Goal: Use online tool/utility: Use online tool/utility

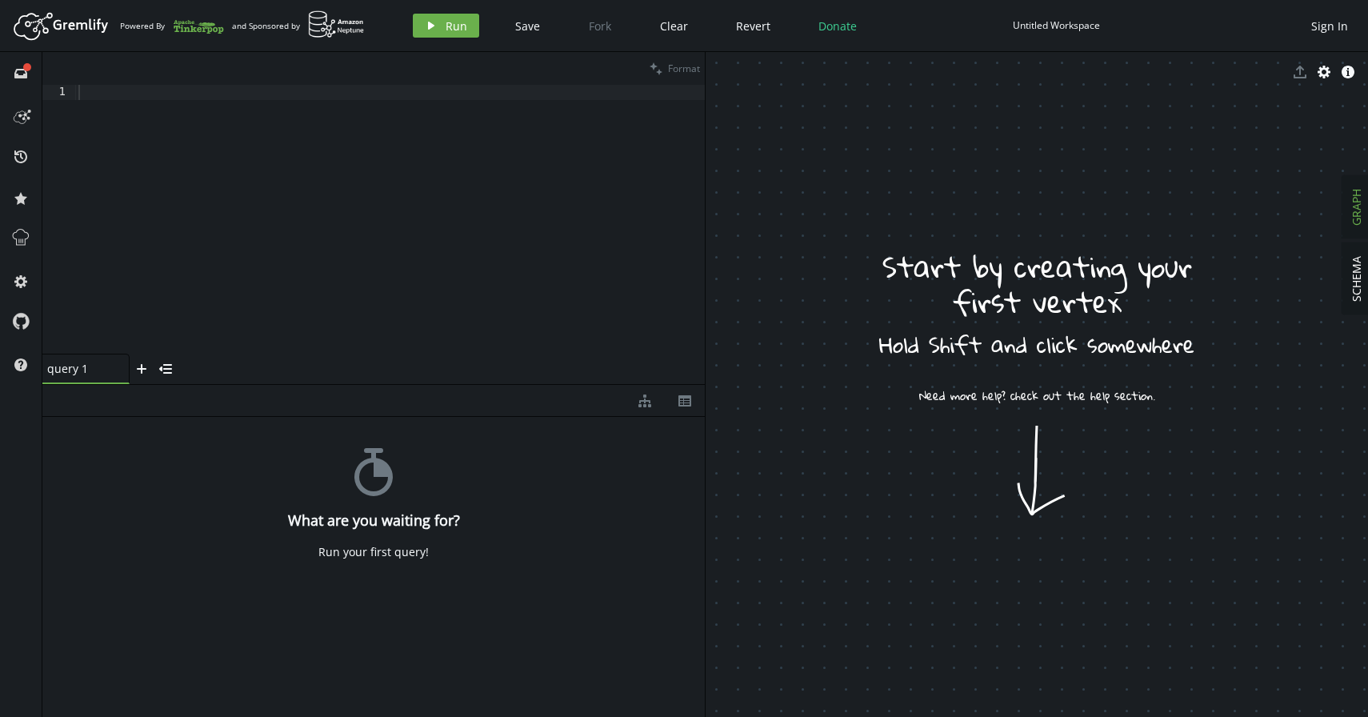
click at [370, 218] on div at bounding box center [389, 235] width 629 height 300
click at [405, 92] on div "g . addV ( "booking" ) . property ( "name" , "gopichand" )" at bounding box center [389, 235] width 629 height 300
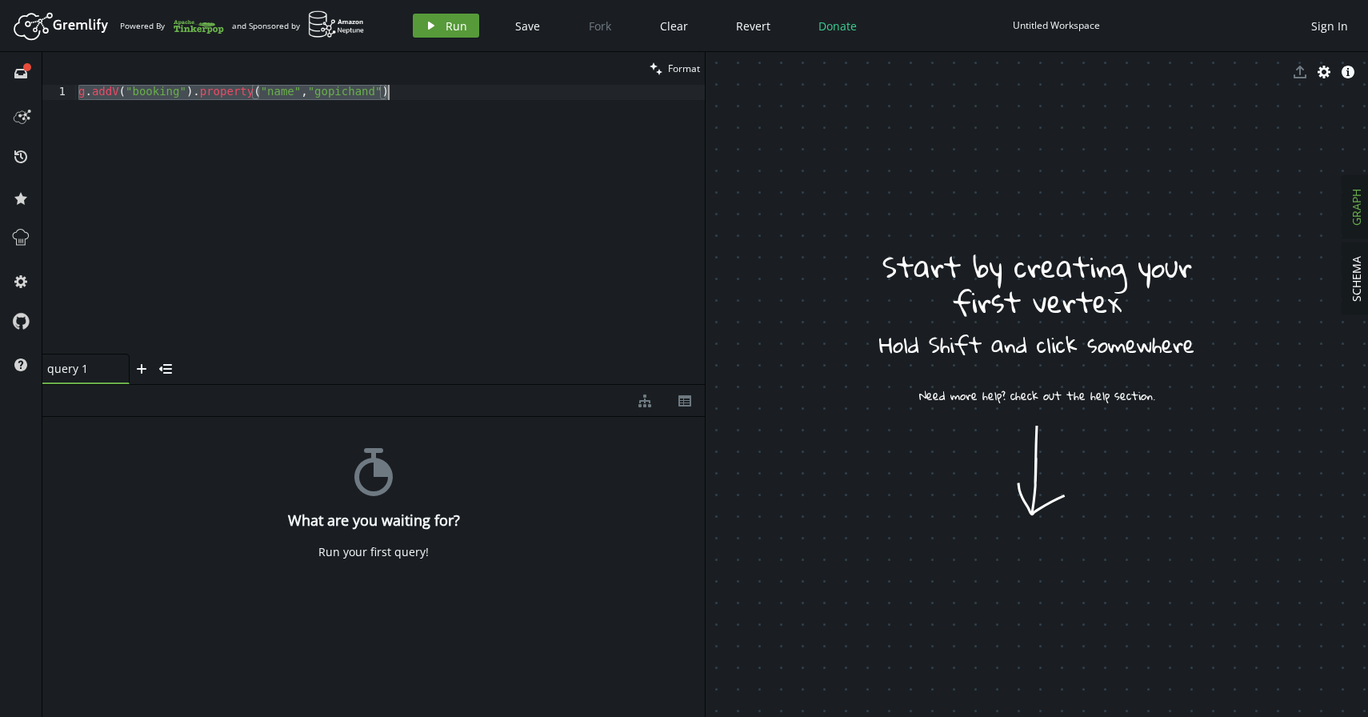
click at [436, 28] on icon "play" at bounding box center [431, 25] width 13 height 13
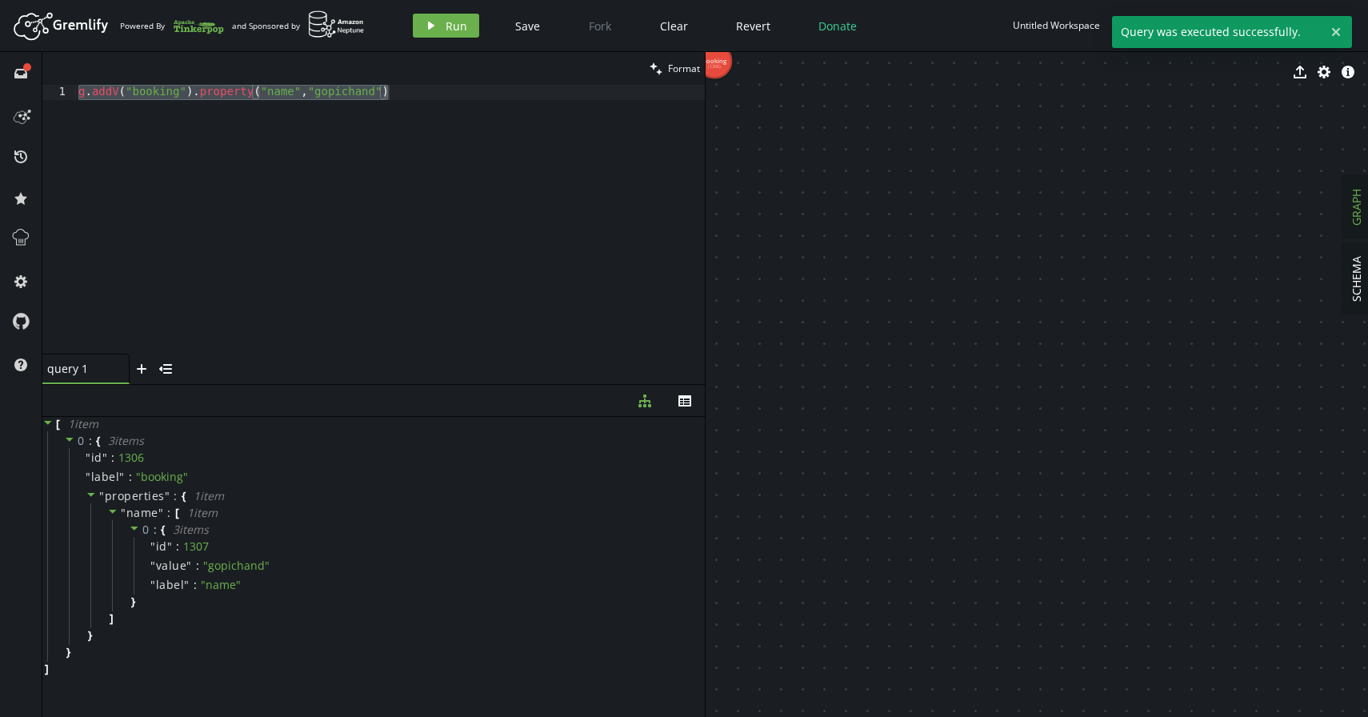
click at [416, 97] on div "g . addV ( "booking" ) . property ( "name" , "gopichand" )" at bounding box center [389, 235] width 629 height 300
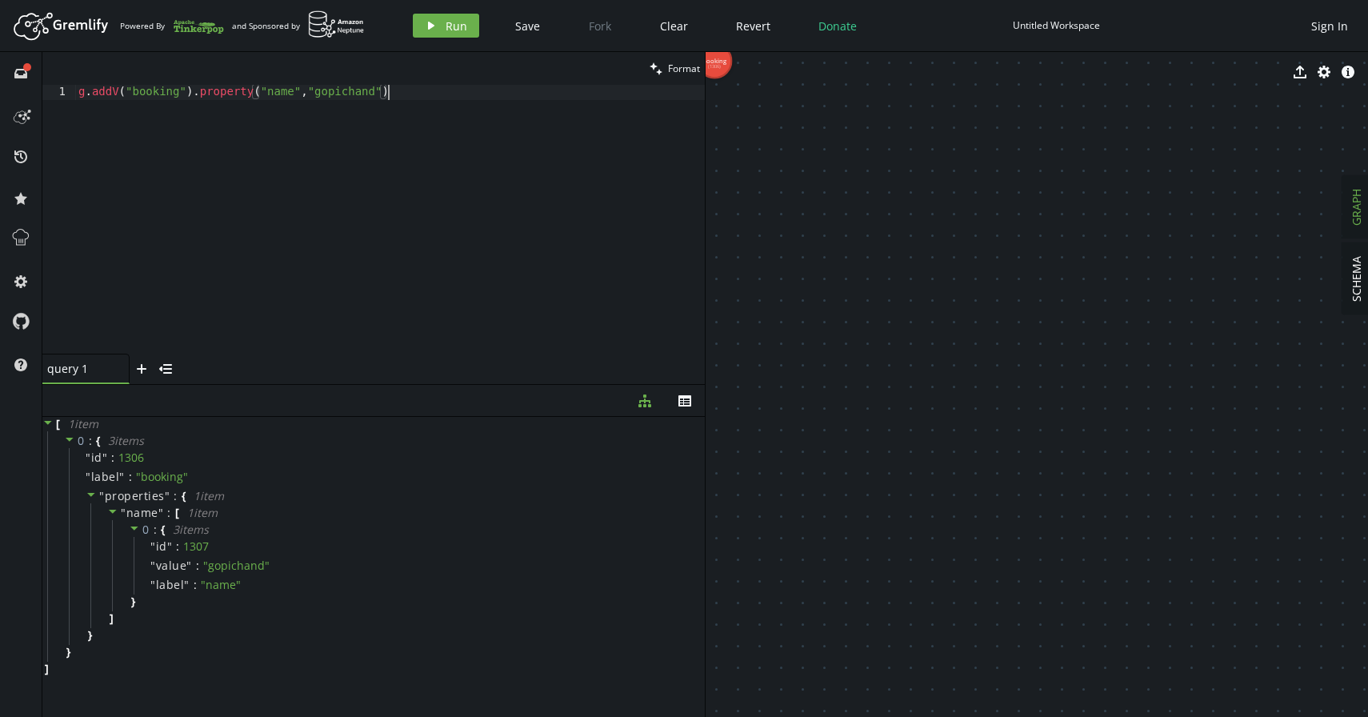
click at [361, 93] on div "g . addV ( "booking" ) . property ( "name" , "gopichand" )" at bounding box center [389, 235] width 629 height 300
click at [429, 26] on icon "button" at bounding box center [431, 26] width 6 height 8
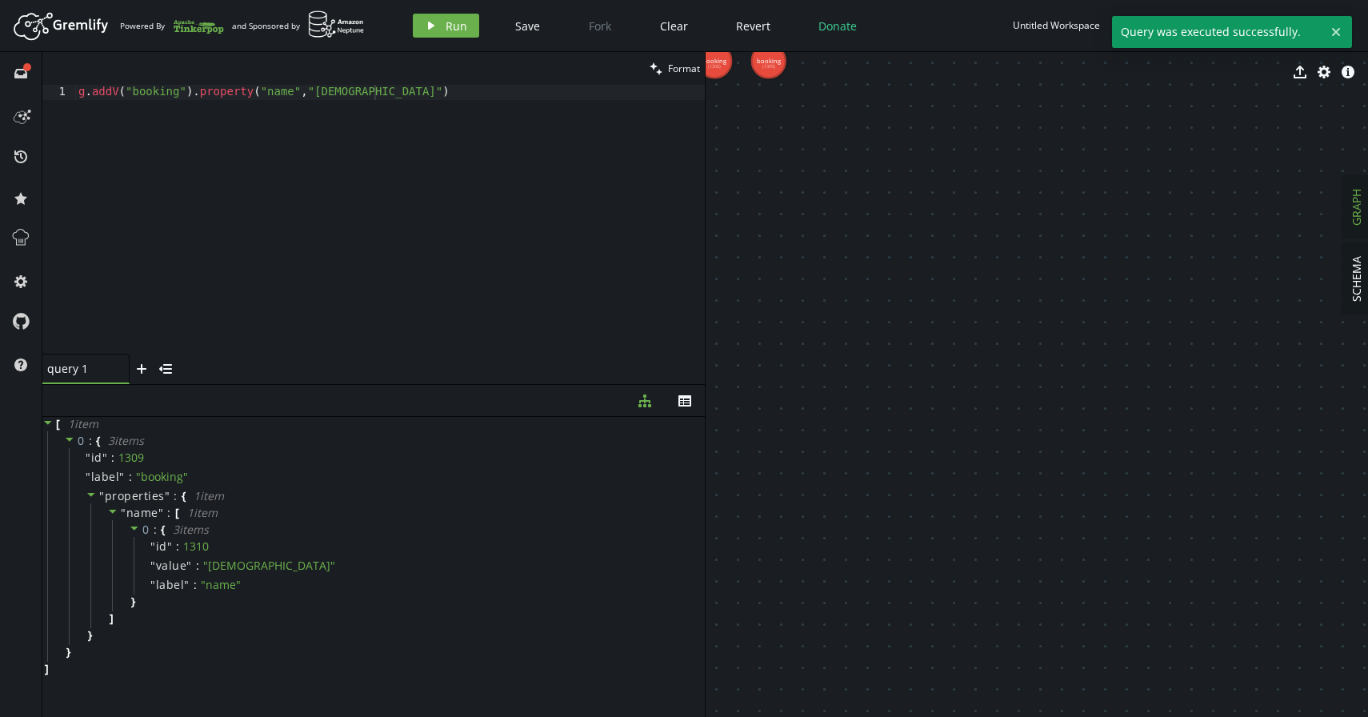
click at [363, 91] on div "g . addV ( "booking" ) . property ( "name" , "kattekota" )" at bounding box center [389, 235] width 629 height 300
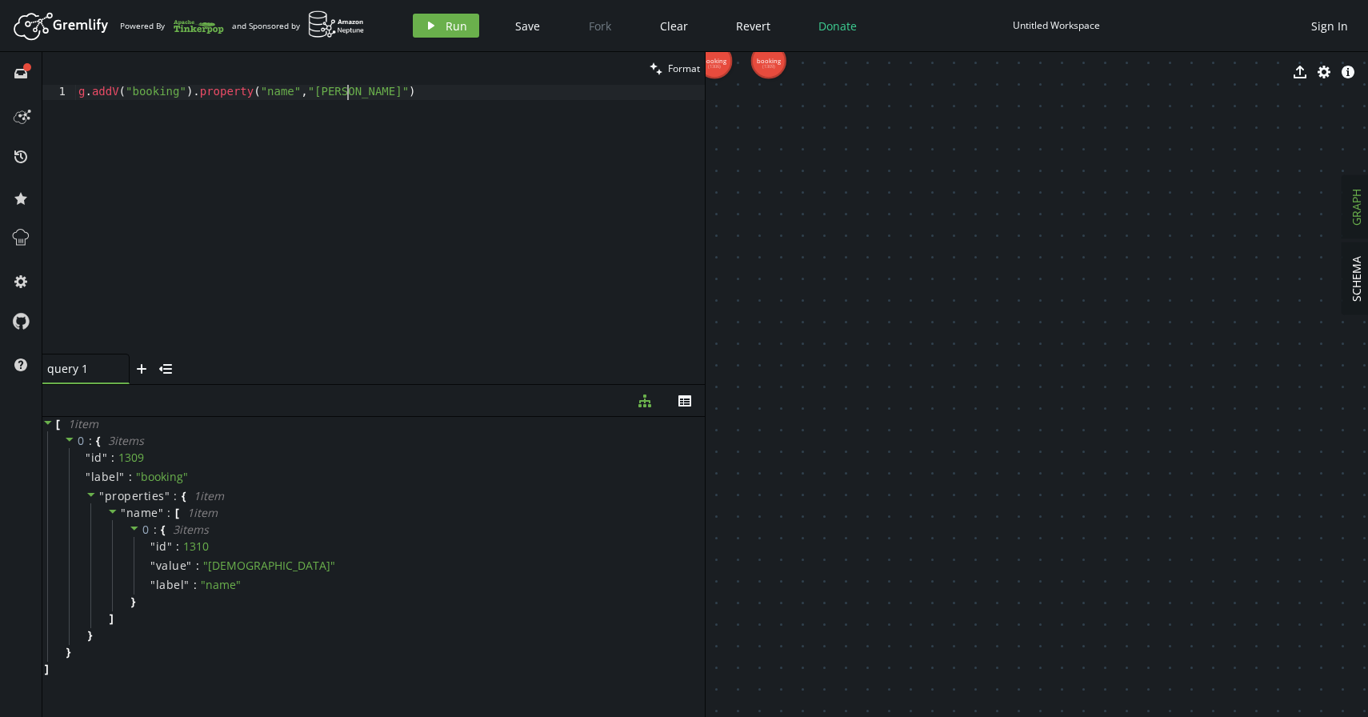
scroll to position [0, 275]
click at [428, 26] on icon "button" at bounding box center [431, 26] width 6 height 8
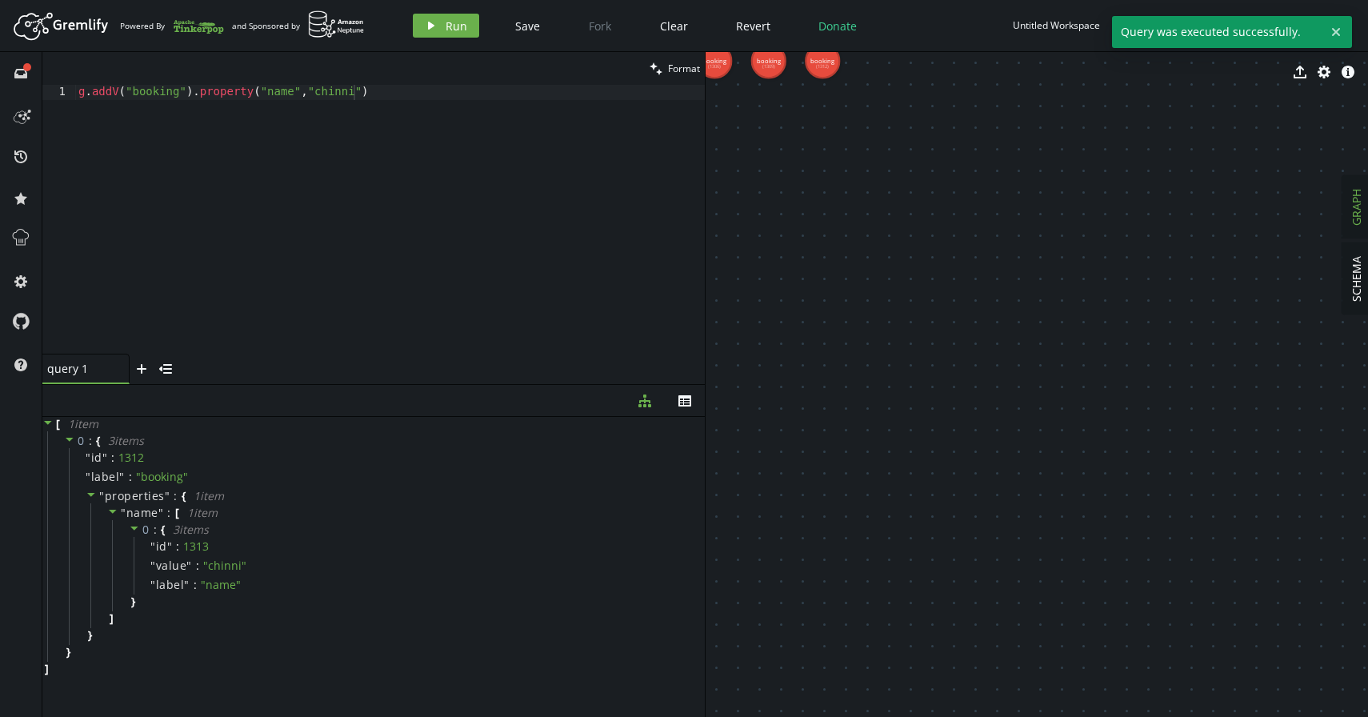
click at [338, 92] on div "g . addV ( "booking" ) . property ( "name" , "chinni" )" at bounding box center [389, 235] width 629 height 300
type textarea "g.addV("booking").property("name","[PERSON_NAME]")"
click at [422, 17] on button "play Run" at bounding box center [446, 26] width 66 height 24
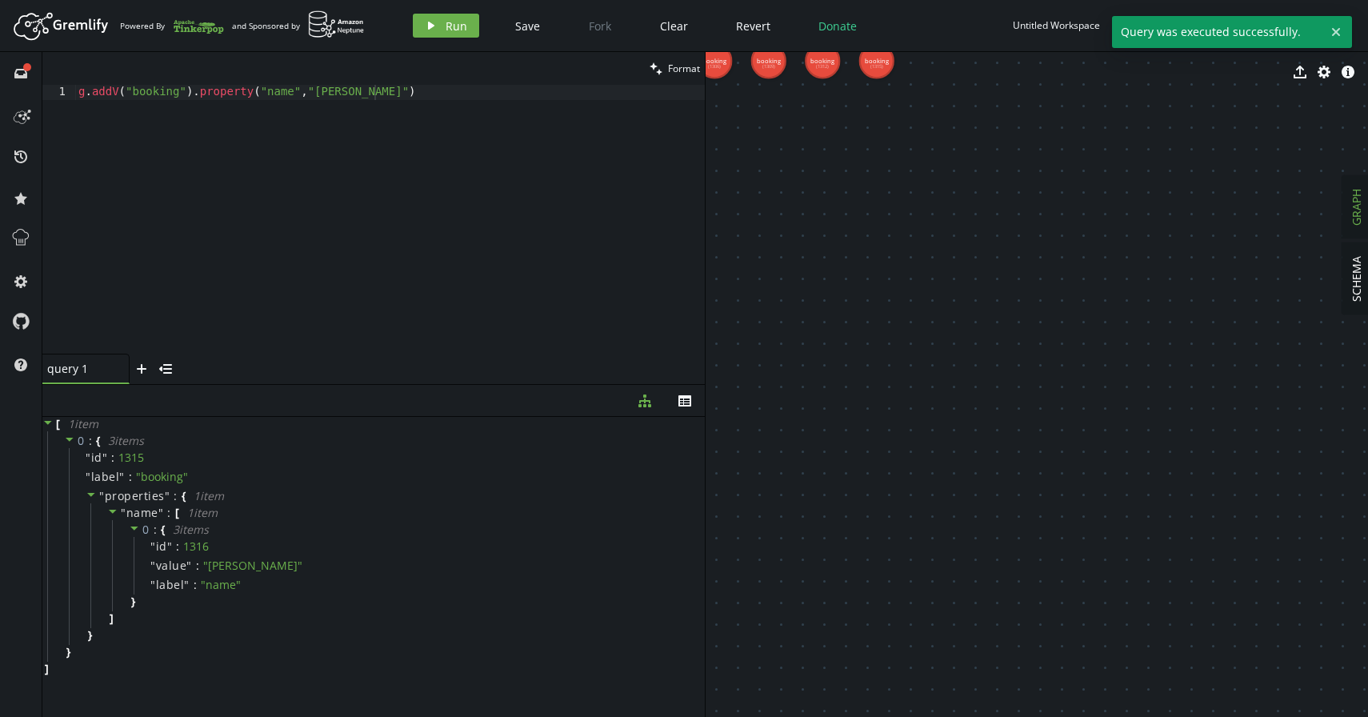
click at [416, 92] on div "g . addV ( "booking" ) . property ( "name" , "[PERSON_NAME]" )" at bounding box center [389, 235] width 629 height 300
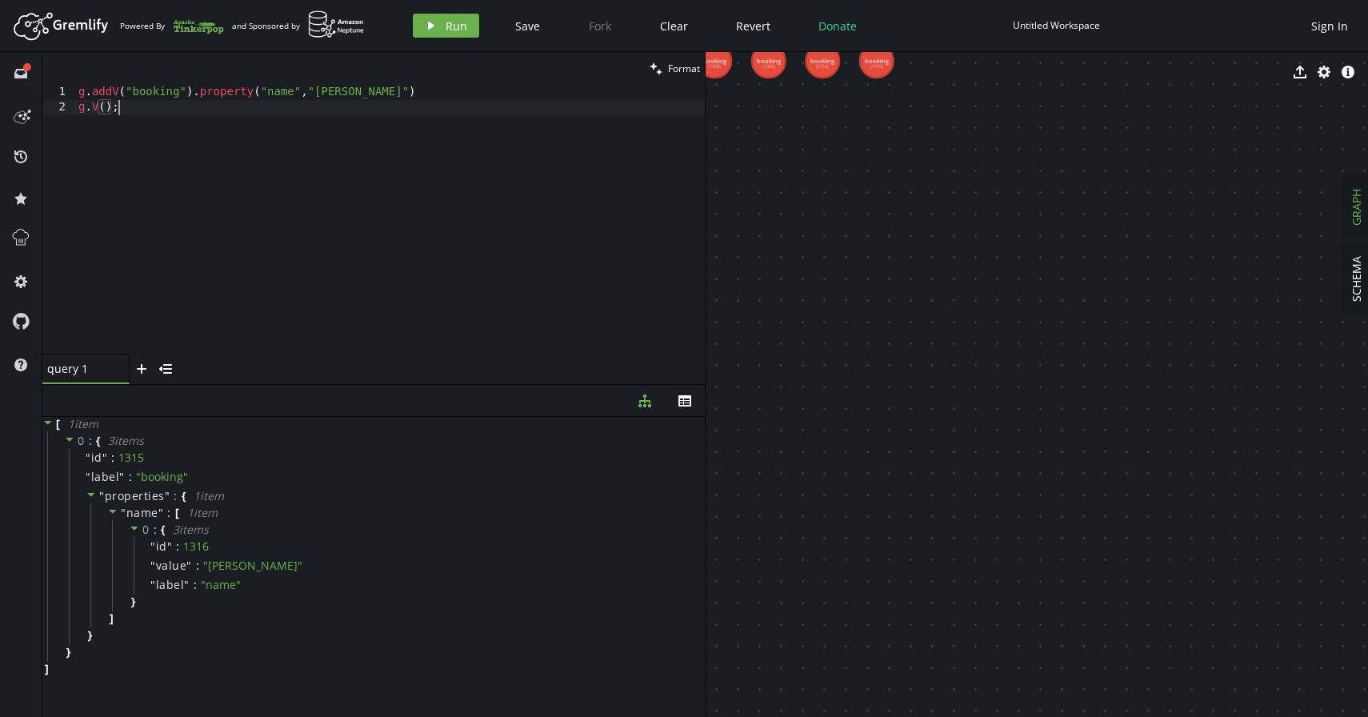
scroll to position [0, 39]
click at [408, 90] on div "g . addV ( "booking" ) . property ( "name" , "[PERSON_NAME]" ) [PERSON_NAME] V …" at bounding box center [389, 235] width 629 height 300
click at [126, 95] on div "g . V ( ) ;" at bounding box center [389, 235] width 629 height 300
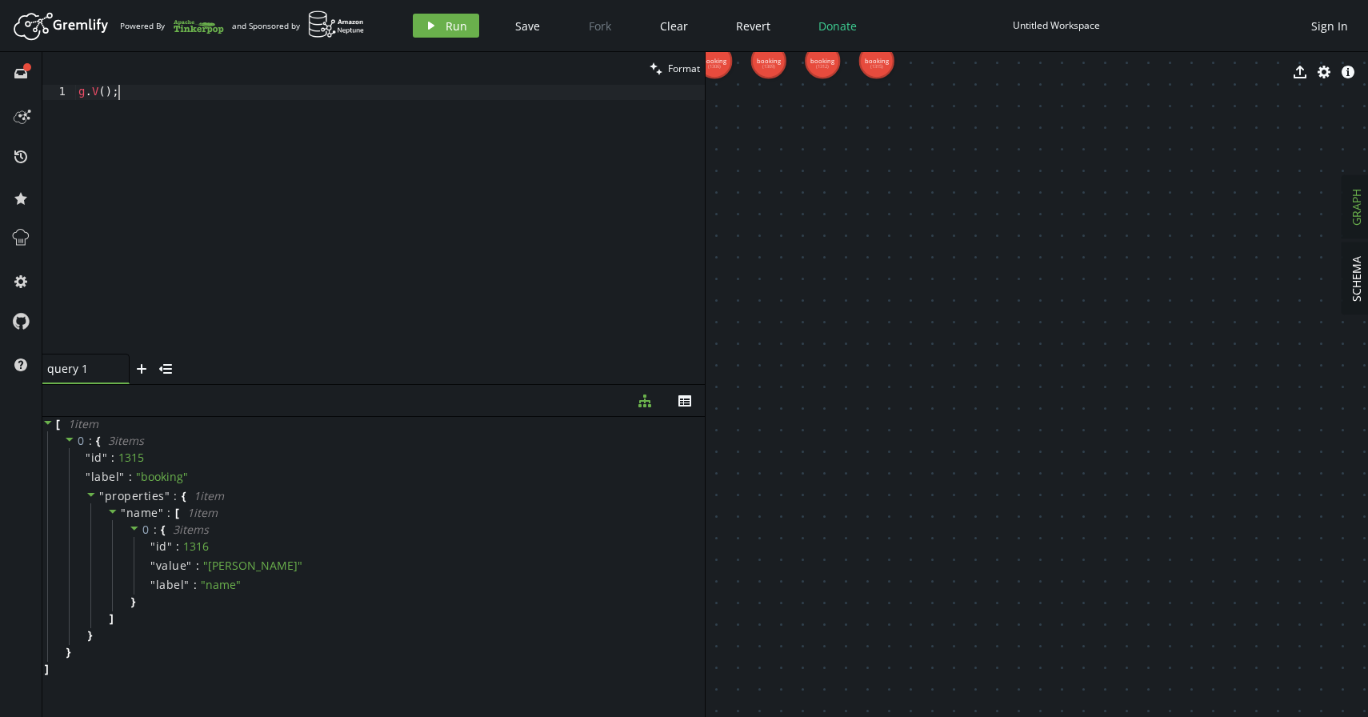
click at [126, 95] on div "g . V ( ) ;" at bounding box center [389, 235] width 629 height 300
click at [433, 21] on icon "play" at bounding box center [431, 25] width 13 height 13
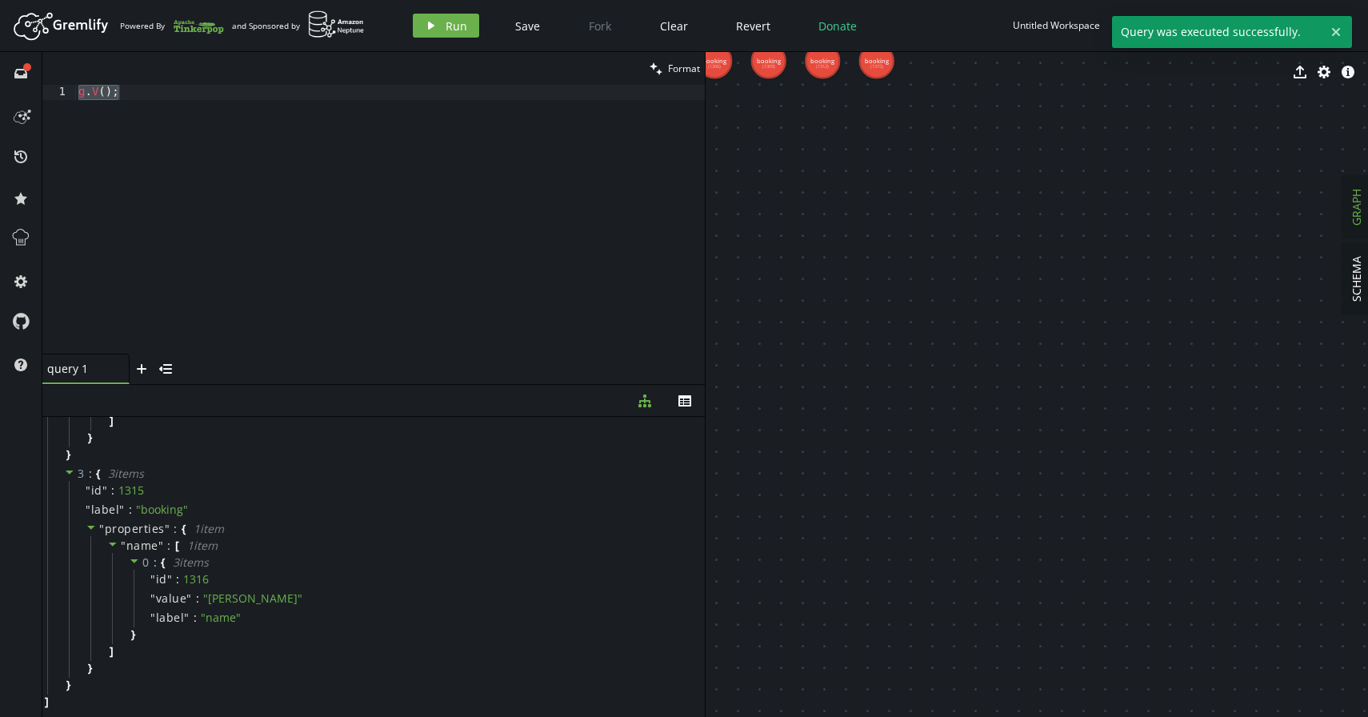
scroll to position [0, 0]
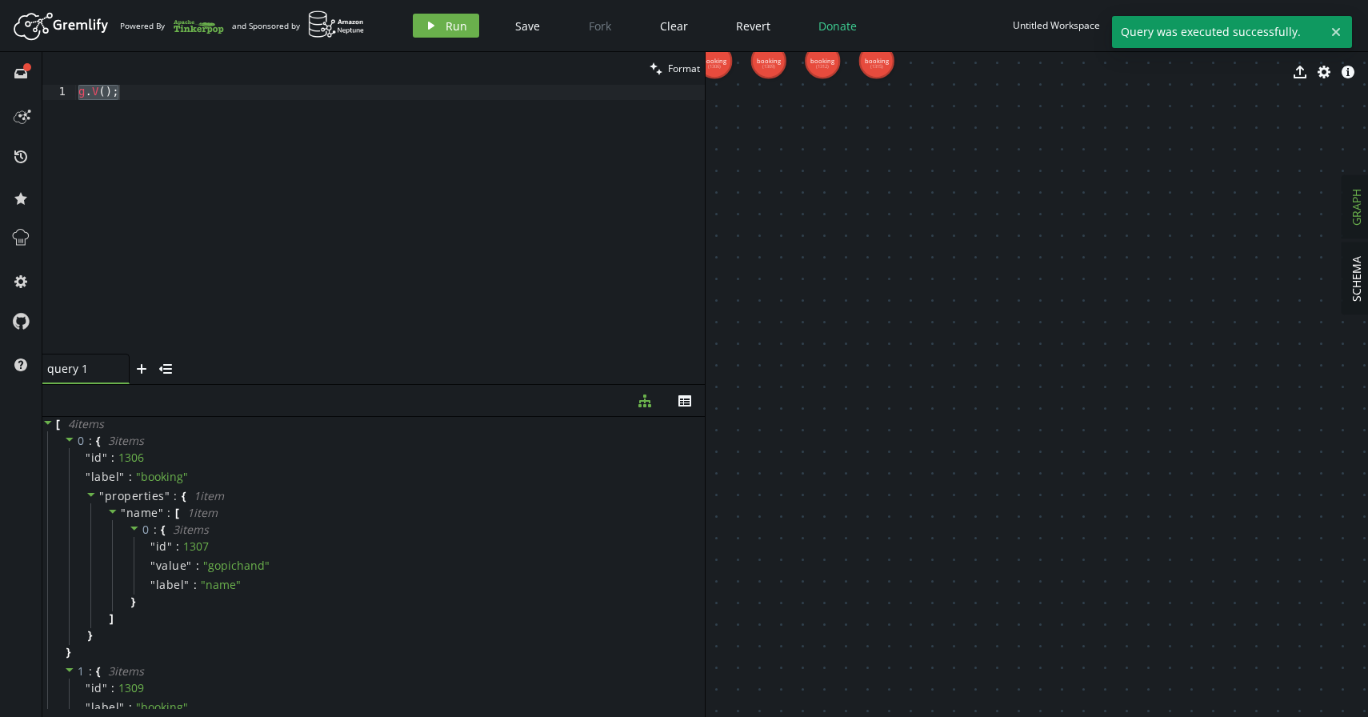
click at [92, 90] on div "g . V ( ) ;" at bounding box center [389, 235] width 629 height 300
click at [101, 94] on div "g . V ( ) ;" at bounding box center [389, 235] width 629 height 300
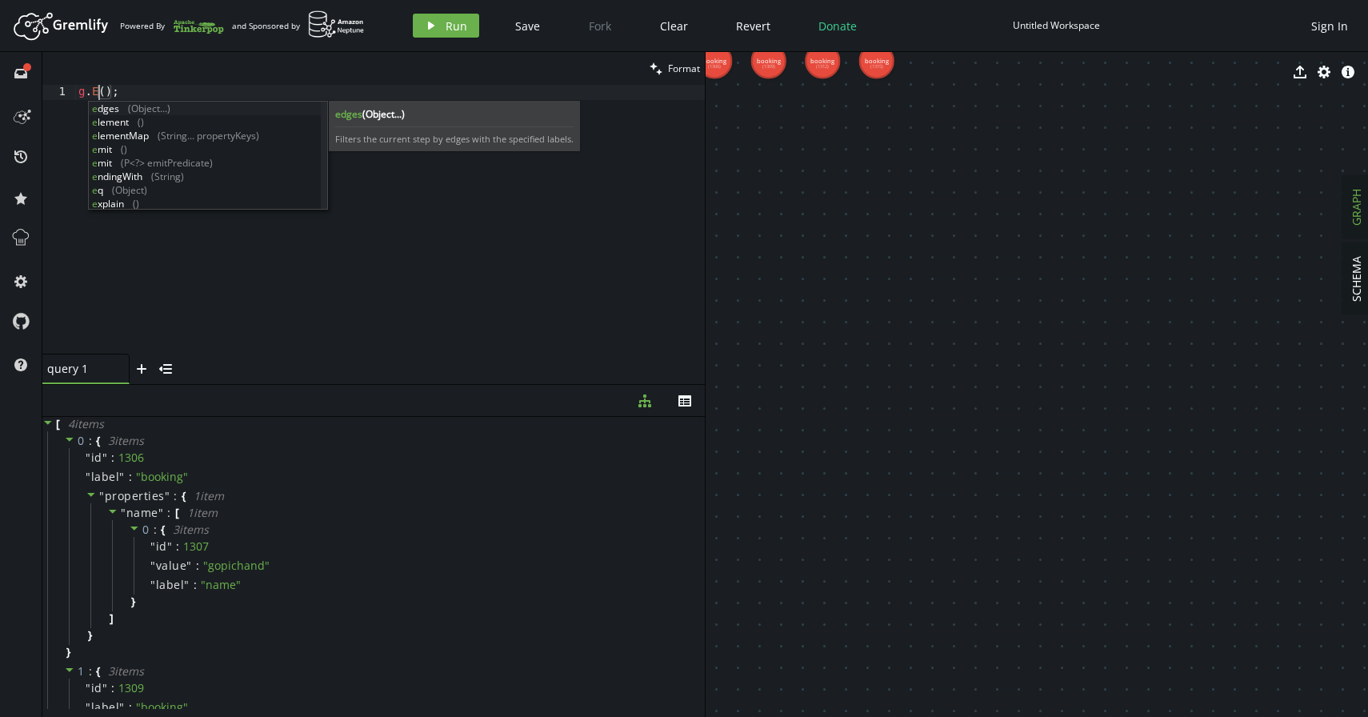
scroll to position [0, 20]
click at [437, 27] on button "play Run" at bounding box center [446, 26] width 66 height 24
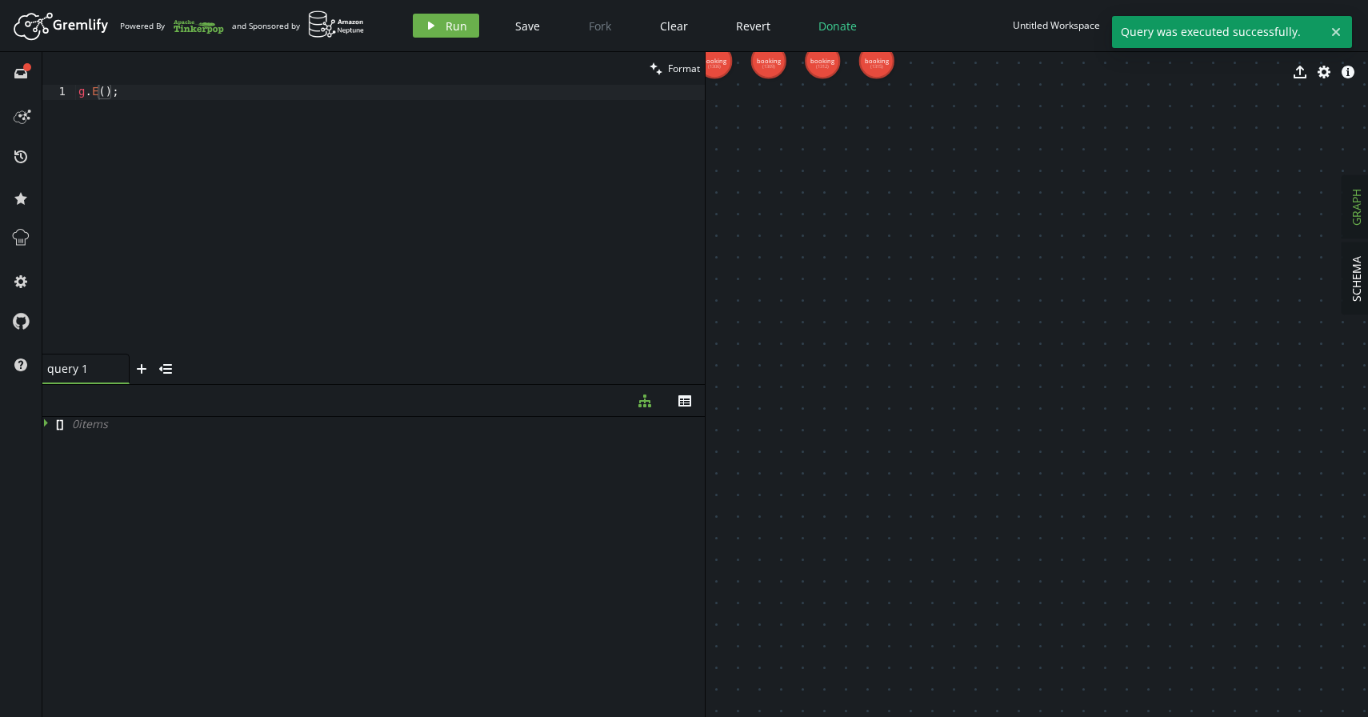
click at [90, 84] on div "clean Format" at bounding box center [373, 68] width 662 height 33
click at [155, 91] on div "g . E ( ) ;" at bounding box center [389, 235] width 629 height 300
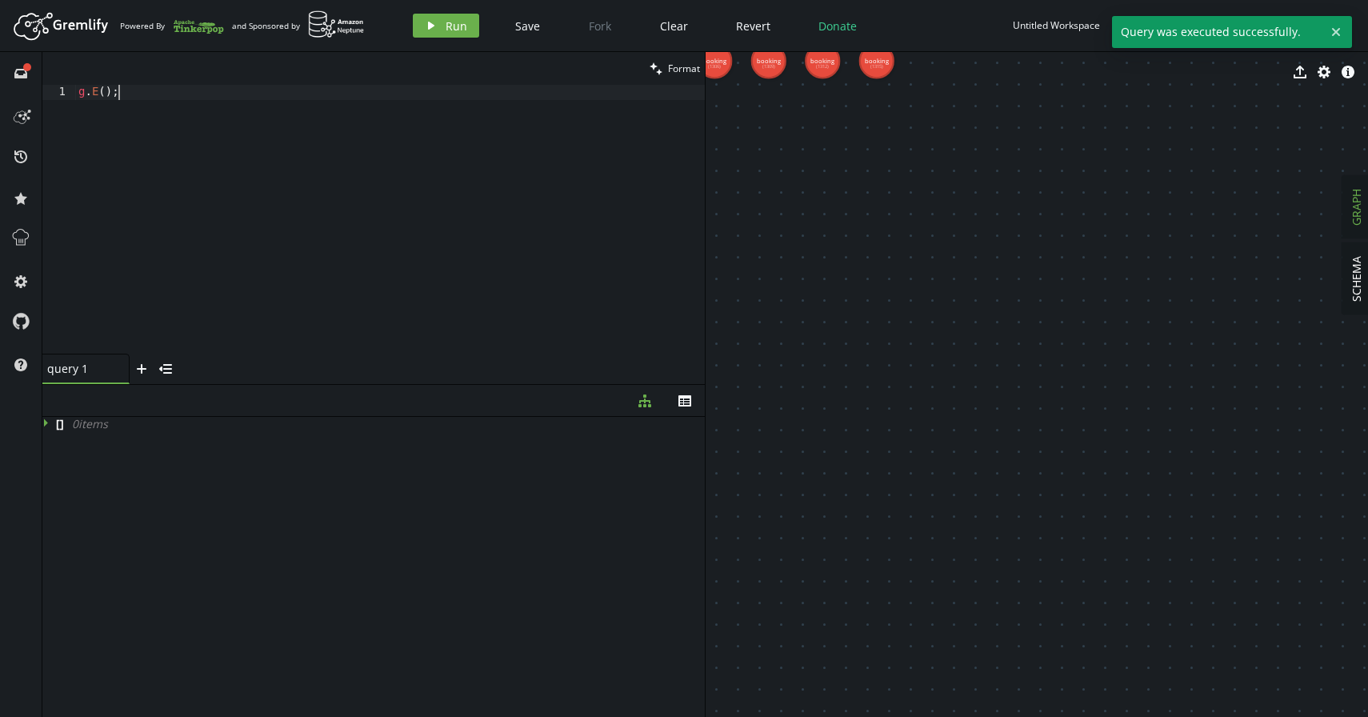
click at [155, 91] on div "g . E ( ) ;" at bounding box center [389, 235] width 629 height 300
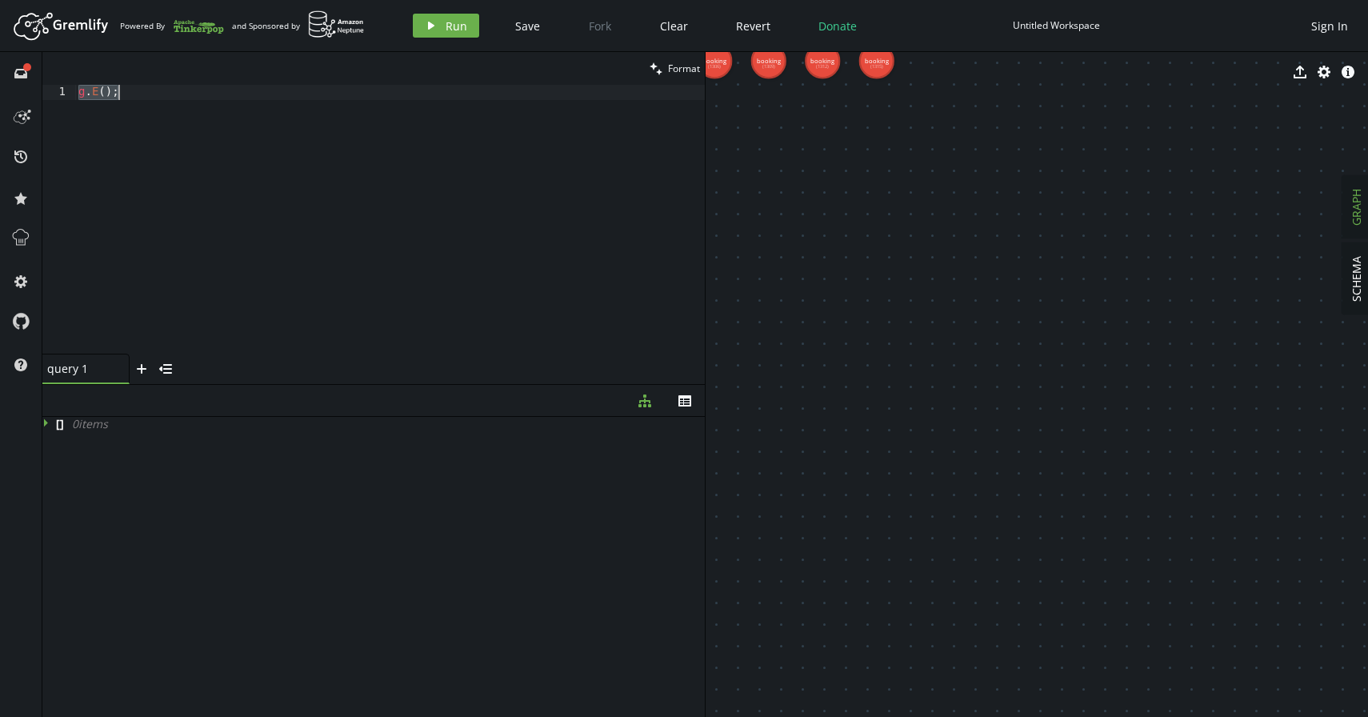
click at [155, 91] on div "g . E ( ) ;" at bounding box center [389, 235] width 629 height 300
click at [91, 92] on div "g . E ( ) ;" at bounding box center [389, 235] width 629 height 300
click at [120, 91] on div "g . E ( ) ;" at bounding box center [389, 235] width 629 height 300
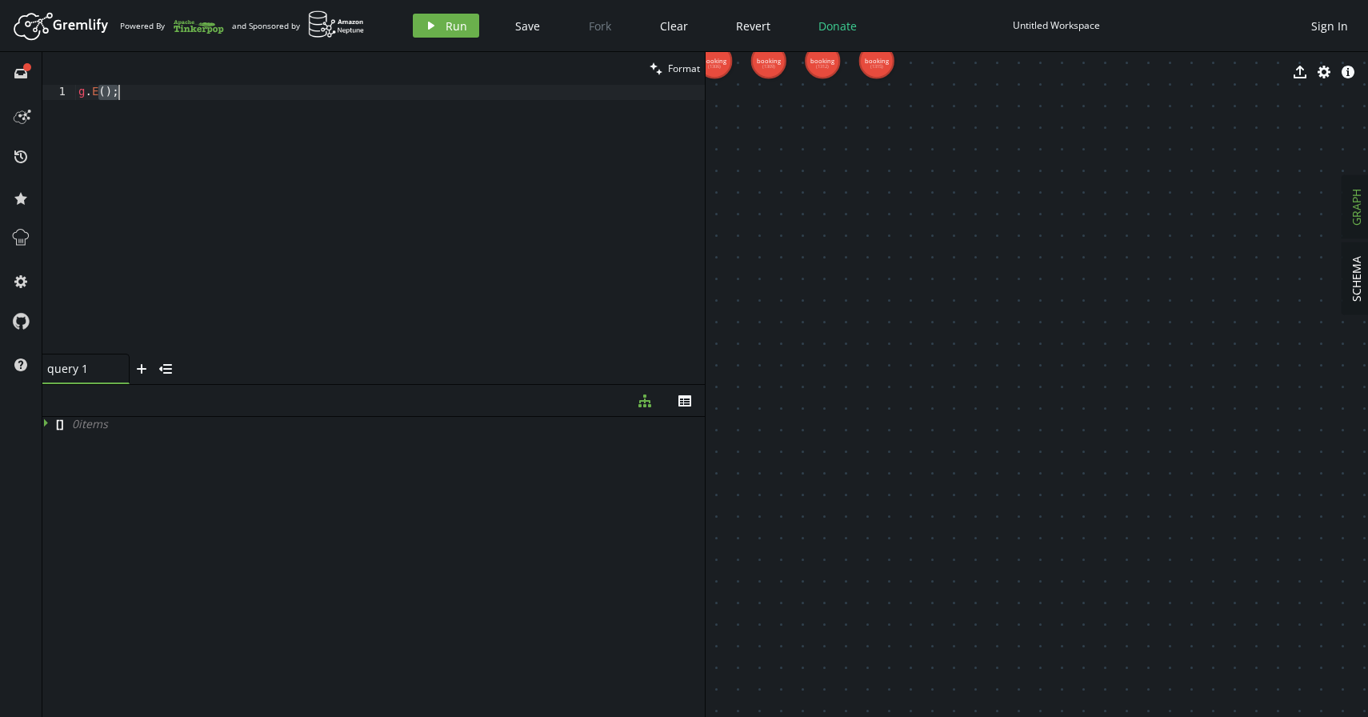
click at [120, 91] on div "g . E ( ) ;" at bounding box center [389, 235] width 629 height 300
click at [92, 94] on div "g . E ( ) ;" at bounding box center [389, 235] width 629 height 300
click at [111, 95] on div "g . E ( ) ;" at bounding box center [389, 235] width 629 height 300
click at [437, 33] on button "play Run" at bounding box center [446, 26] width 66 height 24
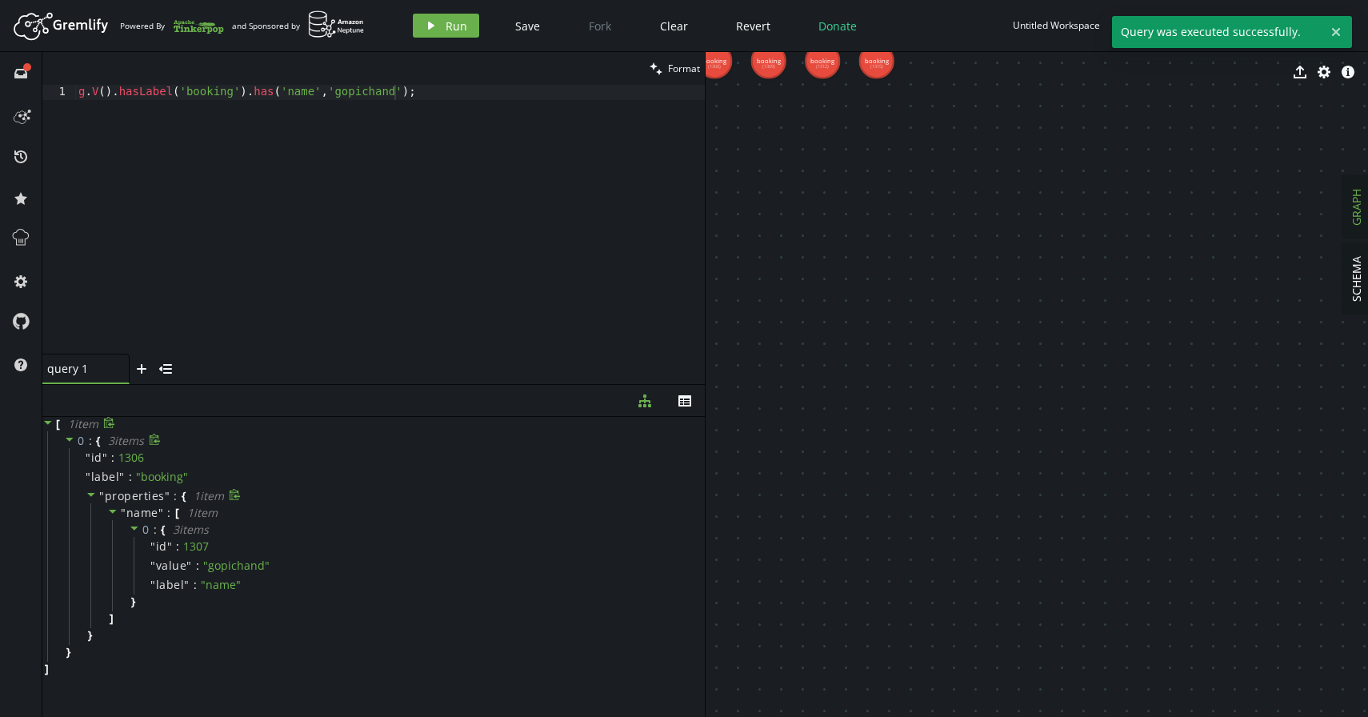
click at [93, 497] on icon at bounding box center [91, 494] width 11 height 11
click at [65, 437] on icon at bounding box center [69, 438] width 11 height 11
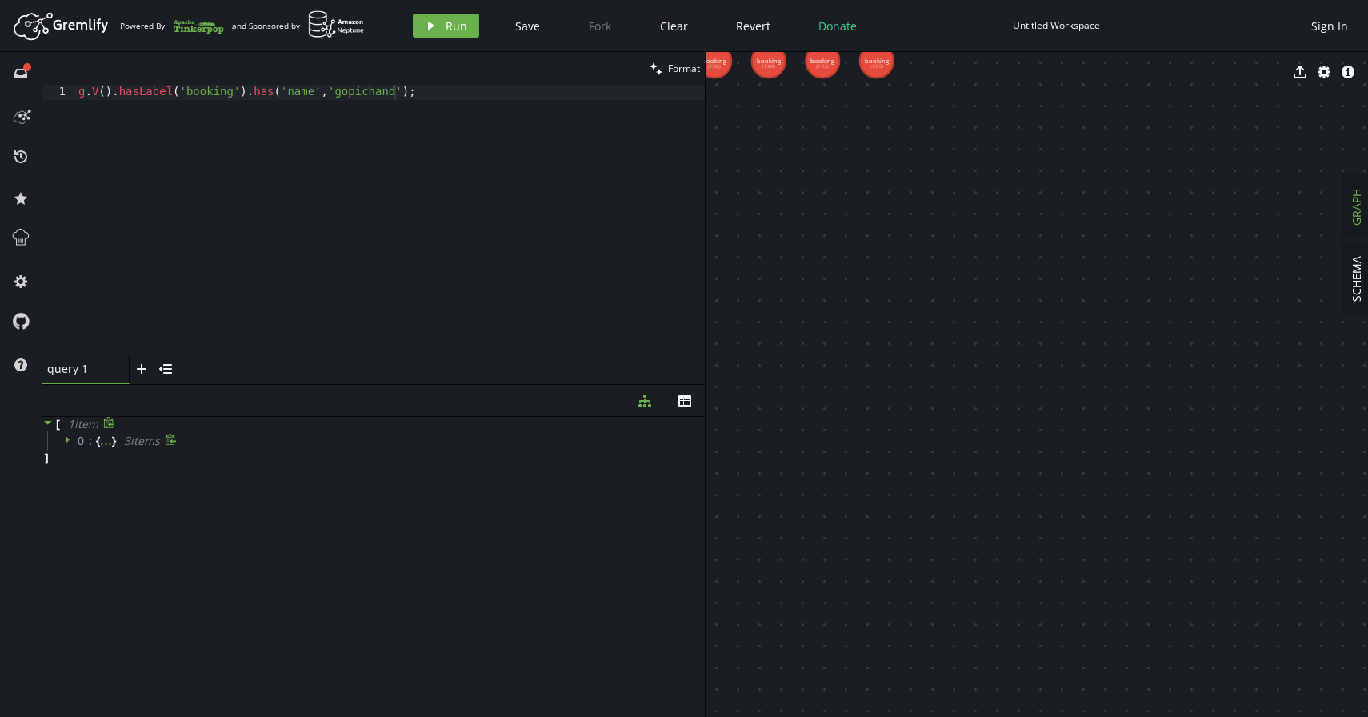
click at [69, 443] on icon at bounding box center [69, 438] width 11 height 11
click at [94, 495] on icon at bounding box center [91, 494] width 11 height 11
click at [112, 508] on icon at bounding box center [112, 510] width 11 height 11
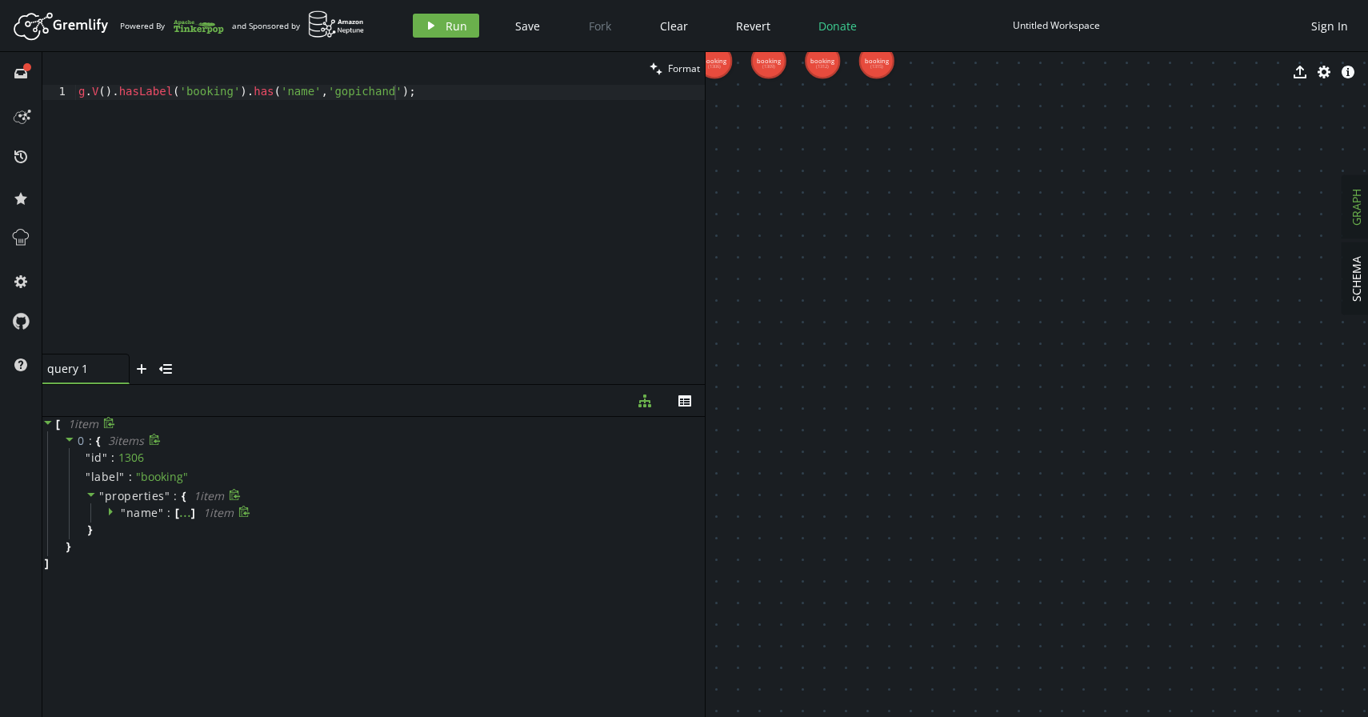
click at [112, 508] on icon at bounding box center [112, 510] width 11 height 11
click at [206, 457] on div "" id " : 1306" at bounding box center [385, 457] width 632 height 19
type textarea "g.V().hasLabel('booking').has('name','gopichand');"
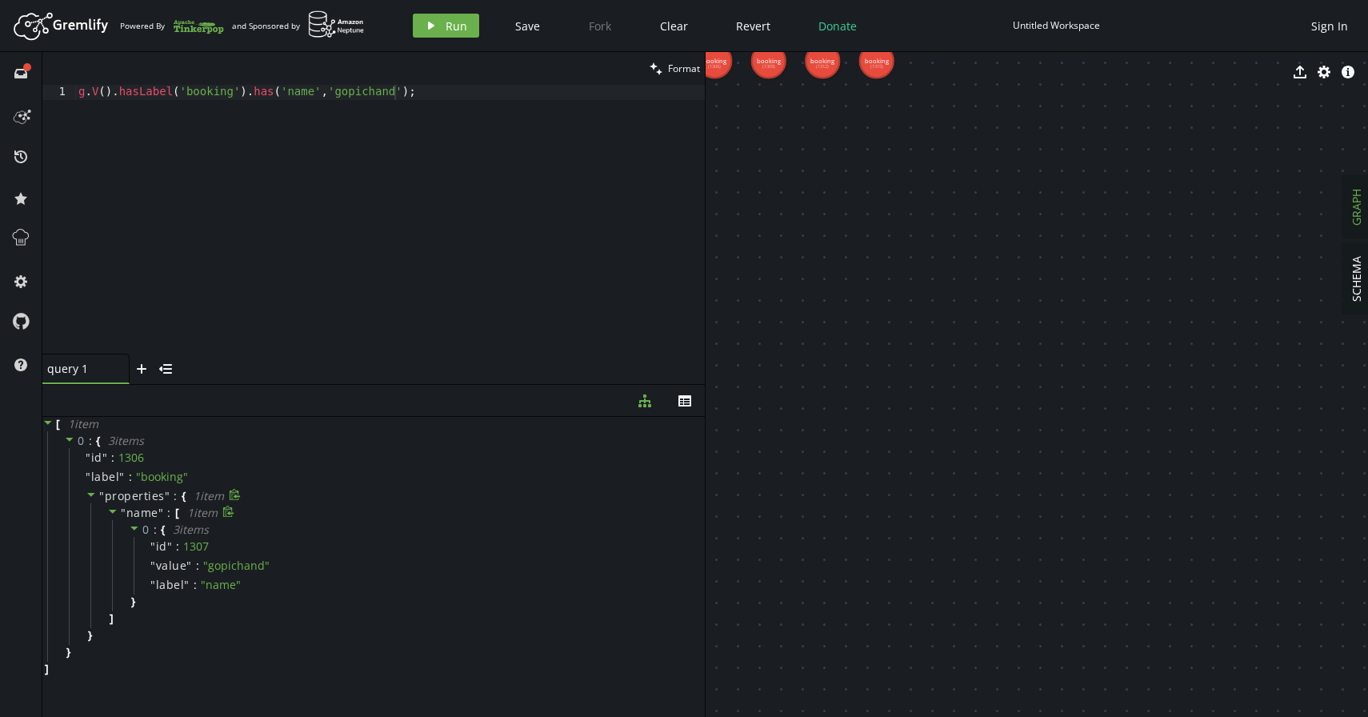
click at [445, 90] on div "g . V ( ) . hasLabel ( 'booking' ) . has ( 'name' , 'gopichand' ) ;" at bounding box center [389, 235] width 629 height 300
type textarea "g"
type textarea "g.V().hasLabel('booking').has('name','gopichand');"
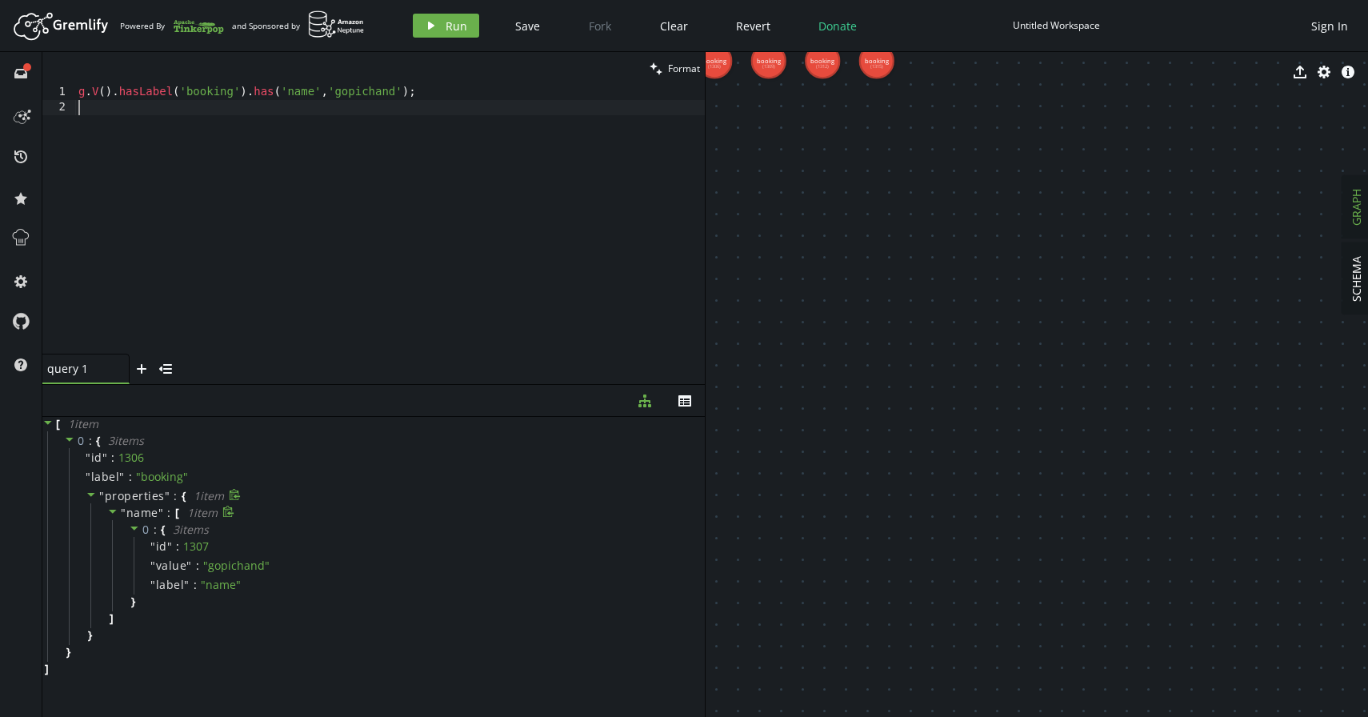
click at [431, 98] on div "g . V ( ) . hasLabel ( 'booking' ) . has ( 'name' , 'gopichand' ) ;" at bounding box center [389, 235] width 629 height 300
type textarea "g.V().hasLabel('booking').has('name','gopichand');"
click at [428, 37] on button "play Run" at bounding box center [446, 26] width 66 height 24
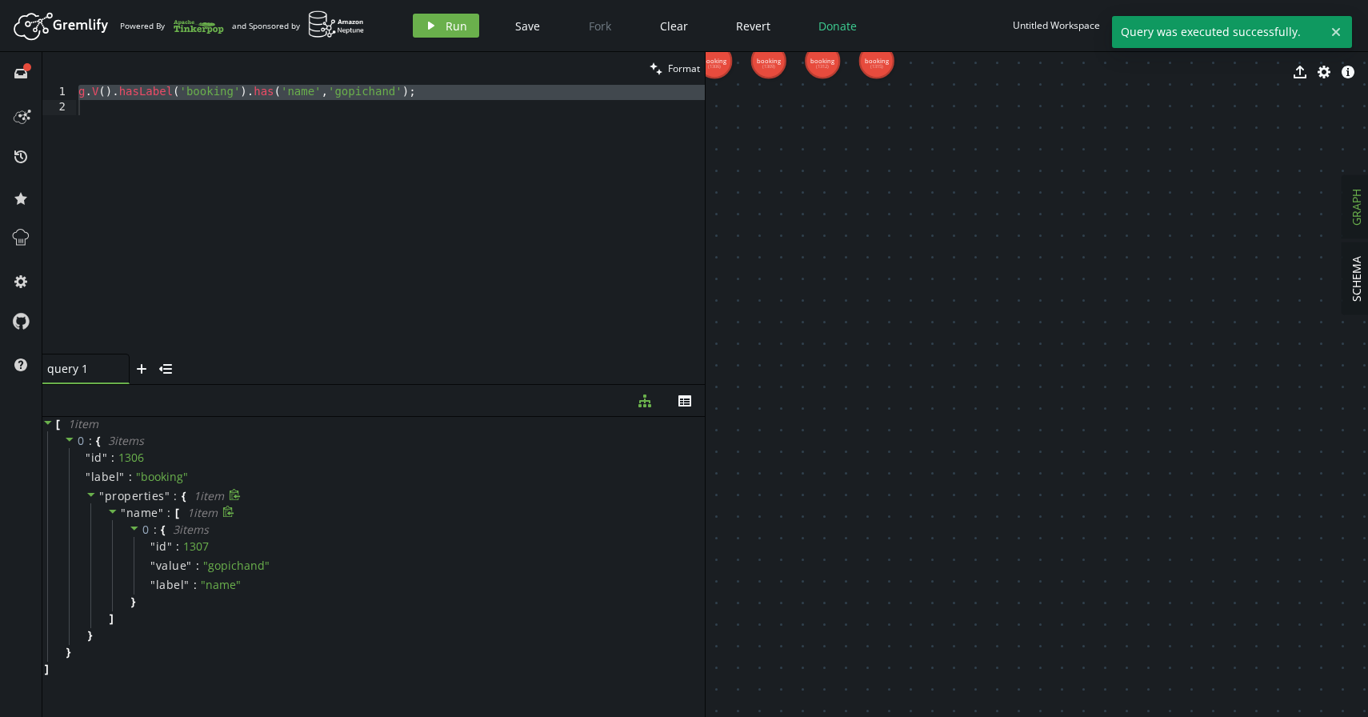
click at [433, 142] on div "g . V ( ) . hasLabel ( 'booking' ) . has ( 'name' , 'gopichand' ) ;" at bounding box center [389, 235] width 629 height 300
click at [427, 88] on div "g . V ( ) . hasLabel ( 'booking' ) . has ( 'name' , 'gopichand' ) ;" at bounding box center [389, 235] width 629 height 300
click at [448, 21] on span "Run" at bounding box center [456, 25] width 22 height 15
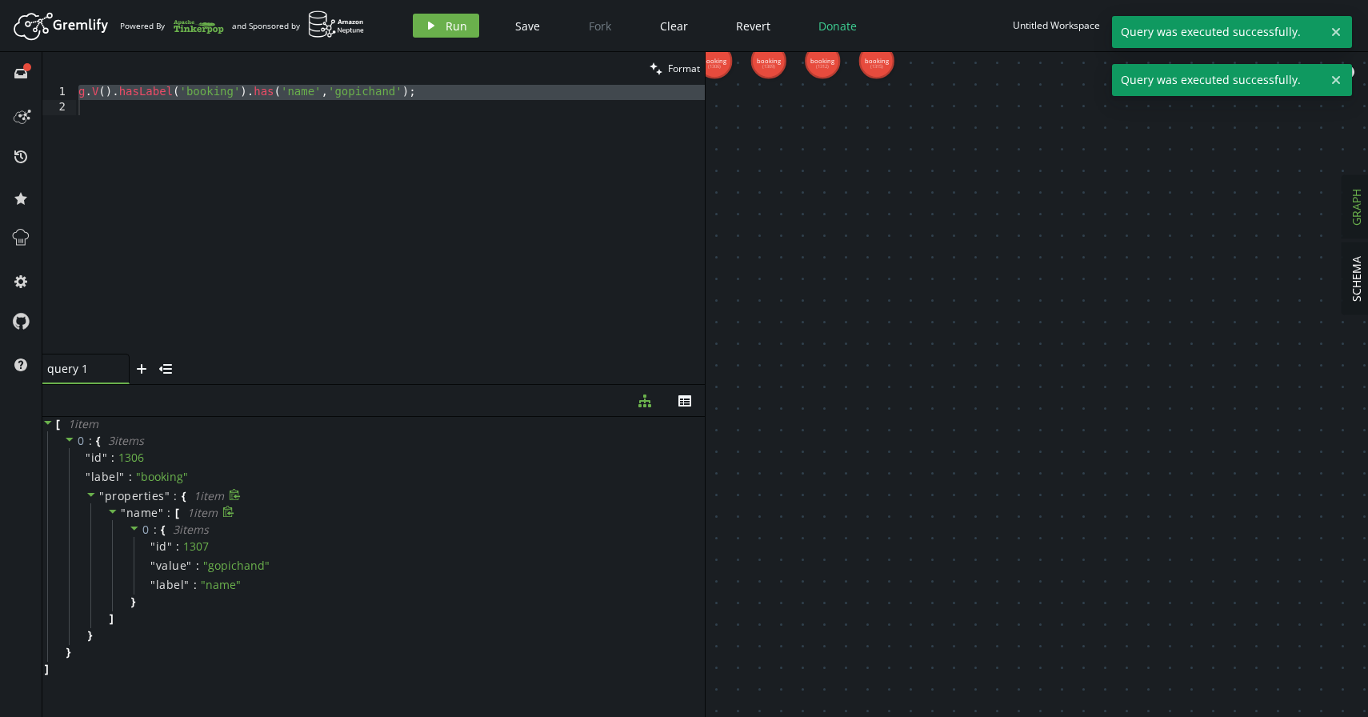
click at [449, 92] on div "g . V ( ) . hasLabel ( 'booking' ) . has ( 'name' , 'gopichand' ) ;" at bounding box center [389, 235] width 629 height 300
type textarea "g.V().hasLabel('booking').has('name','gopichand');"
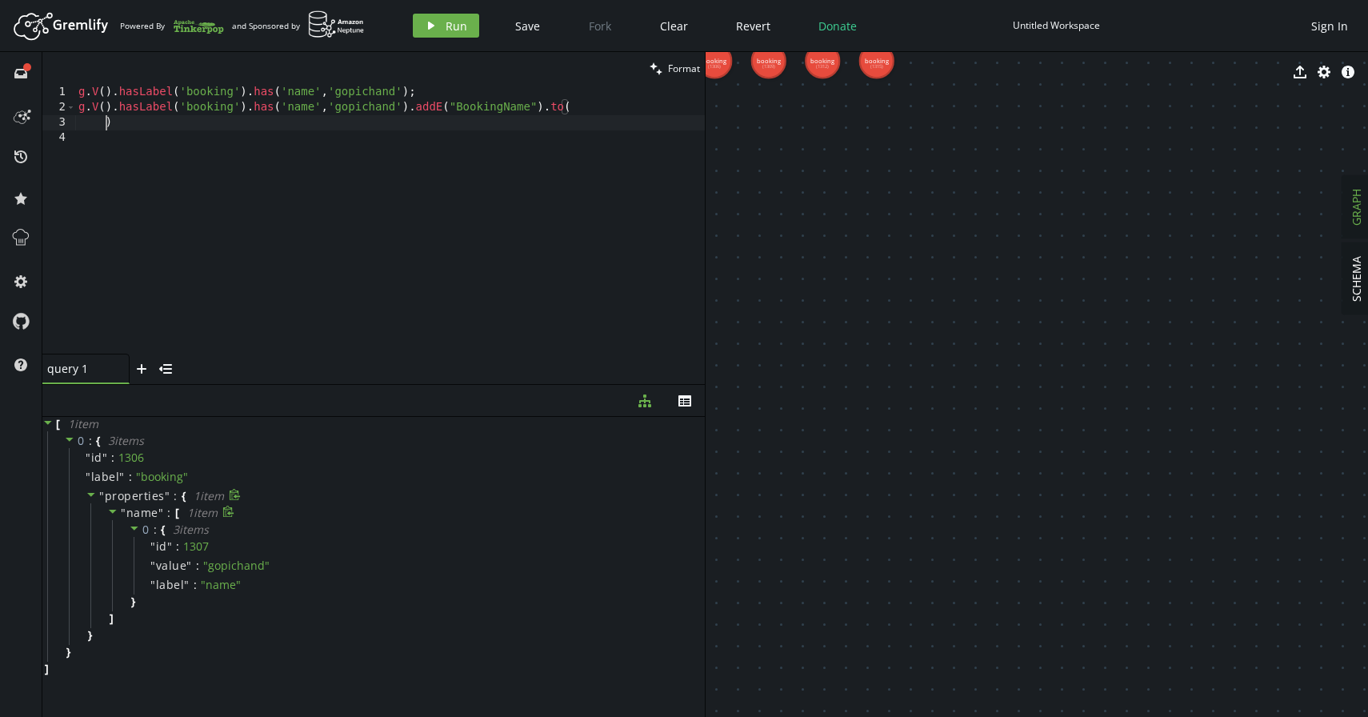
scroll to position [0, 27]
click at [549, 103] on div "g . V ( ) . hasLabel ( 'booking' ) . has ( 'name' , 'gopichand' ) ; g . V ( ) .…" at bounding box center [389, 235] width 629 height 300
type textarea ")"
type textarea "g.V().hasLabel('booking').has('name','gopichand').addE("BookingName")"
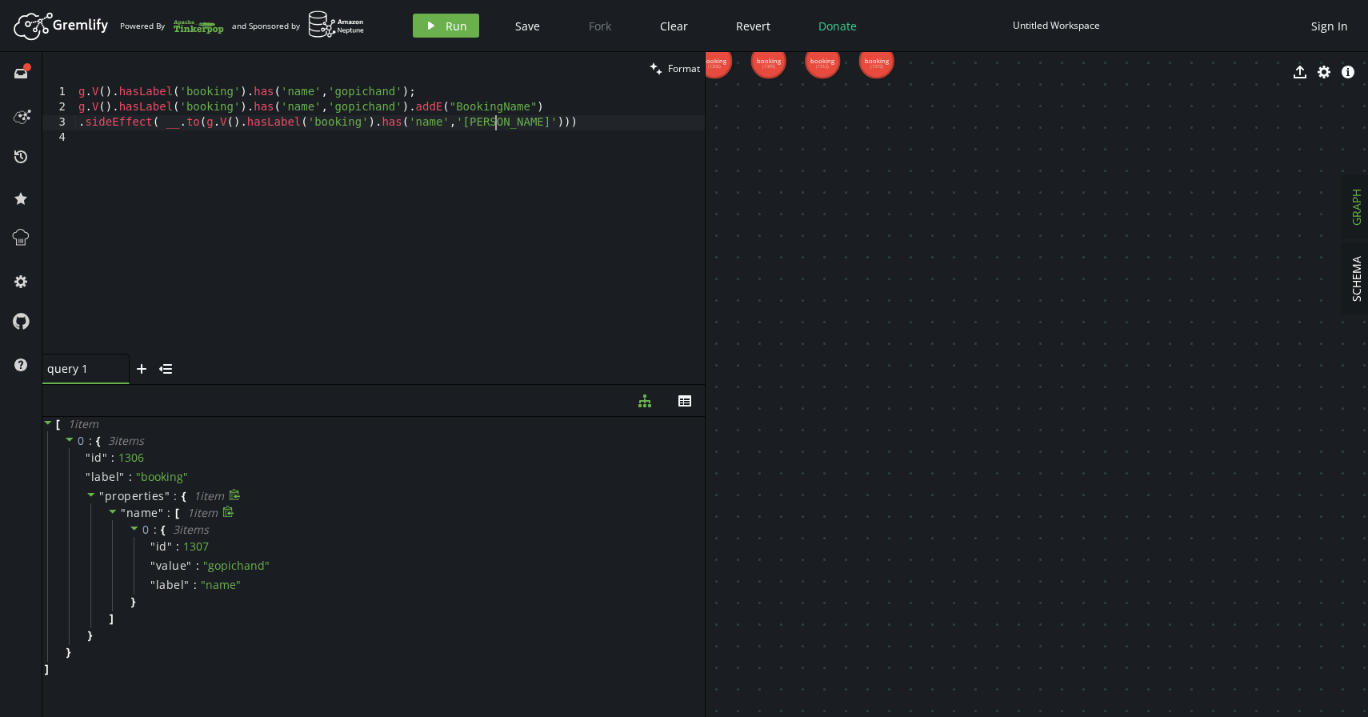
scroll to position [0, 423]
click at [544, 119] on div "g . V ( ) . hasLabel ( 'booking' ) . has ( 'name' , 'gopichand' ) ; g . V ( ) .…" at bounding box center [389, 235] width 629 height 300
type textarea ".sideEffect( __.to(g.V().hasLabel('booking').has('name','chinni')))"
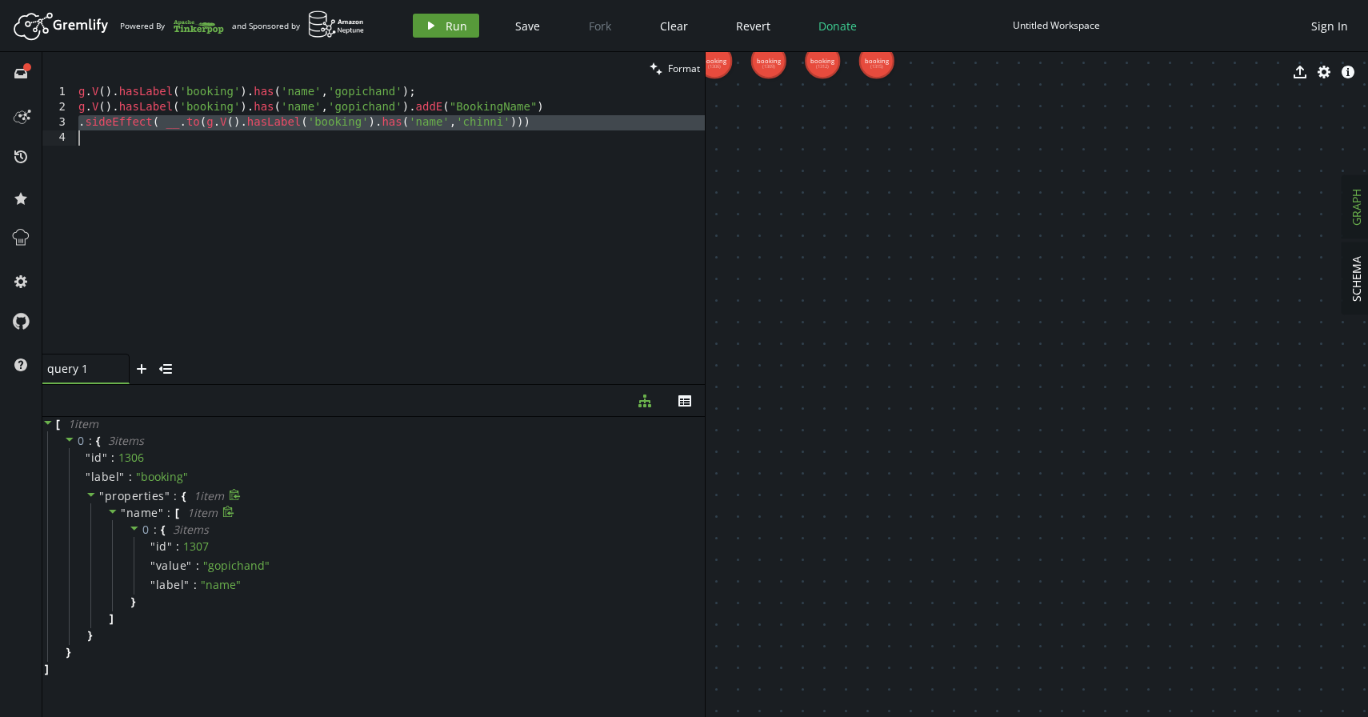
click at [457, 25] on span "Run" at bounding box center [456, 25] width 22 height 15
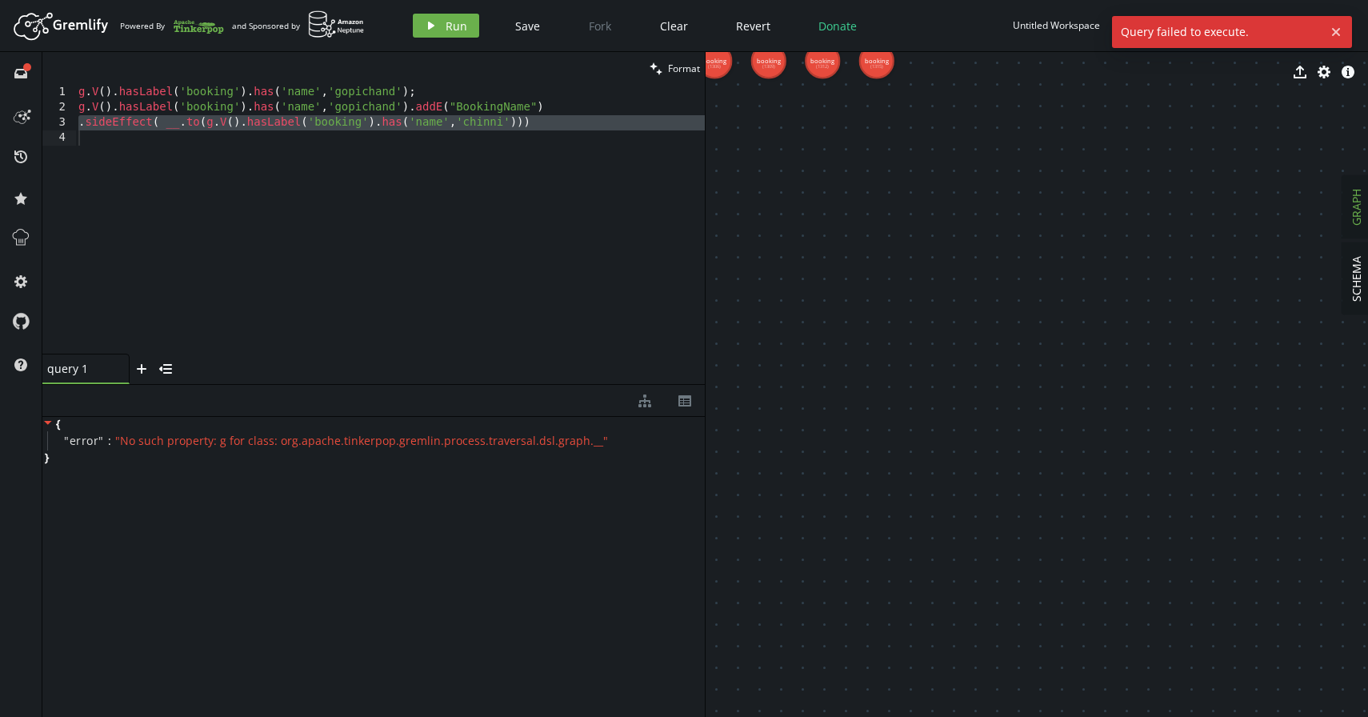
click at [577, 150] on div "g . V ( ) . hasLabel ( 'booking' ) . has ( 'name' , 'gopichand' ) ; g . V ( ) .…" at bounding box center [389, 235] width 629 height 300
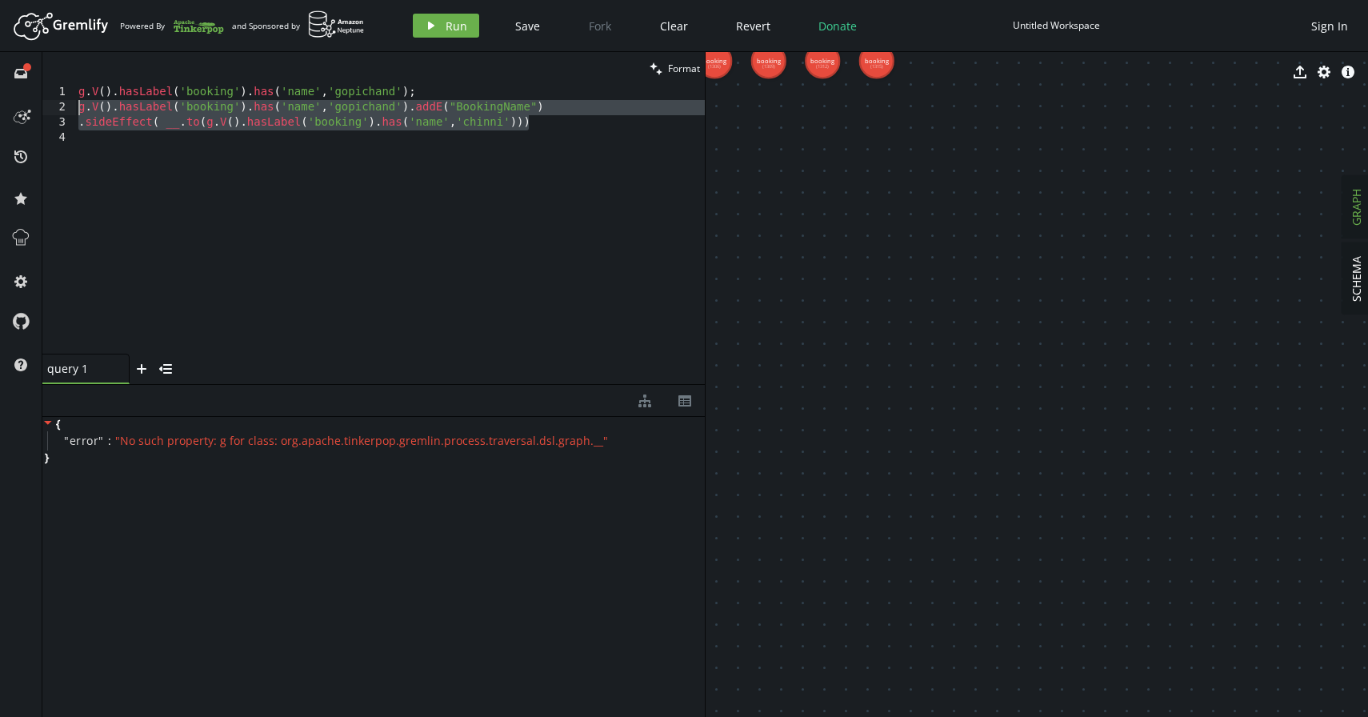
drag, startPoint x: 548, startPoint y: 125, endPoint x: 64, endPoint y: 110, distance: 484.1
click at [64, 110] on div "1 2 3 4 g . V ( ) . hasLabel ( 'booking' ) . has ( 'name' , 'gopichand' ) ; g .…" at bounding box center [373, 219] width 662 height 269
type textarea "g.V().hasLabel('booking').has('name','gopichand').addE("BookingName") .sideEffe…"
click at [260, 174] on div "g . V ( ) . hasLabel ( 'booking' ) . has ( 'name' , 'gopichand' ) ; g . V ( ) .…" at bounding box center [389, 235] width 629 height 300
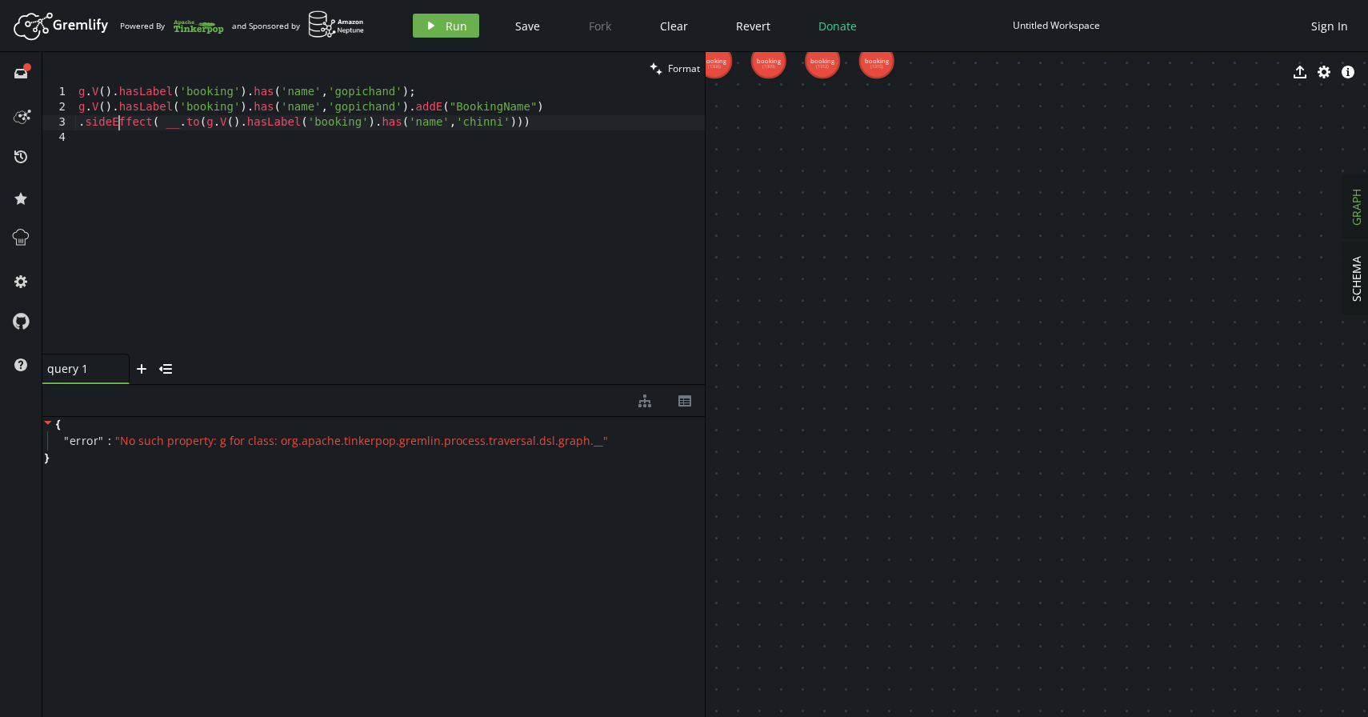
click at [122, 121] on div "g . V ( ) . hasLabel ( 'booking' ) . has ( 'name' , 'gopichand' ) ; g . V ( ) .…" at bounding box center [389, 235] width 629 height 300
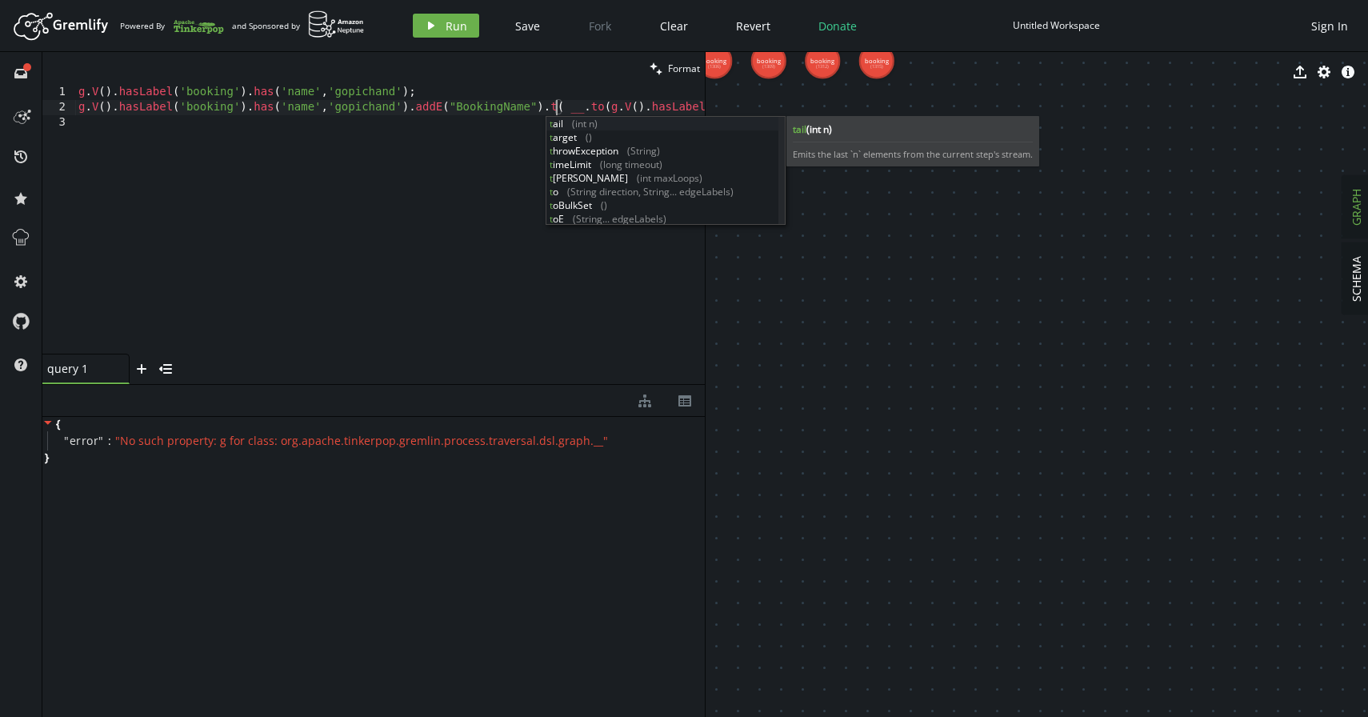
scroll to position [0, 483]
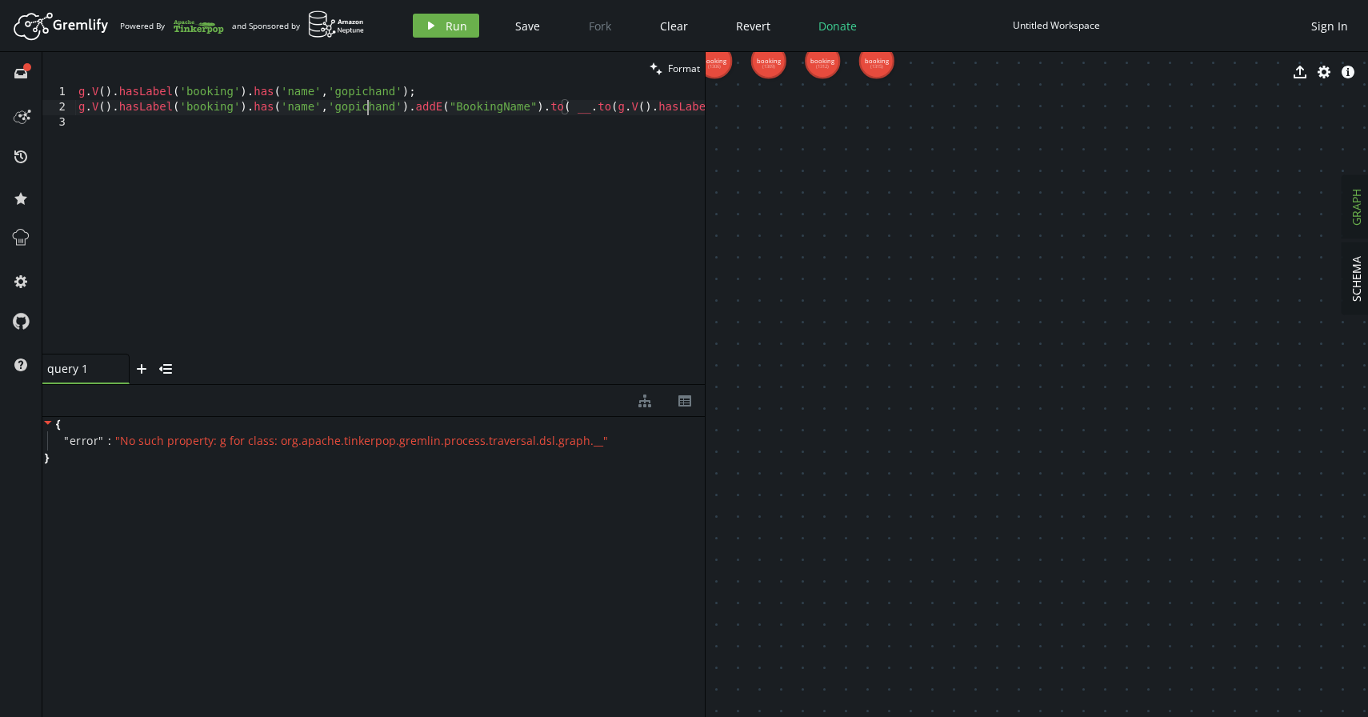
click at [369, 114] on div "g . V ( ) . hasLabel ( 'booking' ) . has ( 'name' , 'gopichand' ) ; g . V ( ) .…" at bounding box center [508, 232] width 867 height 294
type textarea "g.V().hasLabel('booking').has('name','gopichand').addE("BookingName").to( __.to…"
click at [605, 119] on div "g . V ( ) . hasLabel ( 'booking' ) . has ( 'name' , 'gopichand' ) ; g . V ( ) .…" at bounding box center [508, 232] width 867 height 294
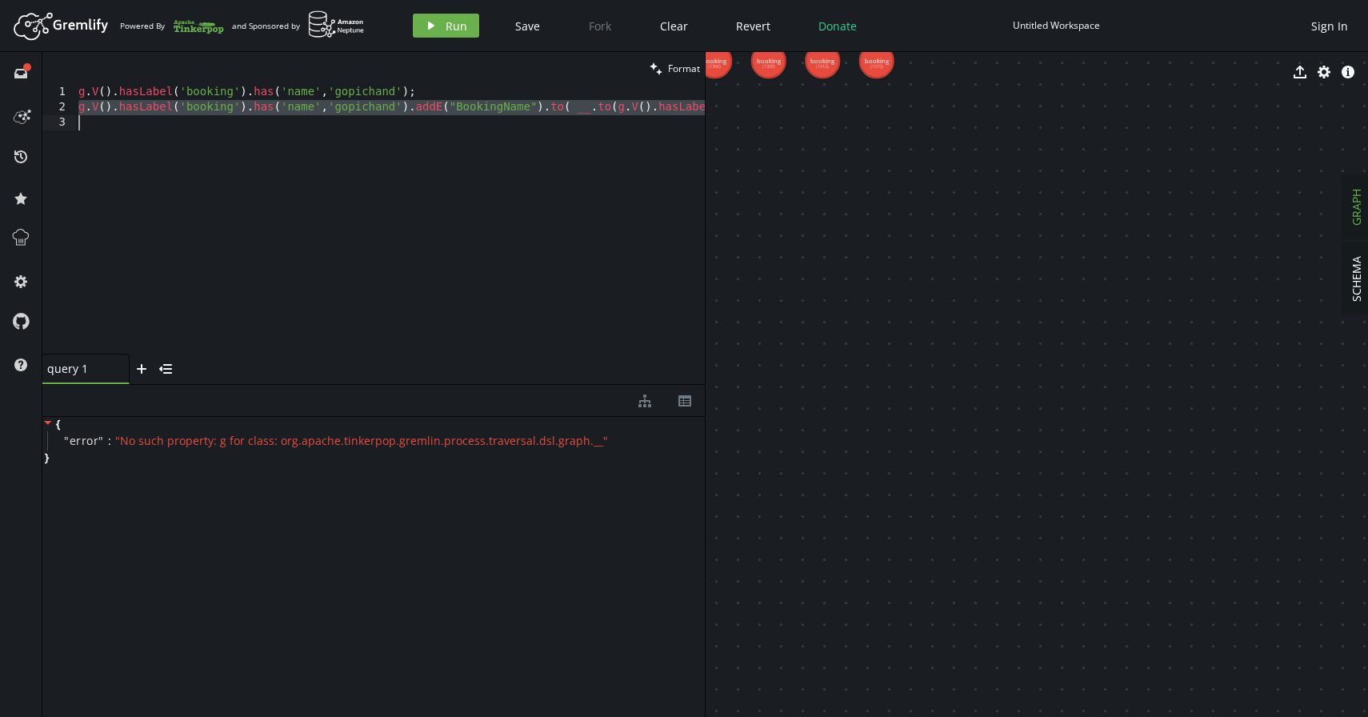
scroll to position [0, 0]
click at [619, 112] on div "g . V ( ) . hasLabel ( 'booking' ) . has ( 'name' , 'gopichand' ) ; g . V ( ) .…" at bounding box center [508, 232] width 867 height 294
type textarea "g.V().hasLabel('booking').has('name','gopichand').addE("BookingName").to( __.to…"
click at [621, 123] on div "g . V ( ) . hasLabel ( 'booking' ) . has ( 'name' , 'gopichand' ) ; g . V ( ) .…" at bounding box center [421, 232] width 867 height 294
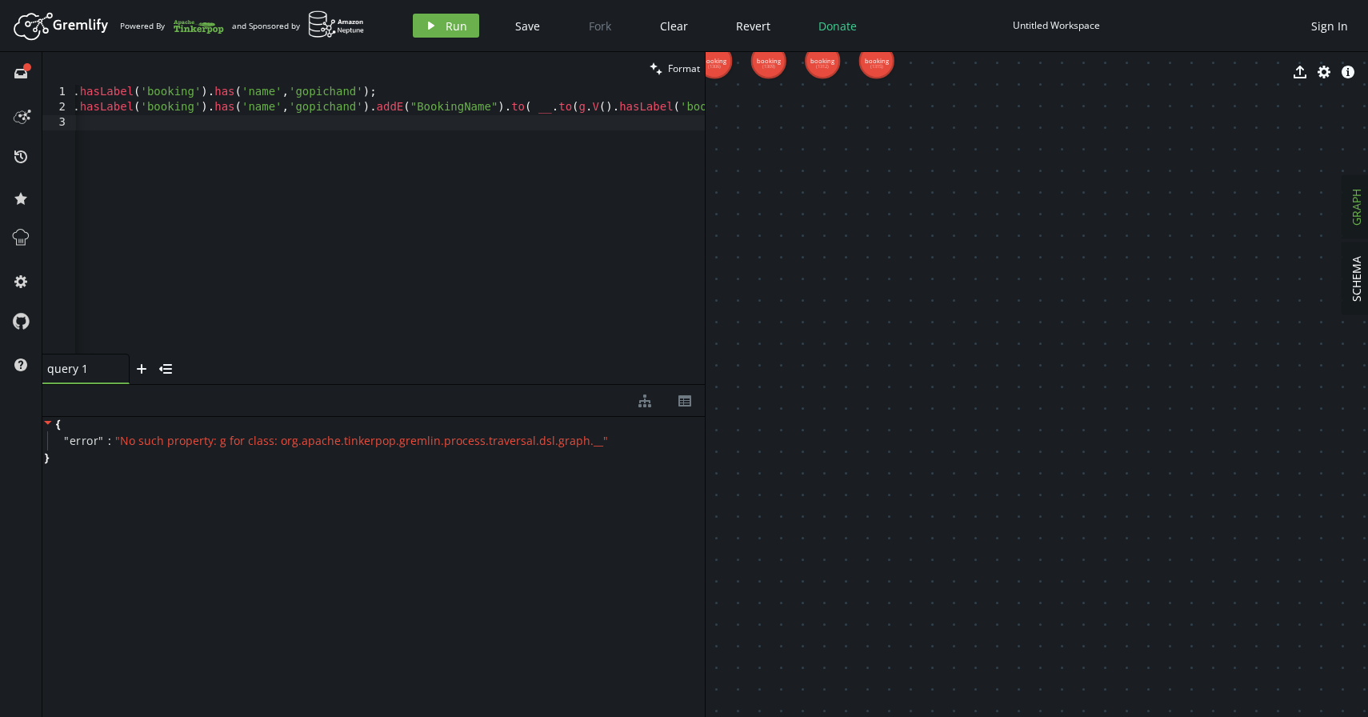
scroll to position [0, 42]
click at [573, 105] on div "g . V ( ) . hasLabel ( 'booking' ) . has ( 'name' , 'gopichand' ) ; g . V ( ) .…" at bounding box center [466, 232] width 867 height 294
click at [554, 108] on div "g . V ( ) . hasLabel ( 'booking' ) . has ( 'name' , 'gopichand' ) ; g . V ( ) .…" at bounding box center [469, 232] width 873 height 294
drag, startPoint x: 569, startPoint y: 110, endPoint x: 521, endPoint y: 110, distance: 48.0
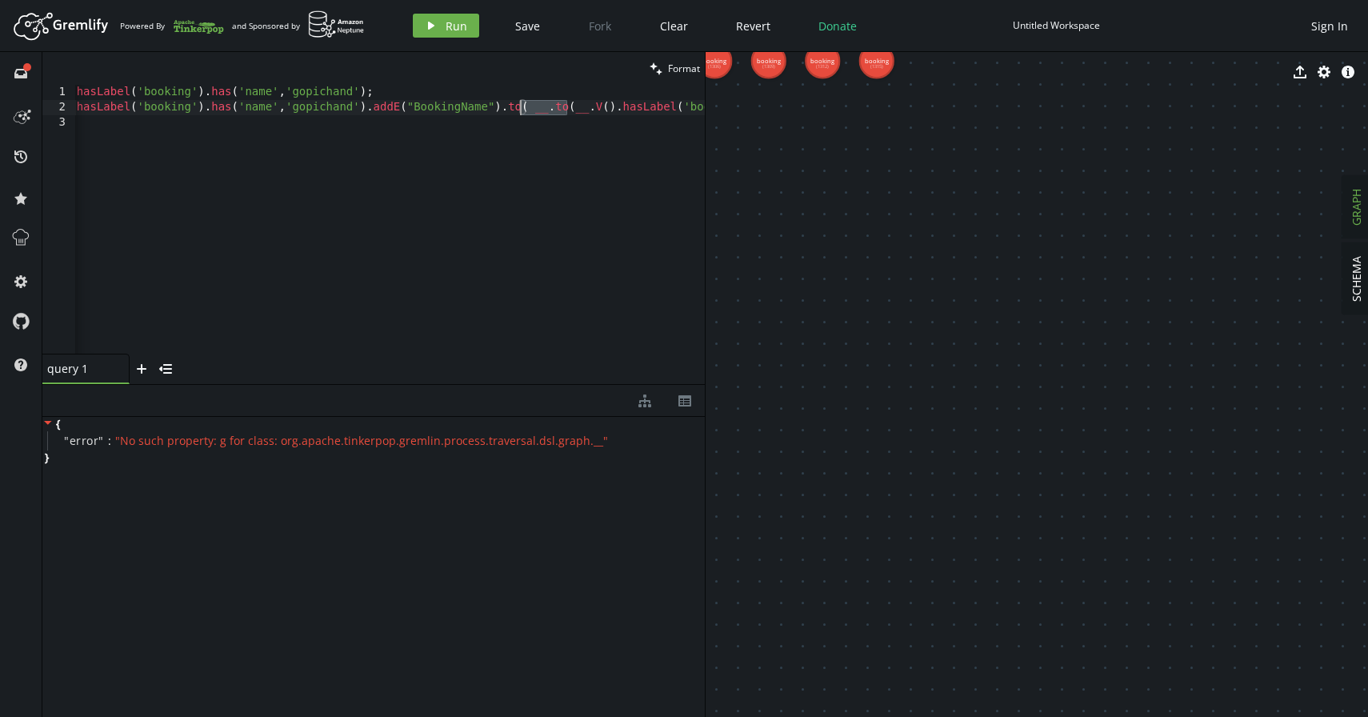
click at [521, 110] on div "g . V ( ) . hasLabel ( 'booking' ) . has ( 'name' , 'gopichand' ) ; g . V ( ) .…" at bounding box center [469, 232] width 873 height 294
click at [696, 108] on div "g . V ( ) . hasLabel ( 'booking' ) . has ( 'name' , 'gopichand' ) ; g . V ( ) .…" at bounding box center [291, 232] width 826 height 294
click at [595, 108] on div "g . V ( ) . hasLabel ( 'booking' ) . has ( 'name' , 'gopichand' ) ; g . V ( ) .…" at bounding box center [295, 232] width 820 height 294
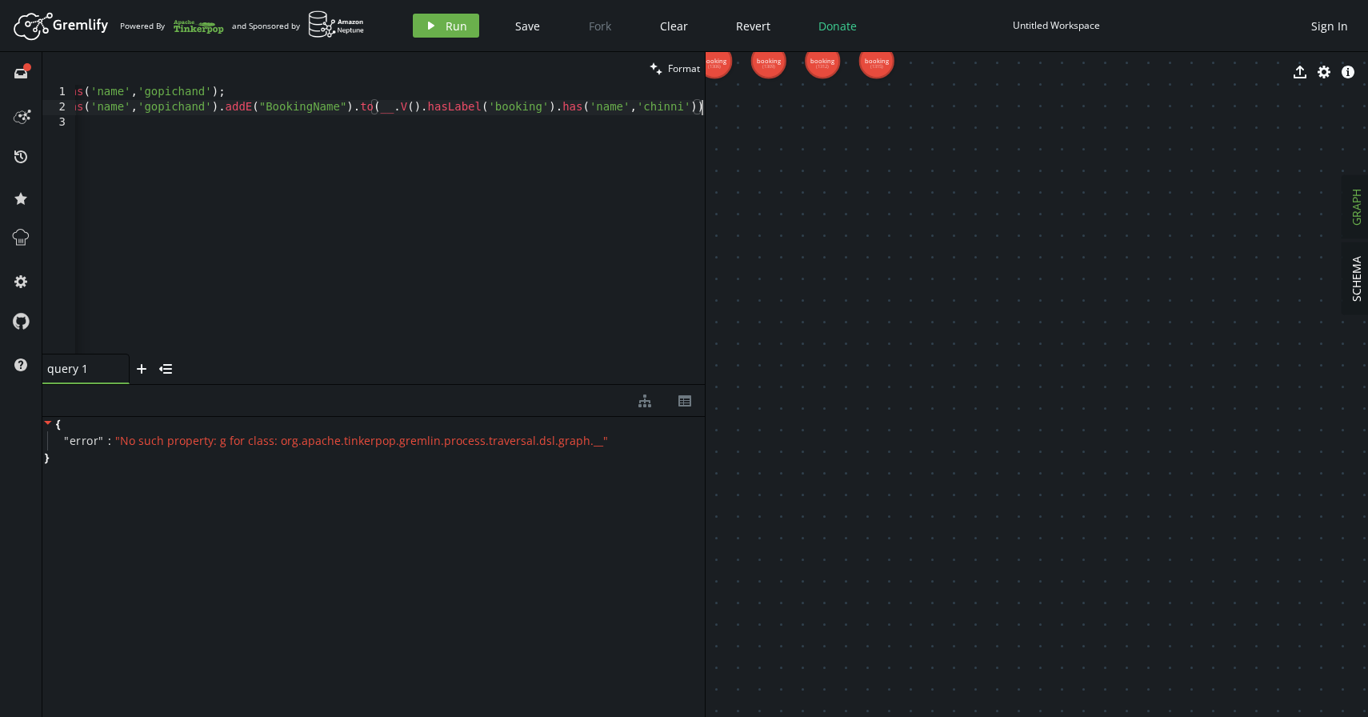
click at [595, 108] on div "g . V ( ) . hasLabel ( 'booking' ) . has ( 'name' , 'gopichand' ) ; g . V ( ) .…" at bounding box center [295, 232] width 820 height 294
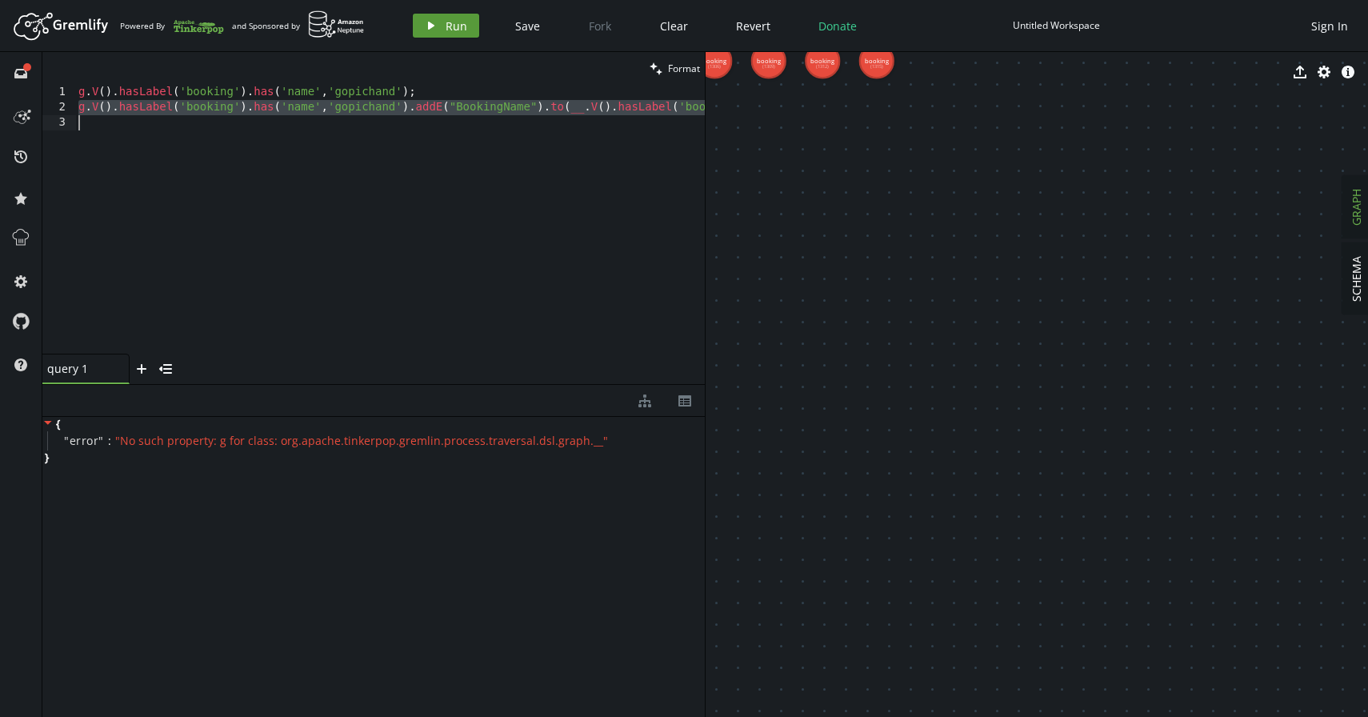
type textarea "g.V().hasLabel('booking').has('name','gopichand').addE("BookingName").to(__.V()…"
click at [425, 18] on button "play Run" at bounding box center [446, 26] width 66 height 24
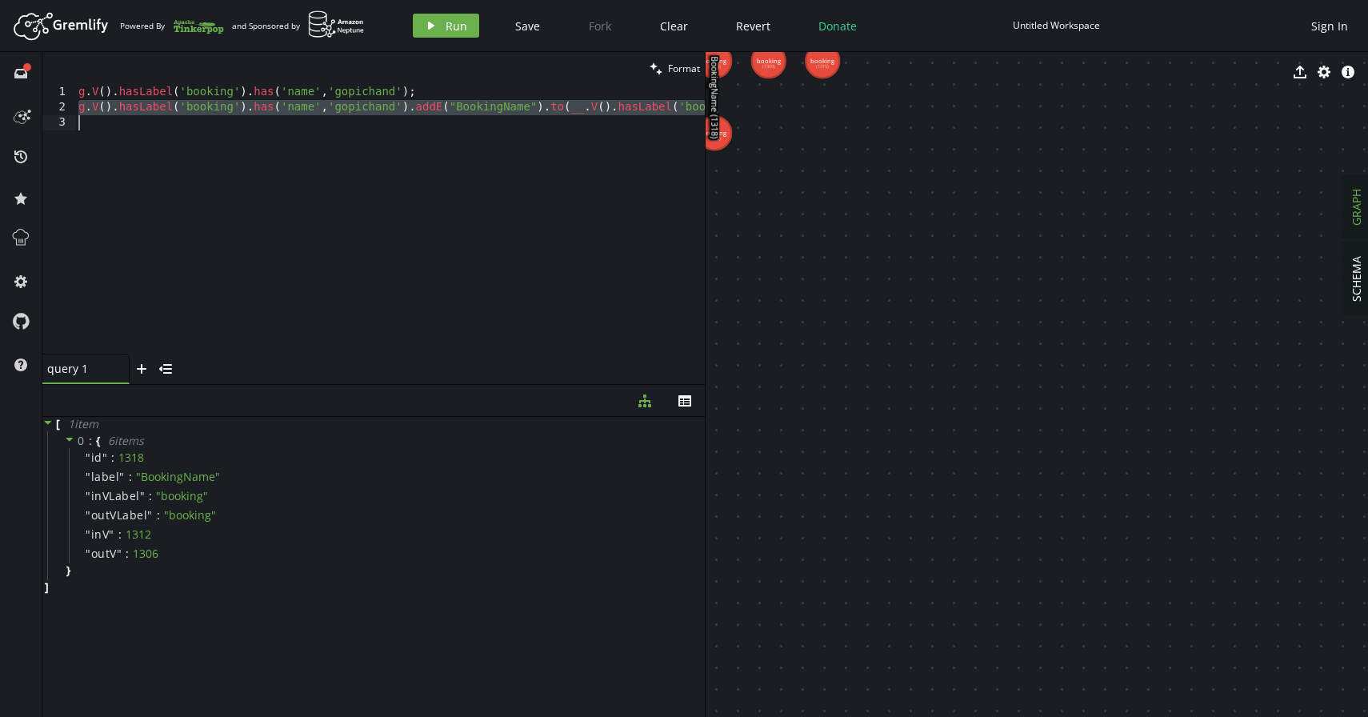
click at [408, 151] on div "g . V ( ) . hasLabel ( 'booking' ) . has ( 'name' , 'gopichand' ) ; g . V ( ) .…" at bounding box center [485, 232] width 820 height 294
click at [149, 130] on div "g . V ( ) . hasLabel ( 'booking' ) . has ( 'name' , 'gopichand' ) ; g . V ( ) .…" at bounding box center [485, 232] width 820 height 294
click at [225, 117] on div "g . V ( ) . hasLabel ( 'booking' ) . has ( 'name' , 'gopichand' ) ; g . V ( ) .…" at bounding box center [485, 232] width 820 height 294
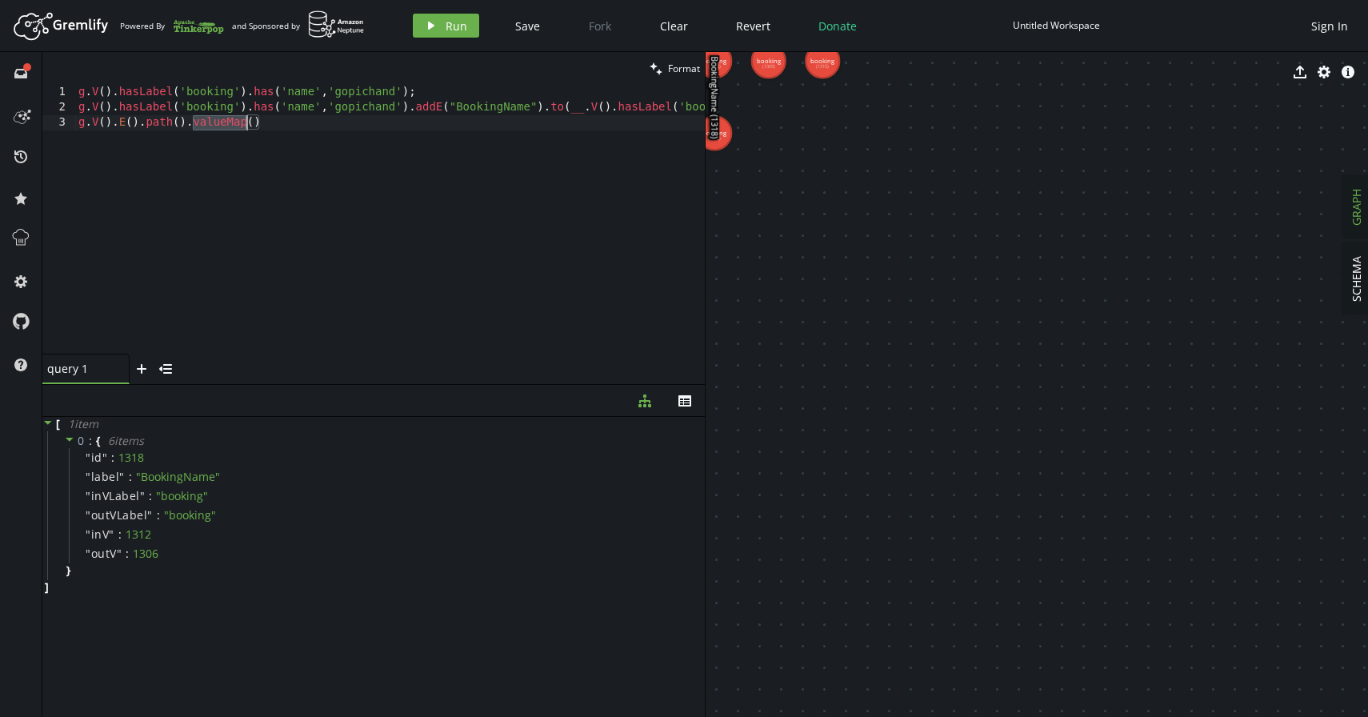
click at [225, 117] on div "g . V ( ) . hasLabel ( 'booking' ) . has ( 'name' , 'gopichand' ) ; g . V ( ) .…" at bounding box center [485, 232] width 820 height 294
click at [413, 31] on button "play Run" at bounding box center [446, 26] width 66 height 24
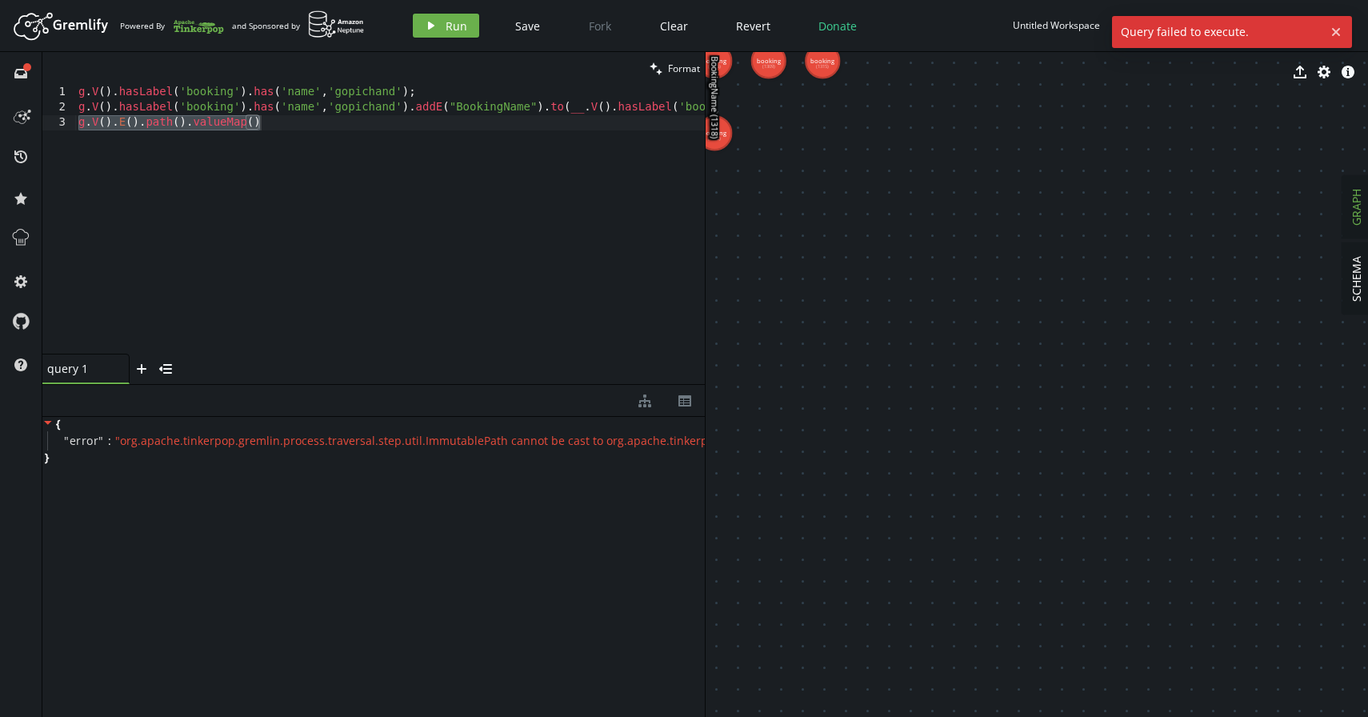
click at [201, 140] on div "g . V ( ) . hasLabel ( 'booking' ) . has ( 'name' , 'gopichand' ) ; g . V ( ) .…" at bounding box center [485, 232] width 820 height 294
click at [128, 123] on div "g . V ( ) . hasLabel ( 'booking' ) . has ( 'name' , 'gopichand' ) ; g . V ( ) .…" at bounding box center [485, 232] width 820 height 294
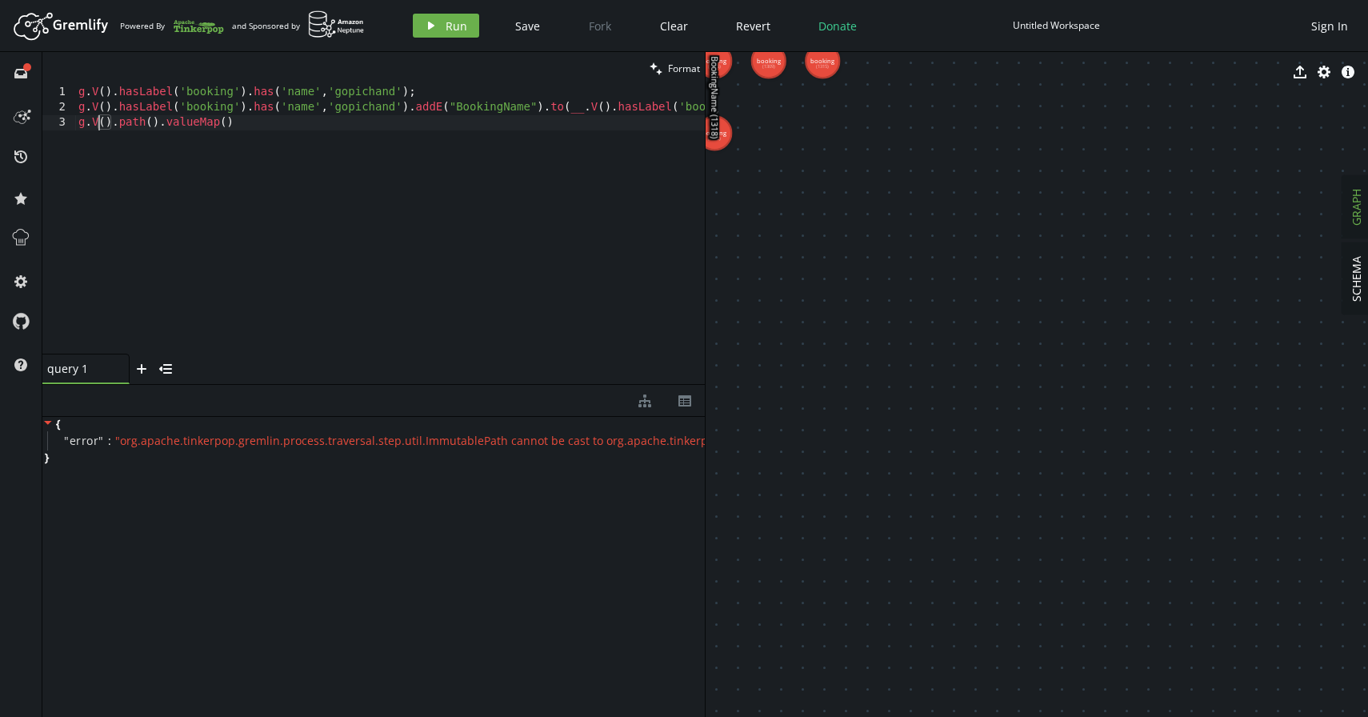
click at [153, 124] on div "g . V ( ) . hasLabel ( 'booking' ) . has ( 'name' , 'gopichand' ) ; g . V ( ) .…" at bounding box center [485, 232] width 820 height 294
click at [415, 27] on button "play Run" at bounding box center [446, 26] width 66 height 24
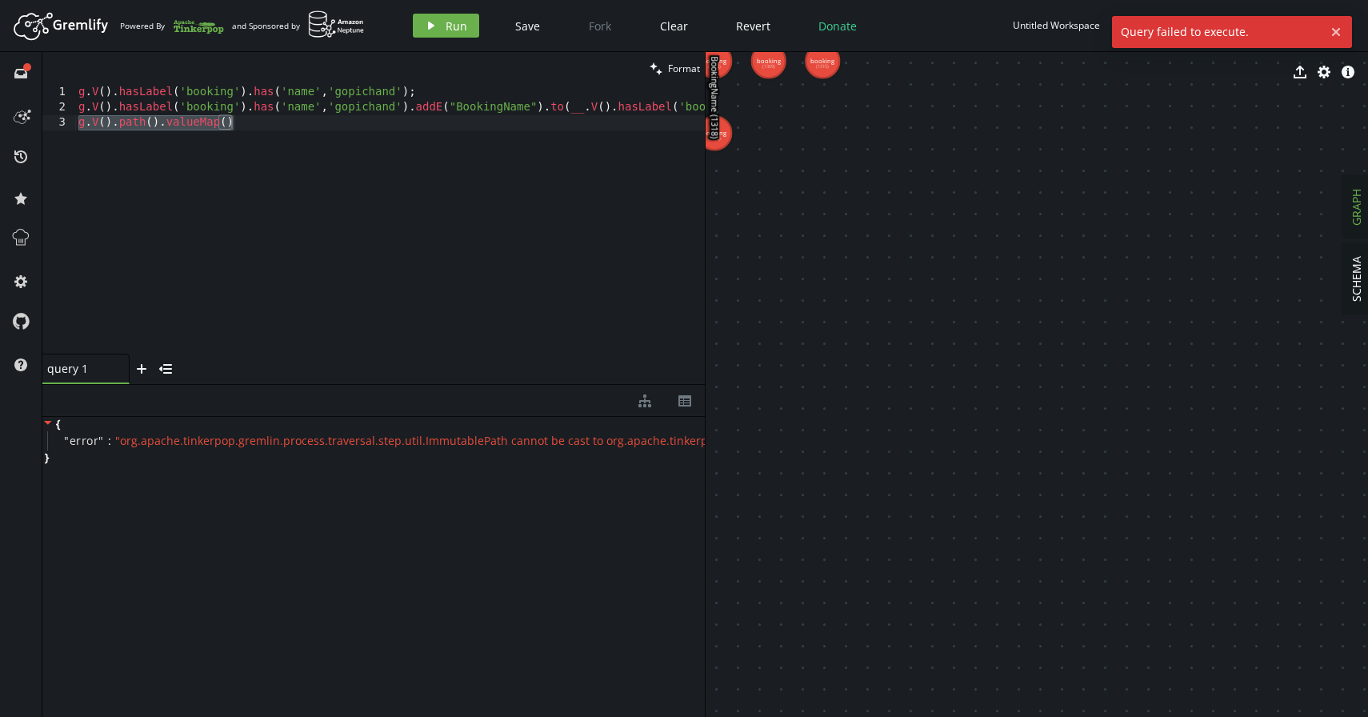
click at [264, 124] on div "g . V ( ) . hasLabel ( 'booking' ) . has ( 'name' , 'gopichand' ) ; g . V ( ) .…" at bounding box center [389, 219] width 629 height 269
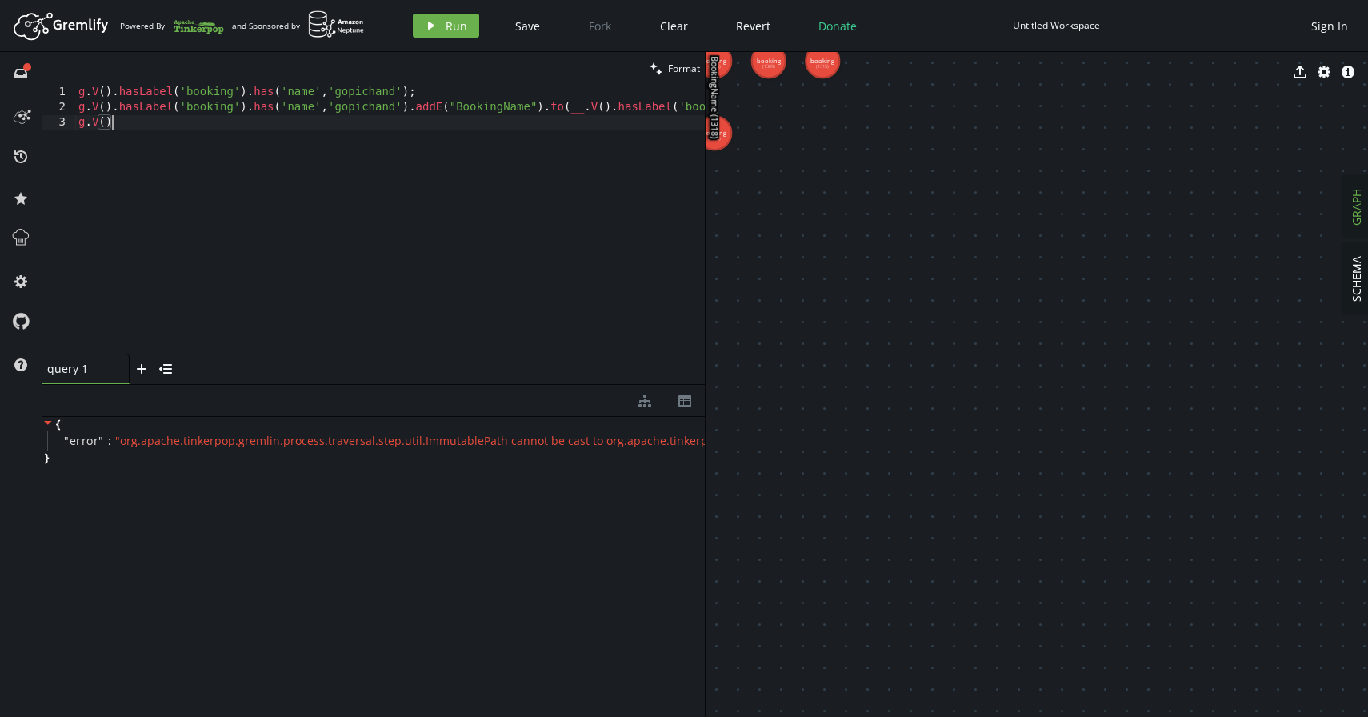
scroll to position [0, 39]
click at [146, 125] on div "g . V ( ) . hasLabel ( 'booking' ) . has ( 'name' , 'gopichand' ) ; g . V ( ) .…" at bounding box center [485, 232] width 820 height 294
click at [146, 124] on div "g . V ( ) . hasLabel ( 'booking' ) . has ( 'name' , 'gopichand' ) ; g . V ( ) .…" at bounding box center [485, 232] width 820 height 294
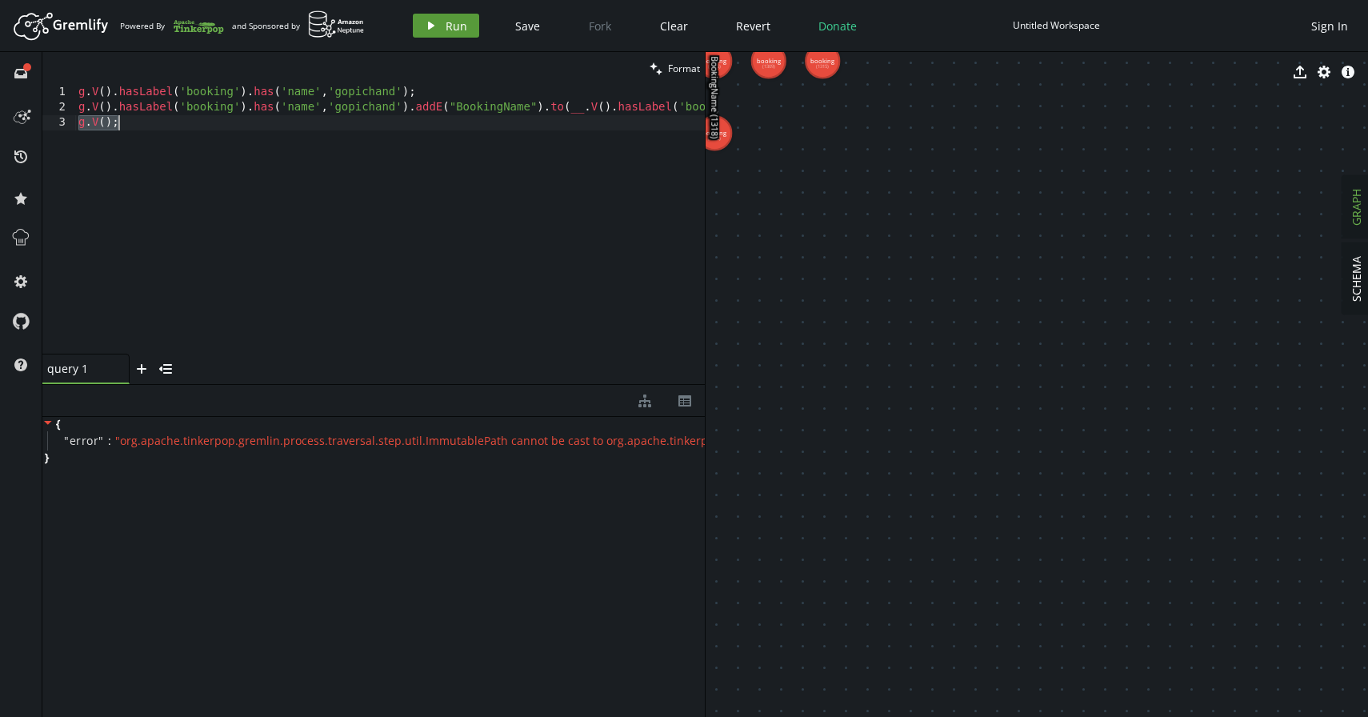
click at [421, 30] on button "play Run" at bounding box center [446, 26] width 66 height 24
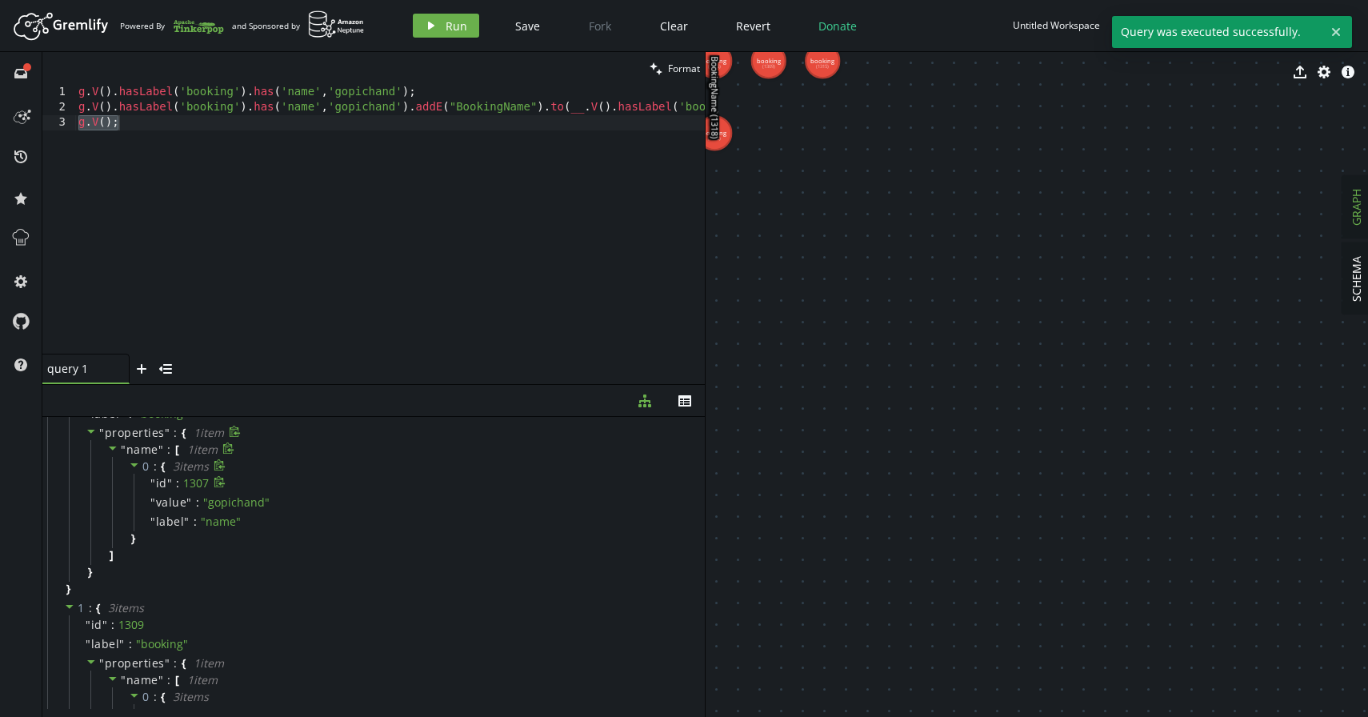
scroll to position [0, 0]
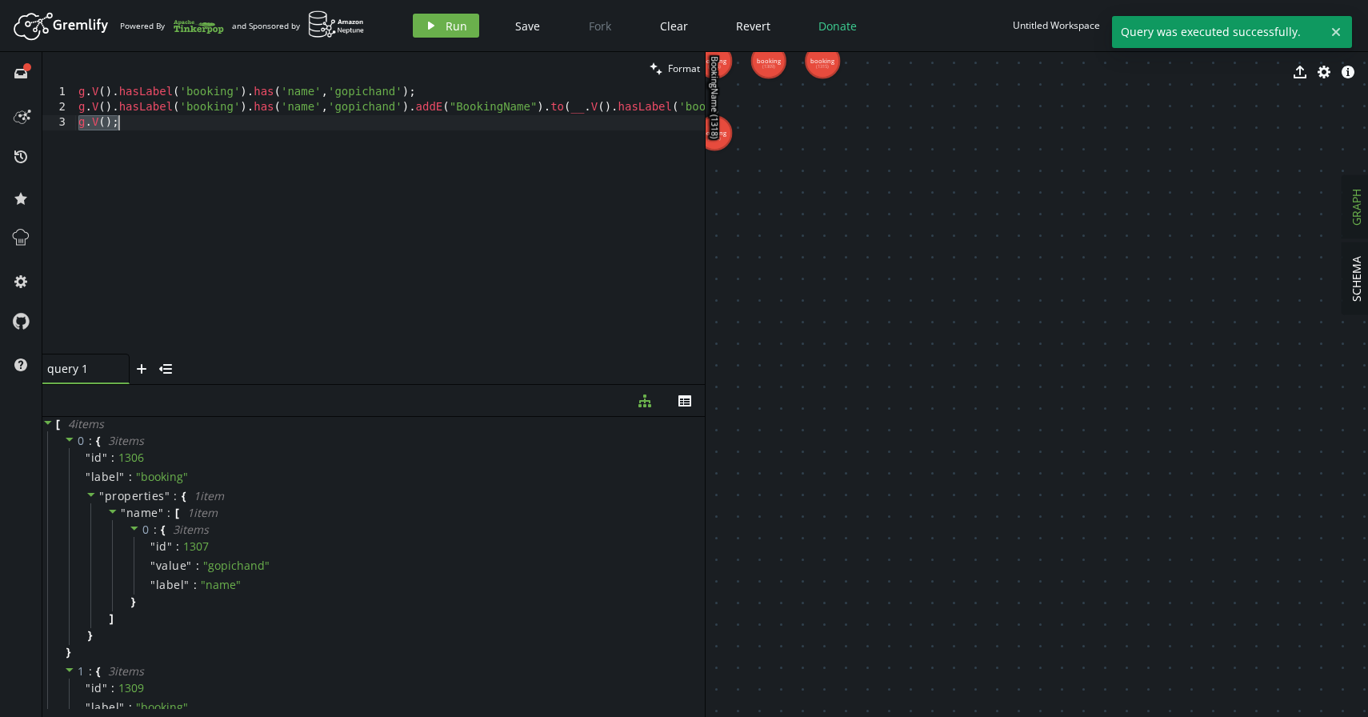
click at [138, 138] on div "g . V ( ) . hasLabel ( 'booking' ) . has ( 'name' , 'gopichand' ) ; g . V ( ) .…" at bounding box center [485, 232] width 820 height 294
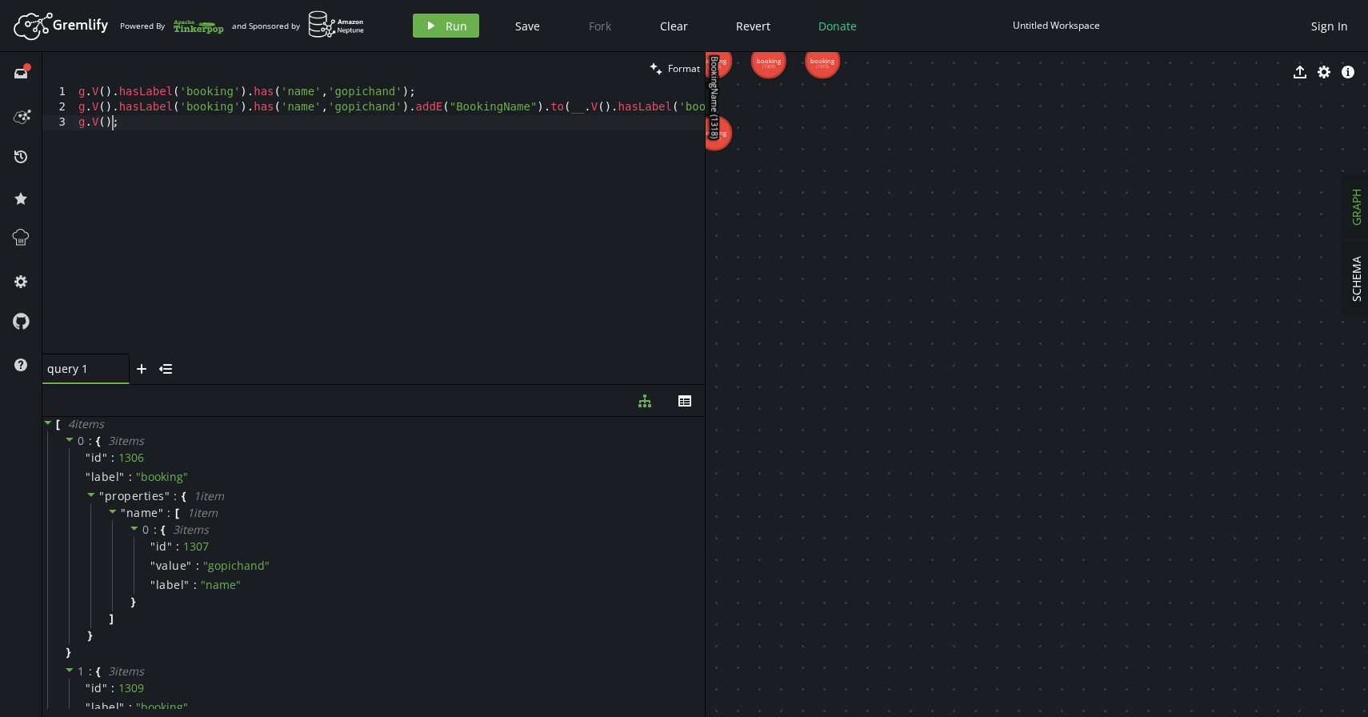
drag, startPoint x: 113, startPoint y: 124, endPoint x: 130, endPoint y: 158, distance: 37.9
click at [113, 125] on div "g . V ( ) . hasLabel ( 'booking' ) . has ( 'name' , 'gopichand' ) ; g . V ( ) .…" at bounding box center [485, 232] width 820 height 294
click at [442, 26] on button "play Run" at bounding box center [446, 26] width 66 height 24
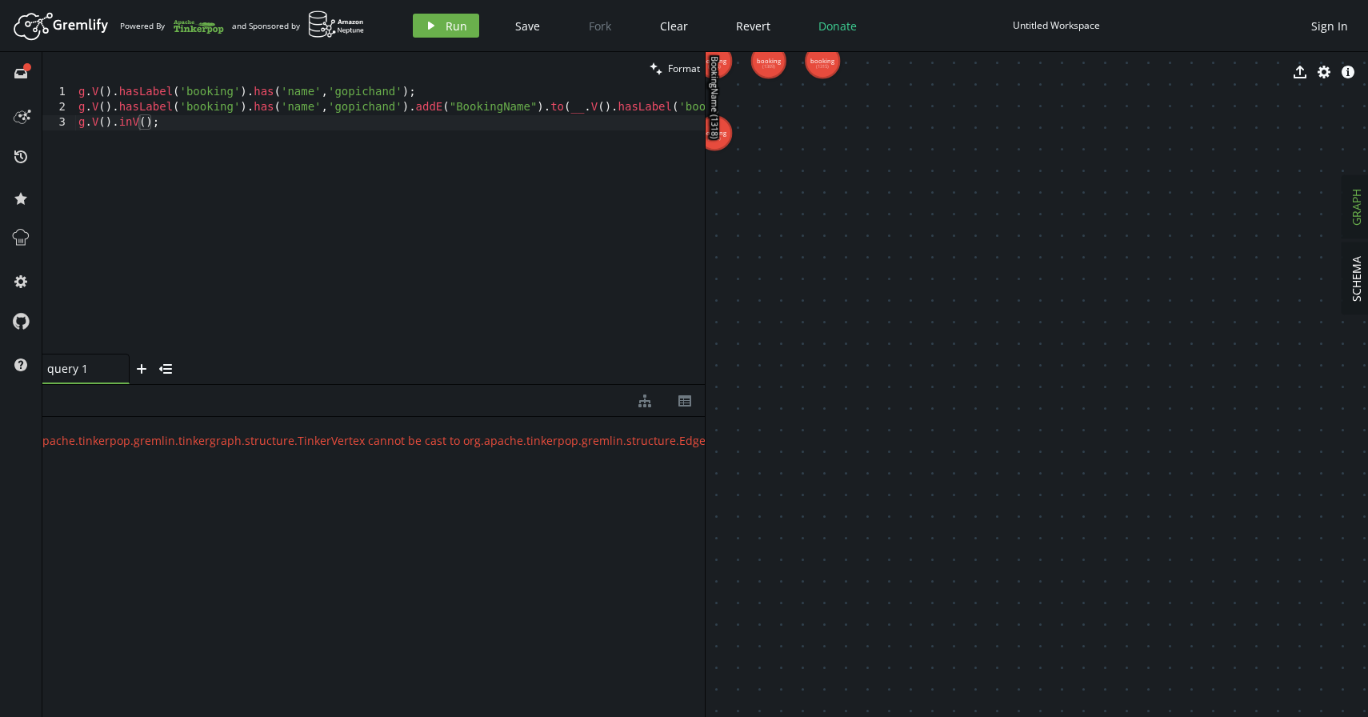
scroll to position [0, 0]
click at [202, 127] on div "g . V ( ) . hasLabel ( 'booking' ) . has ( 'name' , 'gopichand' ) ; g . V ( ) .…" at bounding box center [485, 232] width 820 height 294
click at [144, 123] on div "g . V ( ) . hasLabel ( 'booking' ) . has ( 'name' , 'gopichand' ) ; g . V ( ) .…" at bounding box center [485, 232] width 820 height 294
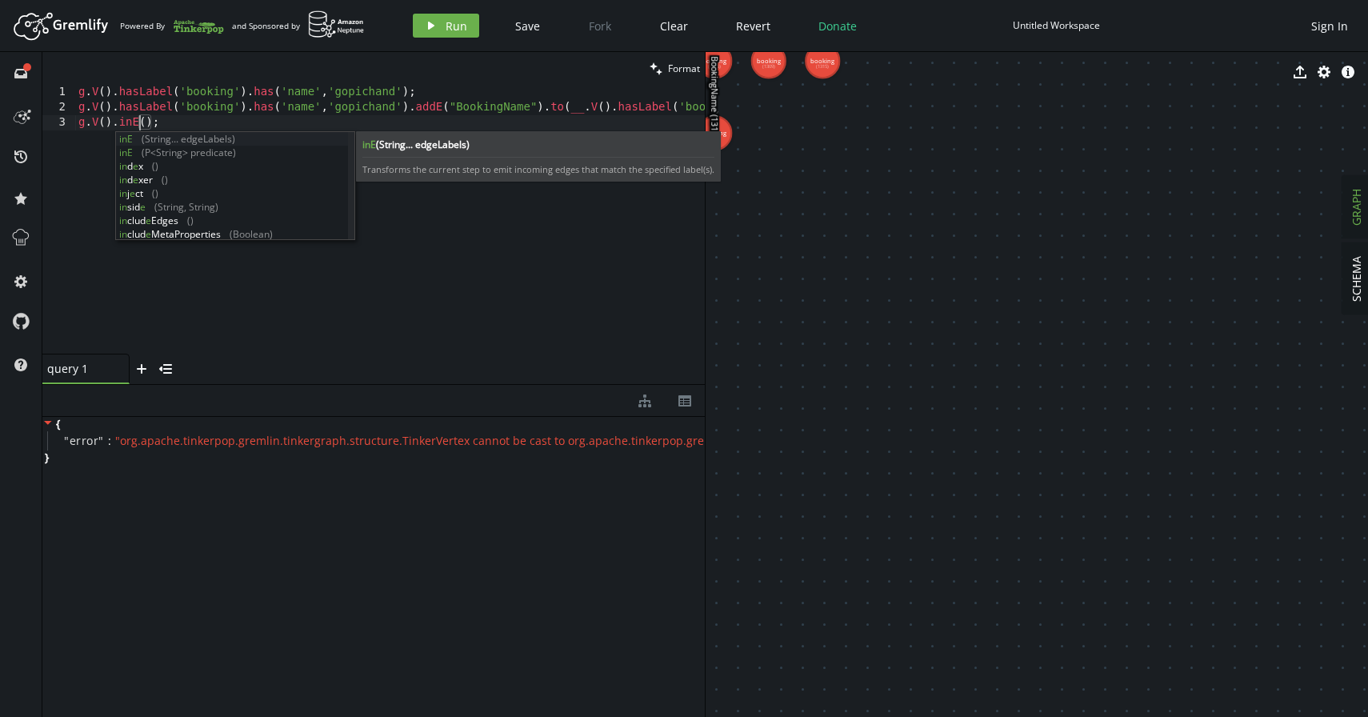
click at [174, 124] on div "g . V ( ) . hasLabel ( 'booking' ) . has ( 'name' , 'gopichand' ) ; g . V ( ) .…" at bounding box center [485, 232] width 820 height 294
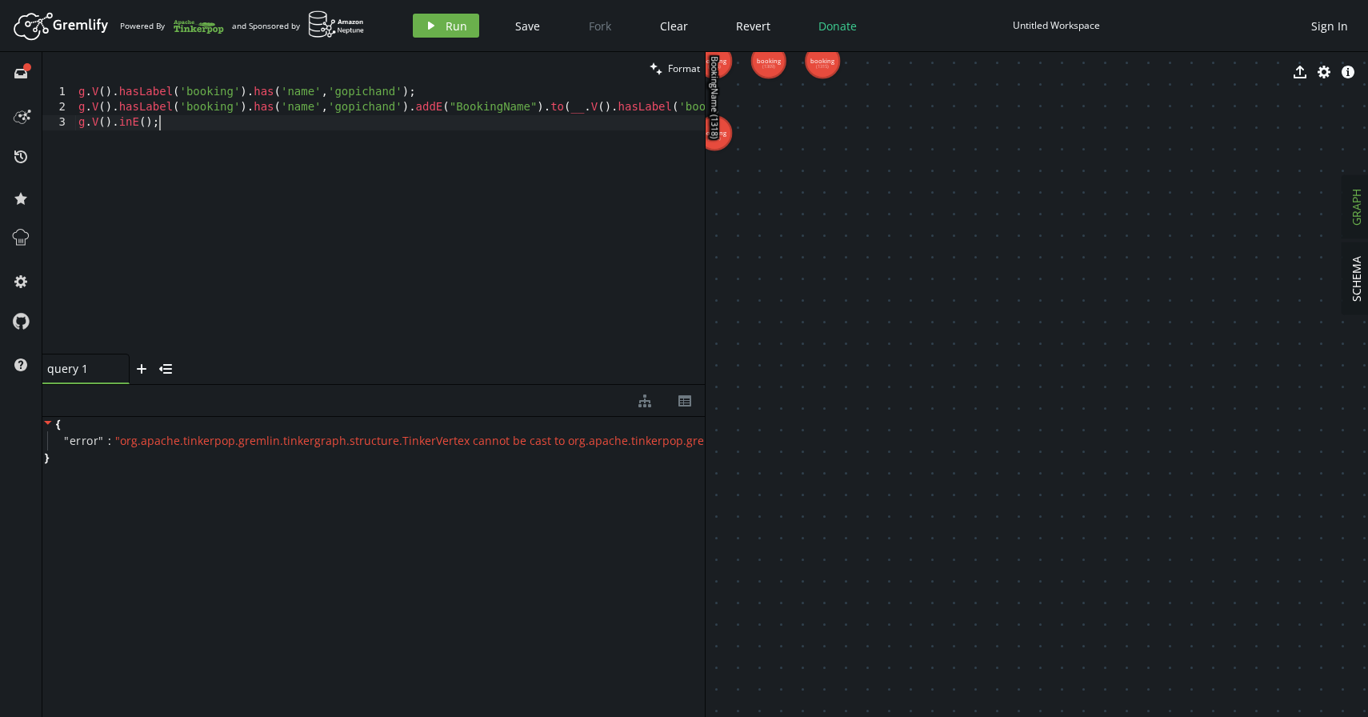
click at [174, 124] on div "g . V ( ) . hasLabel ( 'booking' ) . has ( 'name' , 'gopichand' ) ; g . V ( ) .…" at bounding box center [485, 232] width 820 height 294
click at [457, 29] on span "Run" at bounding box center [456, 25] width 22 height 15
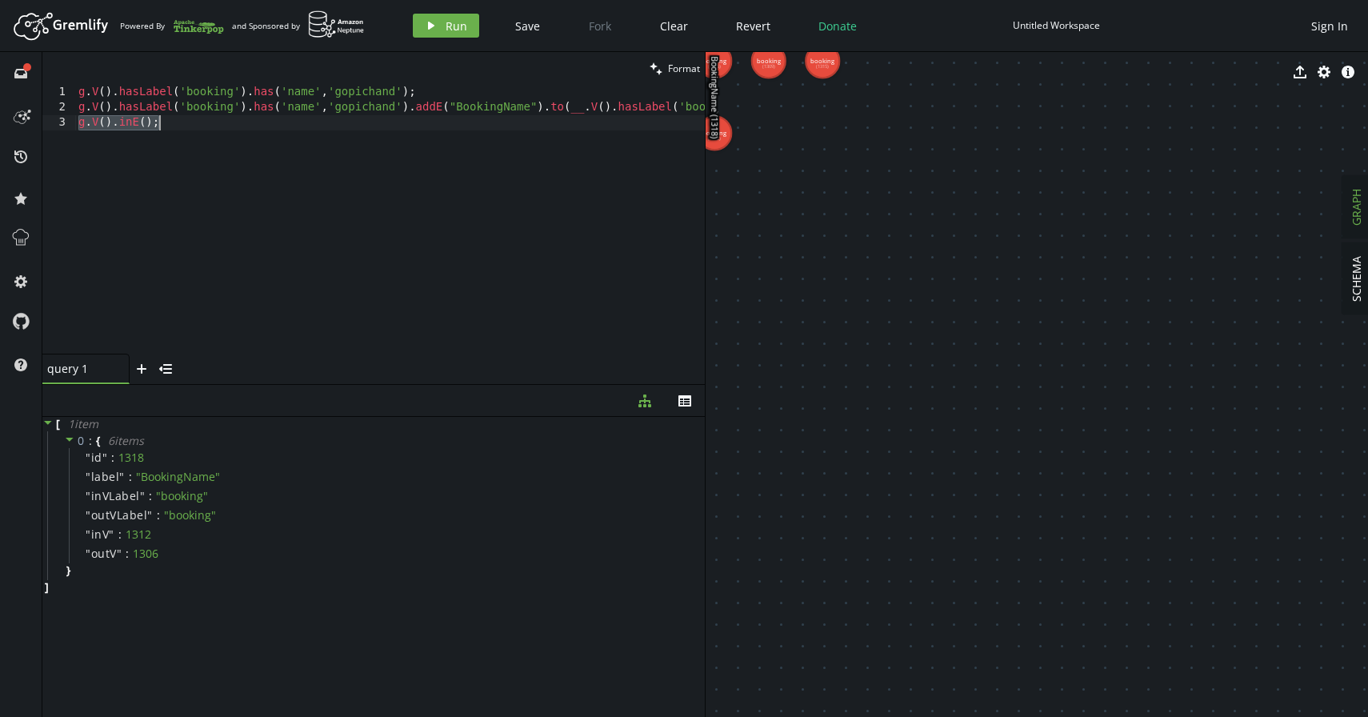
click at [155, 122] on div "g . V ( ) . hasLabel ( 'booking' ) . has ( 'name' , 'gopichand' ) ; g . V ( ) .…" at bounding box center [389, 219] width 629 height 269
click at [174, 121] on div "g . V ( ) . hasLabel ( 'booking' ) . has ( 'name' , 'gopichand' ) ; g . V ( ) .…" at bounding box center [485, 232] width 820 height 294
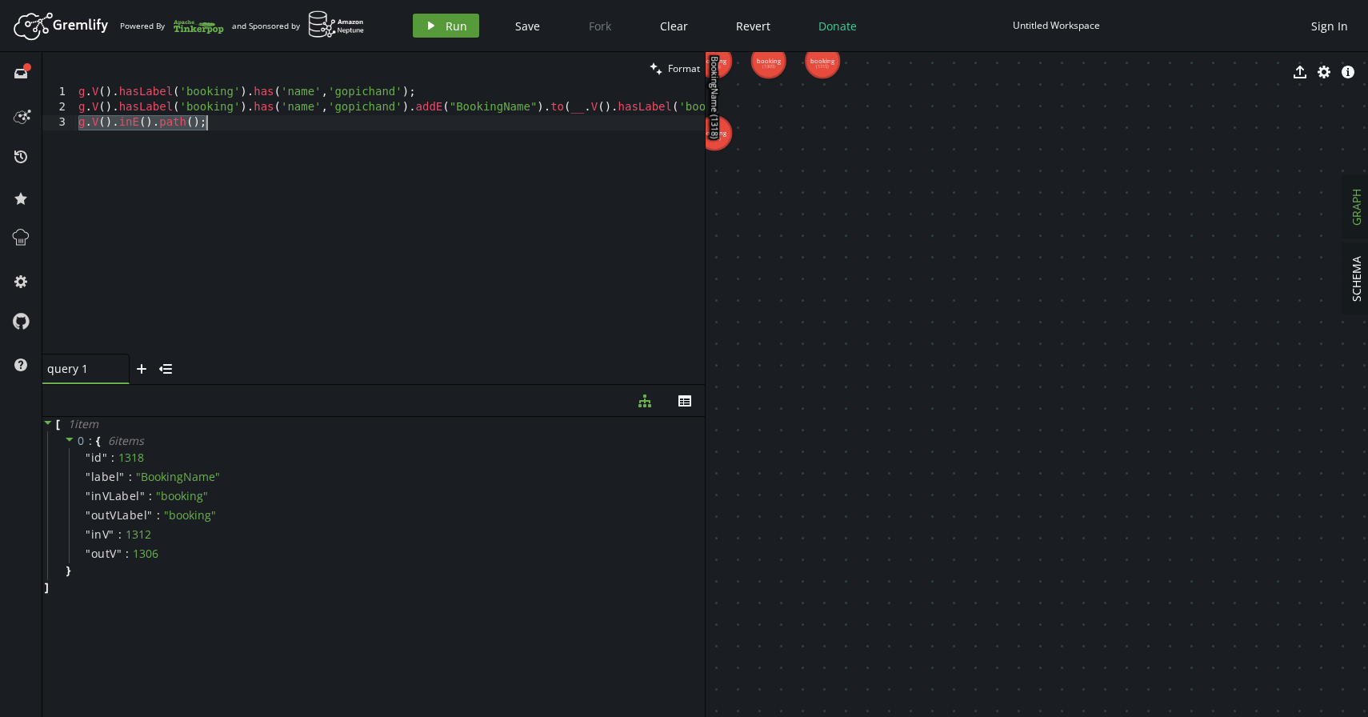
click at [431, 34] on button "play Run" at bounding box center [446, 26] width 66 height 24
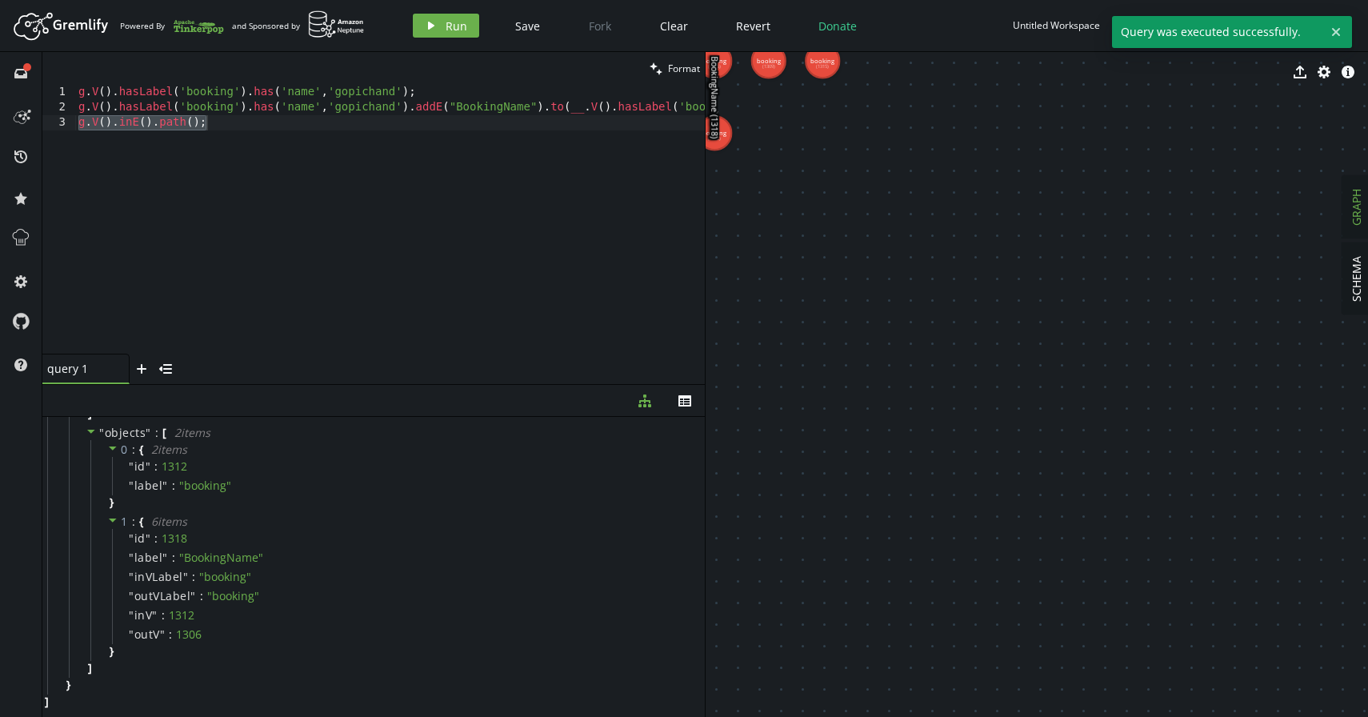
scroll to position [0, 0]
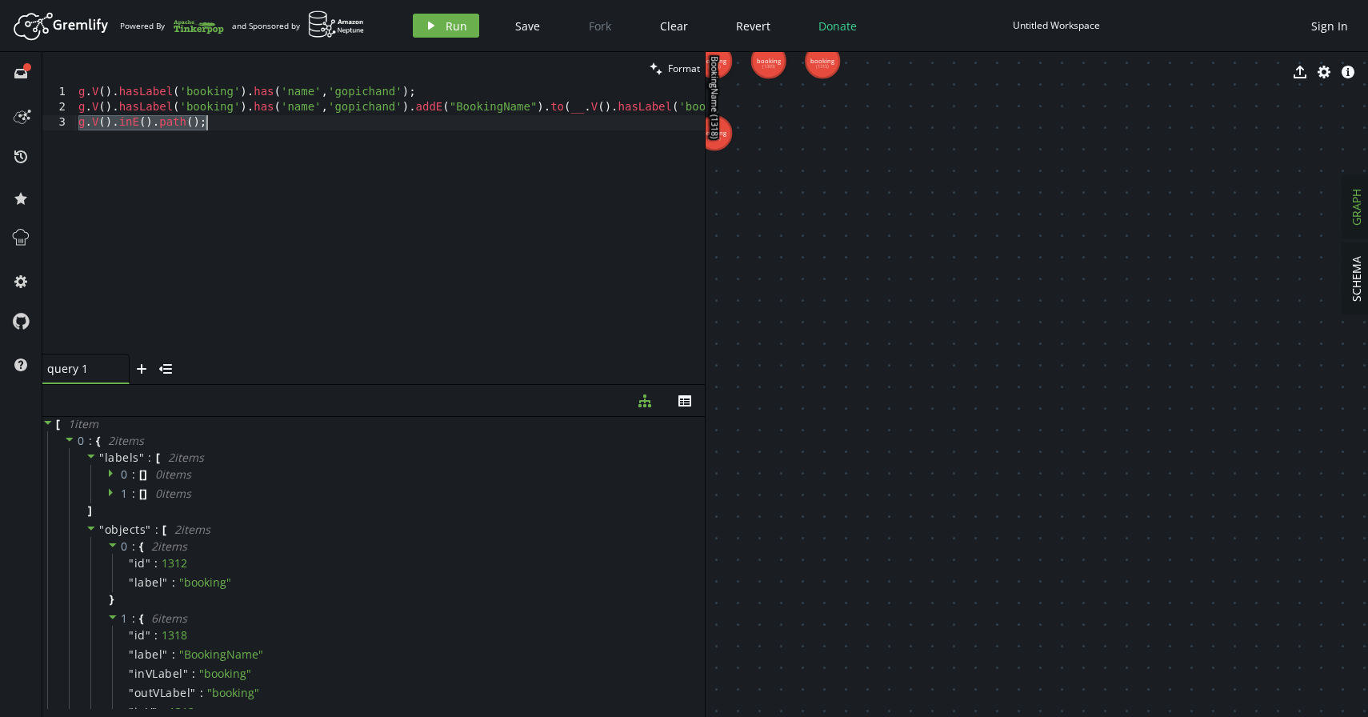
click at [197, 118] on div "g . V ( ) . hasLabel ( 'booking' ) . has ( 'name' , 'gopichand' ) ; g . V ( ) .…" at bounding box center [485, 232] width 820 height 294
click at [136, 118] on div "g . V ( ) . hasLabel ( 'booking' ) . has ( 'name' , 'gopichand' ) ; g . V ( ) .…" at bounding box center [485, 232] width 820 height 294
click at [141, 122] on div "g . V ( ) . hasLabel ( 'booking' ) . has ( 'name' , 'gopichand' ) ; g . V ( ) .…" at bounding box center [485, 232] width 820 height 294
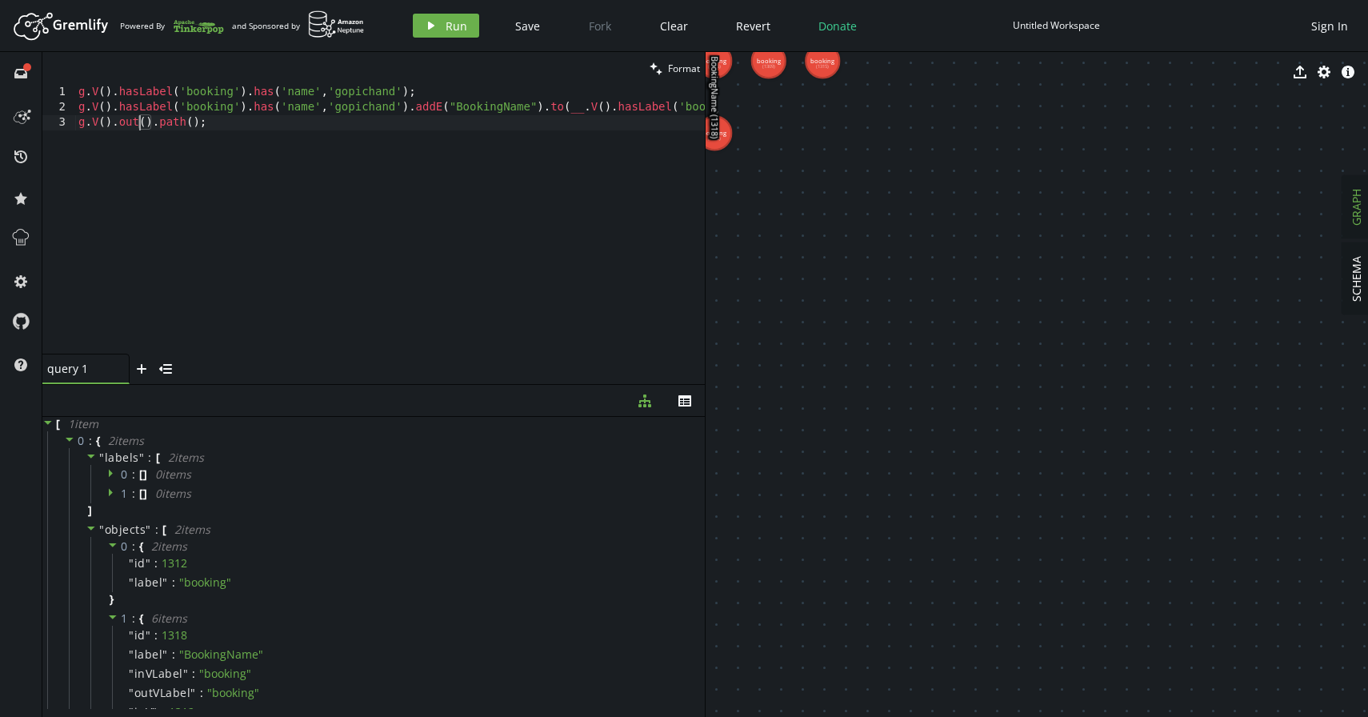
click at [143, 121] on div "g . V ( ) . hasLabel ( 'booking' ) . has ( 'name' , 'gopichand' ) ; g . V ( ) .…" at bounding box center [485, 232] width 820 height 294
click at [437, 32] on button "play Run" at bounding box center [446, 26] width 66 height 24
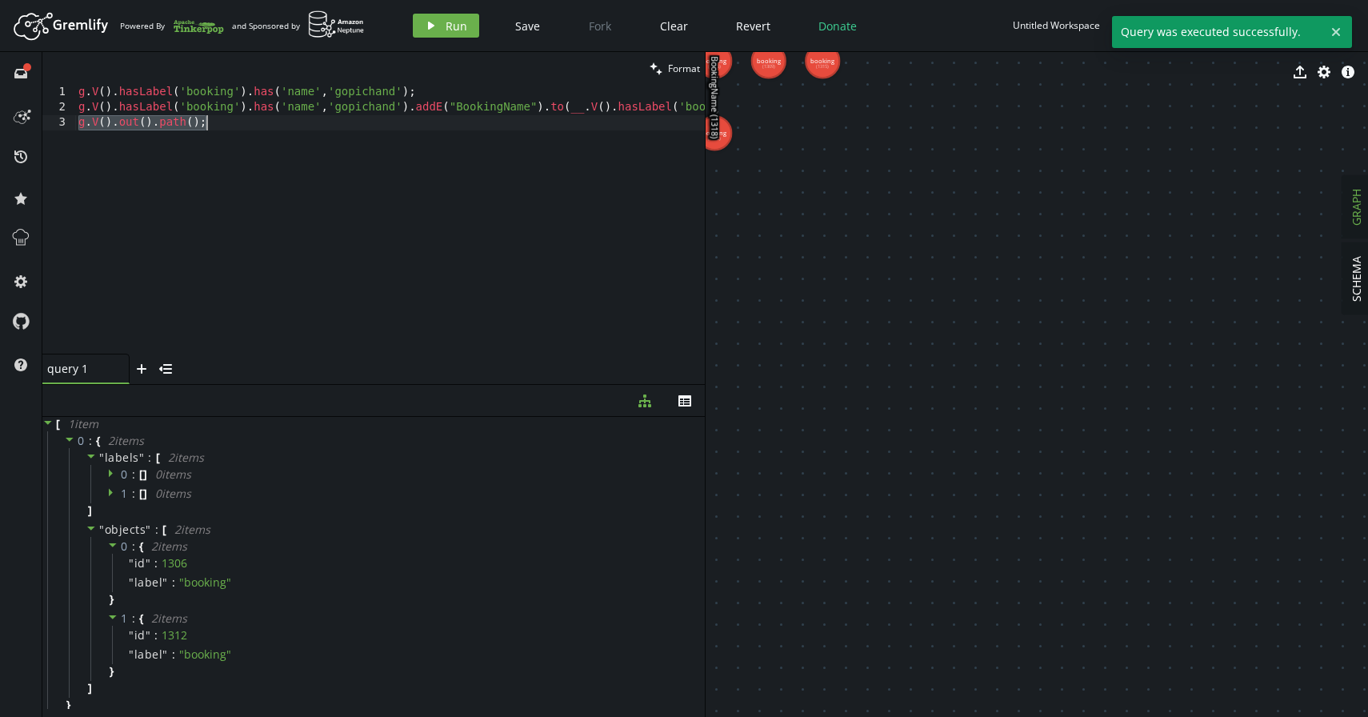
click at [200, 129] on div "g . V ( ) . hasLabel ( 'booking' ) . has ( 'name' , 'gopichand' ) ; g . V ( ) .…" at bounding box center [389, 219] width 629 height 269
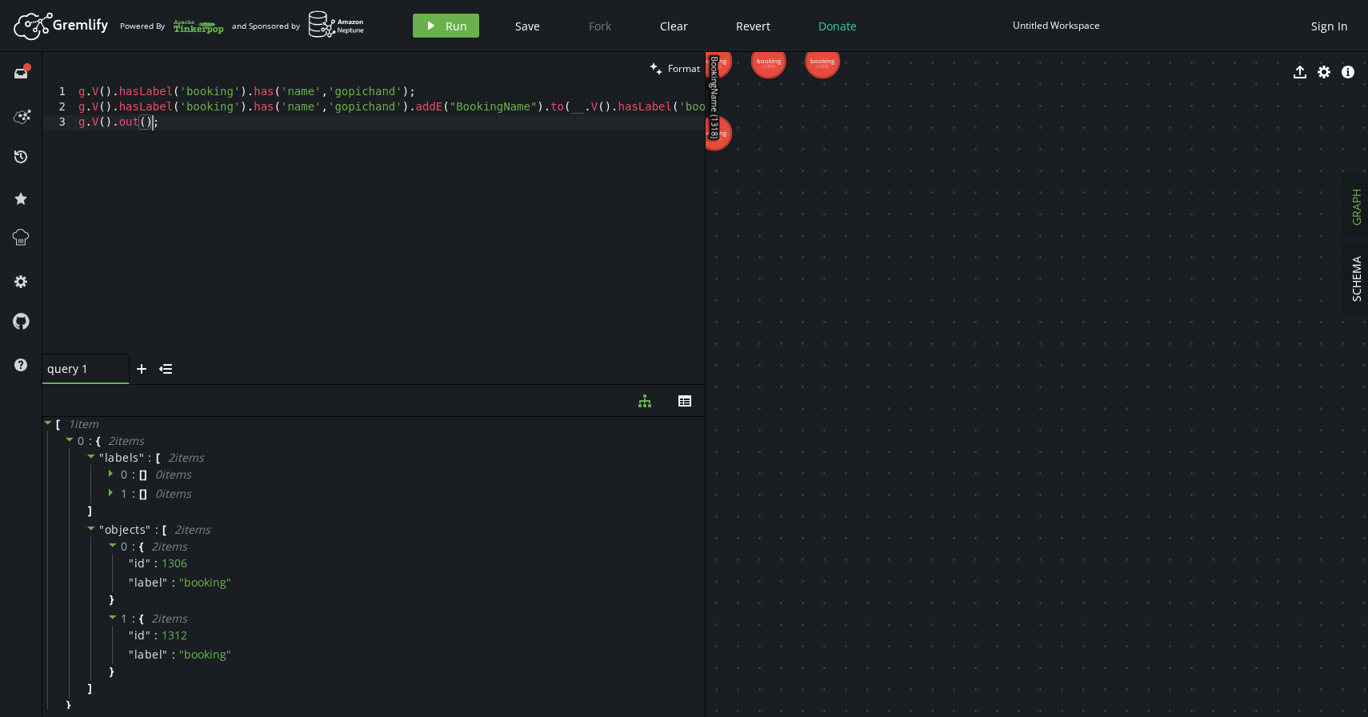
click at [140, 119] on div "g . V ( ) . hasLabel ( 'booking' ) . has ( 'name' , 'gopichand' ) ; g . V ( ) .…" at bounding box center [485, 232] width 820 height 294
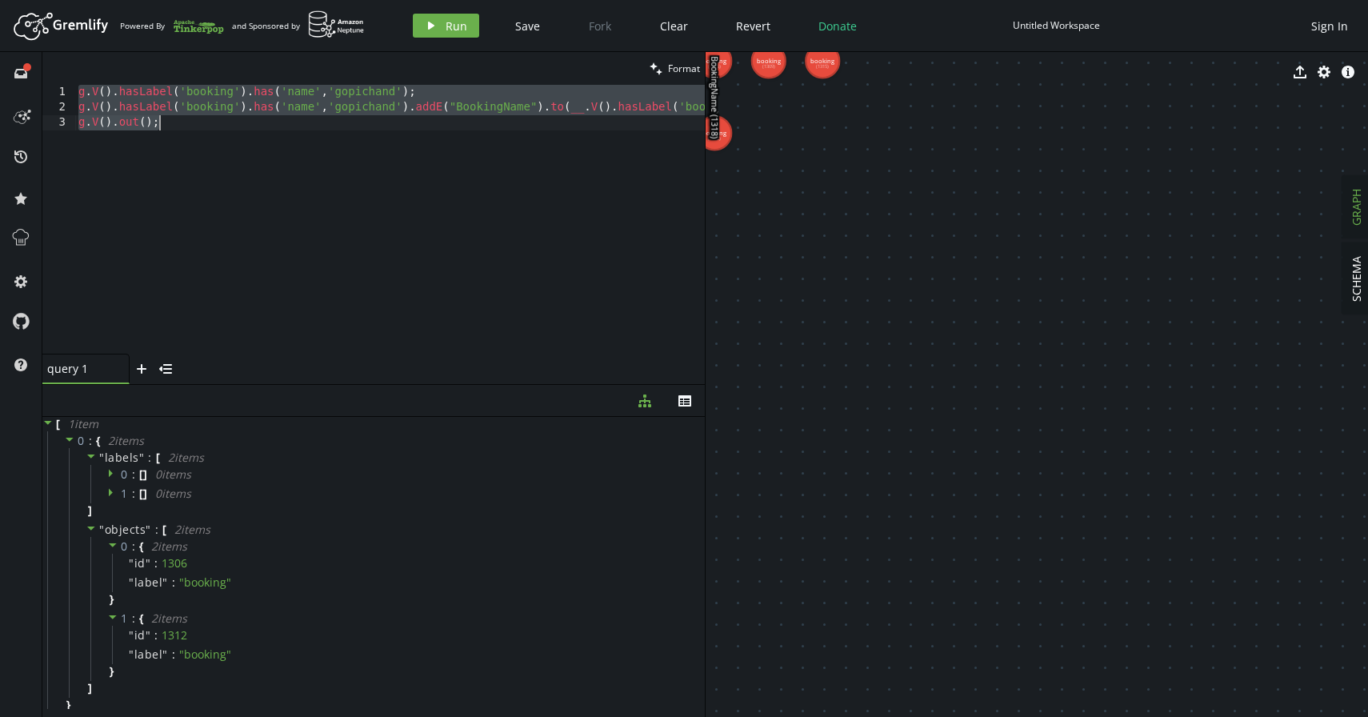
click at [142, 119] on div "g . V ( ) . hasLabel ( 'booking' ) . has ( 'name' , 'gopichand' ) ; g . V ( ) .…" at bounding box center [485, 232] width 820 height 294
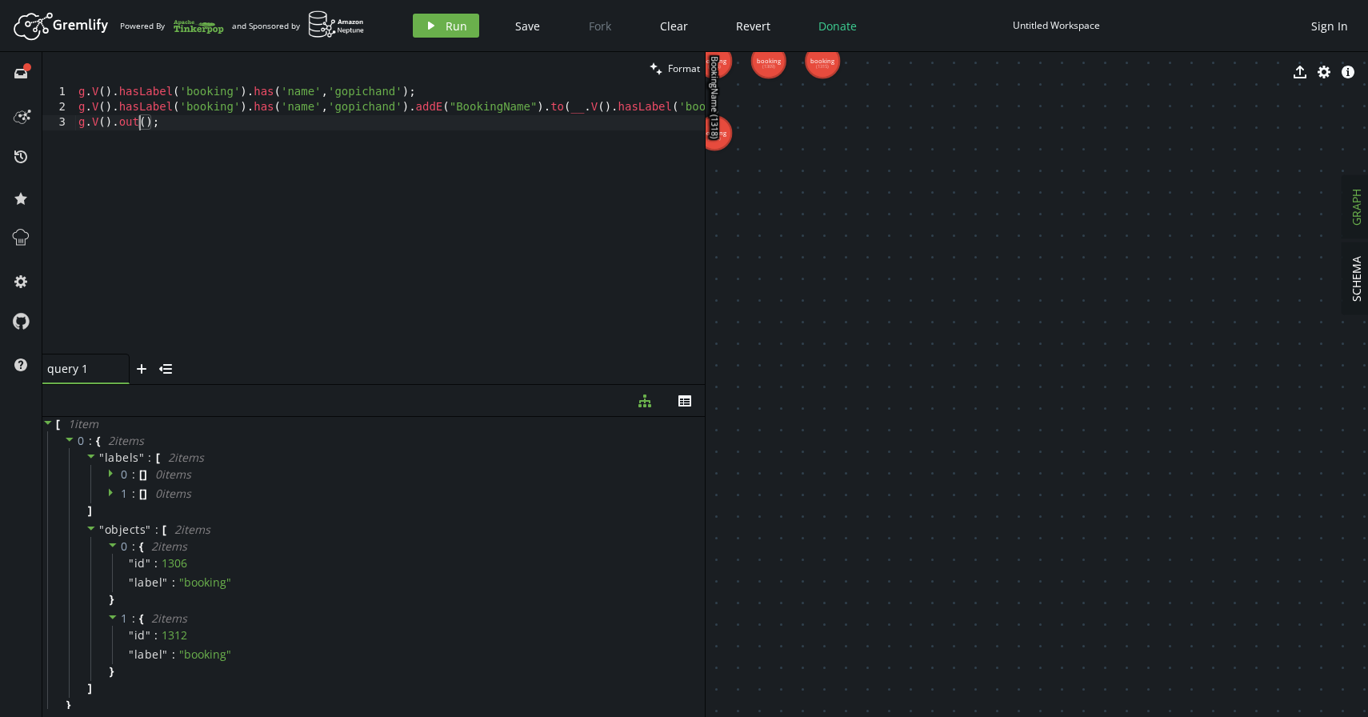
click at [142, 119] on div "g . V ( ) . hasLabel ( 'booking' ) . has ( 'name' , 'gopichand' ) ; g . V ( ) .…" at bounding box center [485, 232] width 820 height 294
click at [425, 25] on icon "play" at bounding box center [431, 25] width 13 height 13
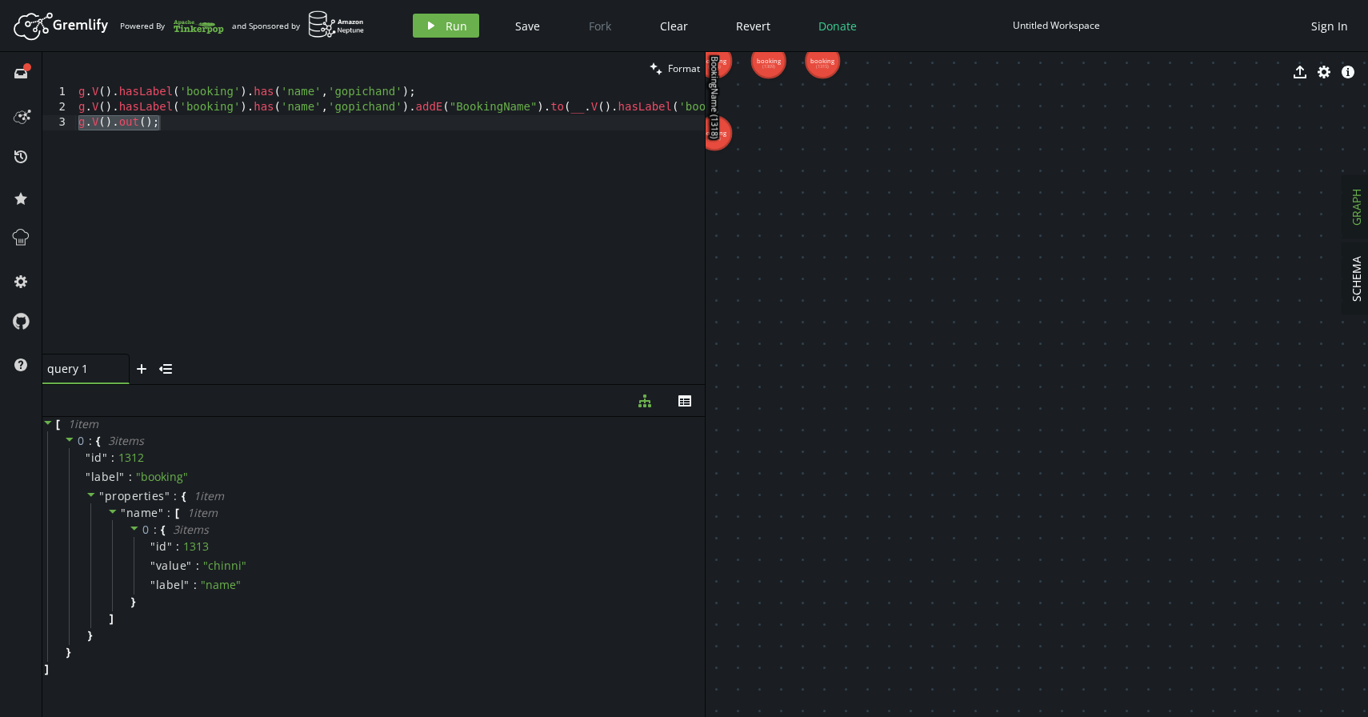
click at [304, 164] on div "g . V ( ) . hasLabel ( 'booking' ) . has ( 'name' , 'gopichand' ) ; g . V ( ) .…" at bounding box center [485, 232] width 820 height 294
click at [109, 510] on icon at bounding box center [112, 510] width 11 height 11
click at [109, 510] on icon at bounding box center [111, 512] width 4 height 8
click at [134, 528] on icon at bounding box center [134, 528] width 8 height 4
click at [206, 533] on span "3 item s" at bounding box center [207, 528] width 36 height 15
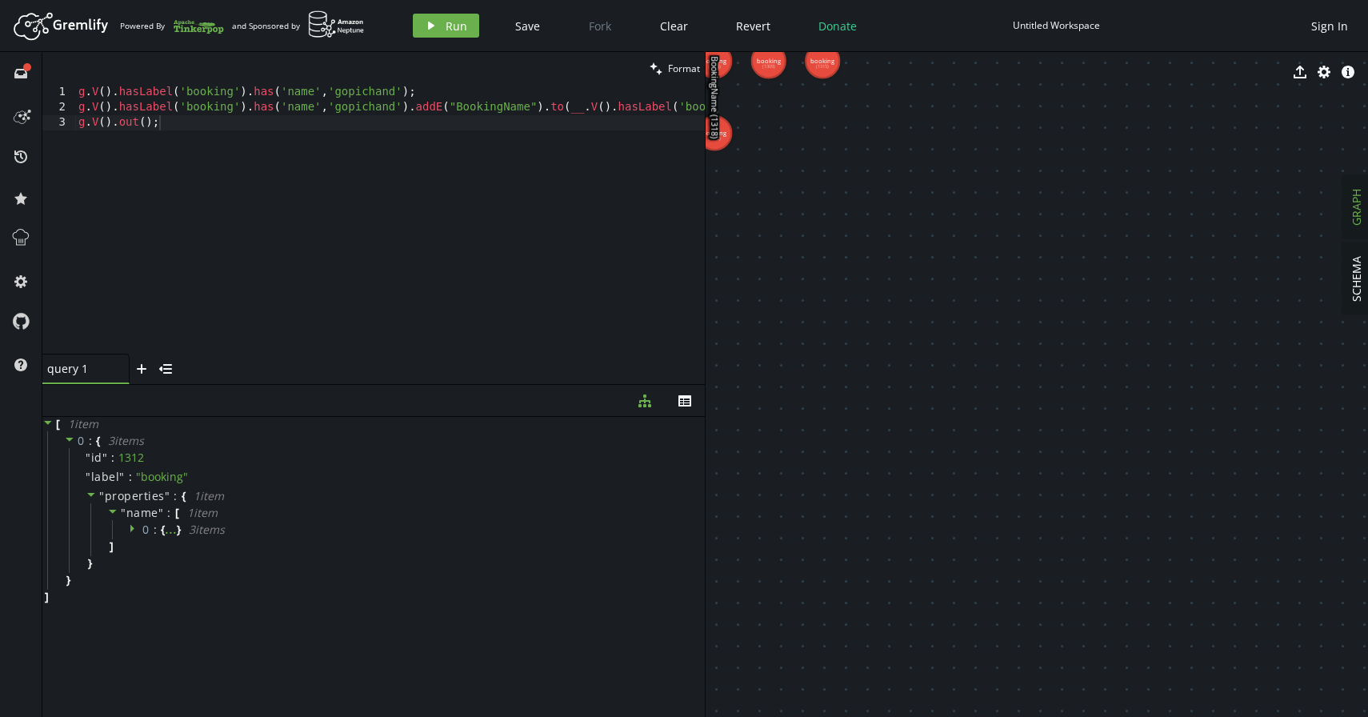
click at [131, 529] on icon at bounding box center [132, 529] width 4 height 8
click at [120, 126] on div "g . V ( ) . hasLabel ( 'booking' ) . has ( 'name' , 'gopichand' ) ; g . V ( ) .…" at bounding box center [485, 232] width 820 height 294
click at [155, 125] on div "g . V ( ) . hasLabel ( 'booking' ) . has ( 'name' , 'gopichand' ) ; g . V ( ) .…" at bounding box center [485, 232] width 820 height 294
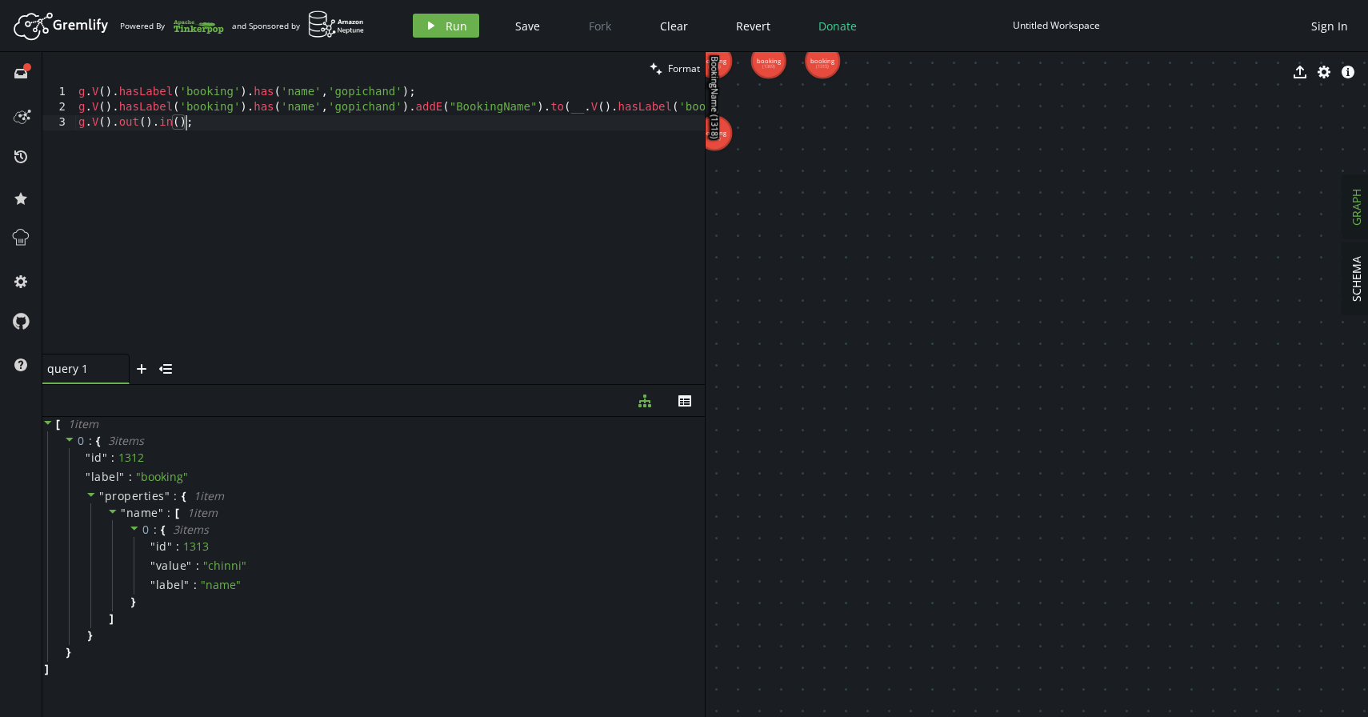
click at [212, 126] on div "g . V ( ) . hasLabel ( 'booking' ) . has ( 'name' , 'gopichand' ) ; g . V ( ) .…" at bounding box center [485, 232] width 820 height 294
click at [428, 29] on icon "button" at bounding box center [431, 26] width 6 height 8
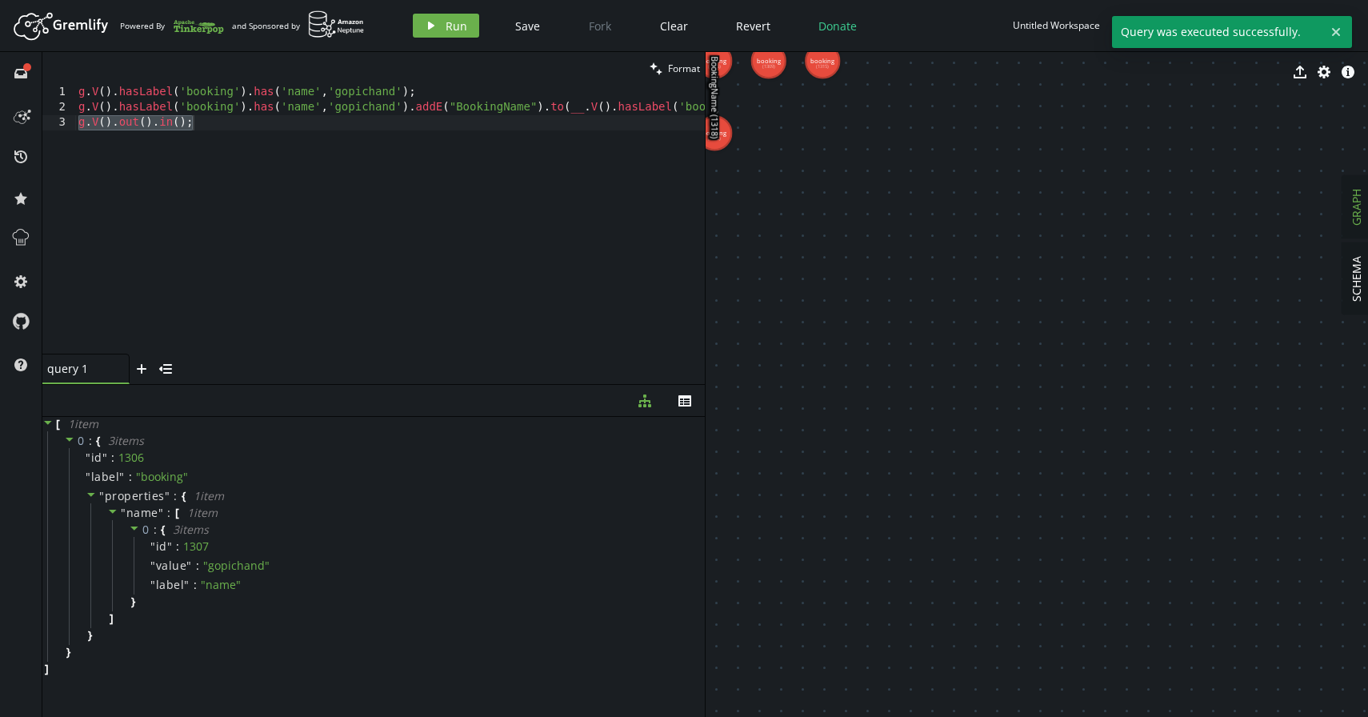
click at [279, 184] on div "g . V ( ) . hasLabel ( 'booking' ) . has ( 'name' , 'gopichand' ) ; g . V ( ) .…" at bounding box center [485, 232] width 820 height 294
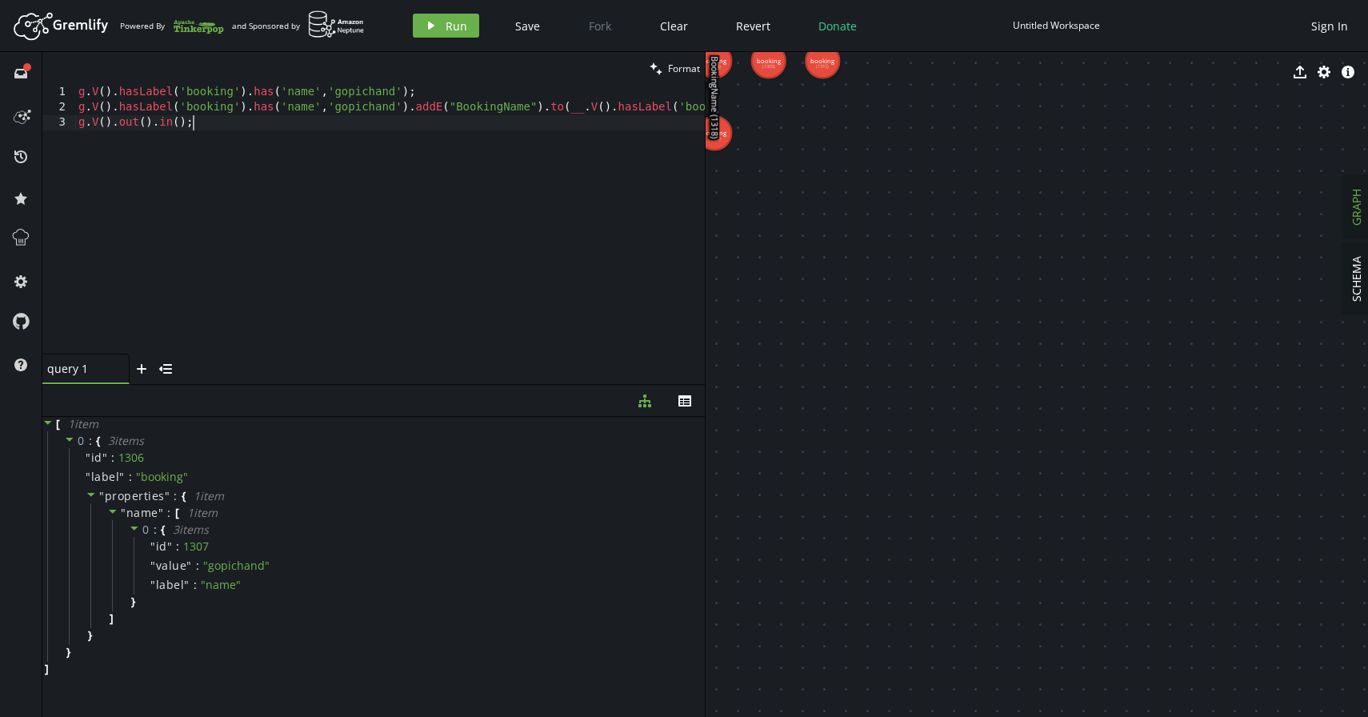
click at [167, 128] on div "g . V ( ) . hasLabel ( 'booking' ) . has ( 'name' , 'gopichand' ) ; g . V ( ) .…" at bounding box center [485, 232] width 820 height 294
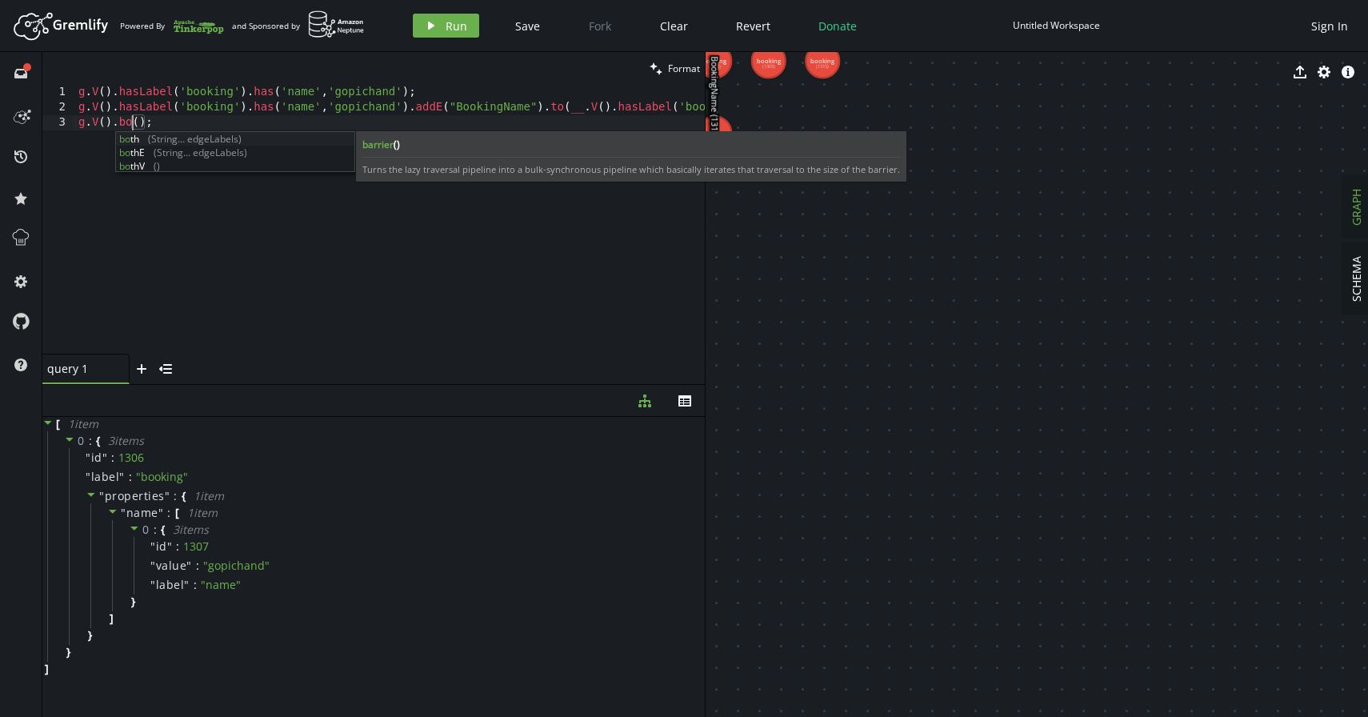
scroll to position [0, 66]
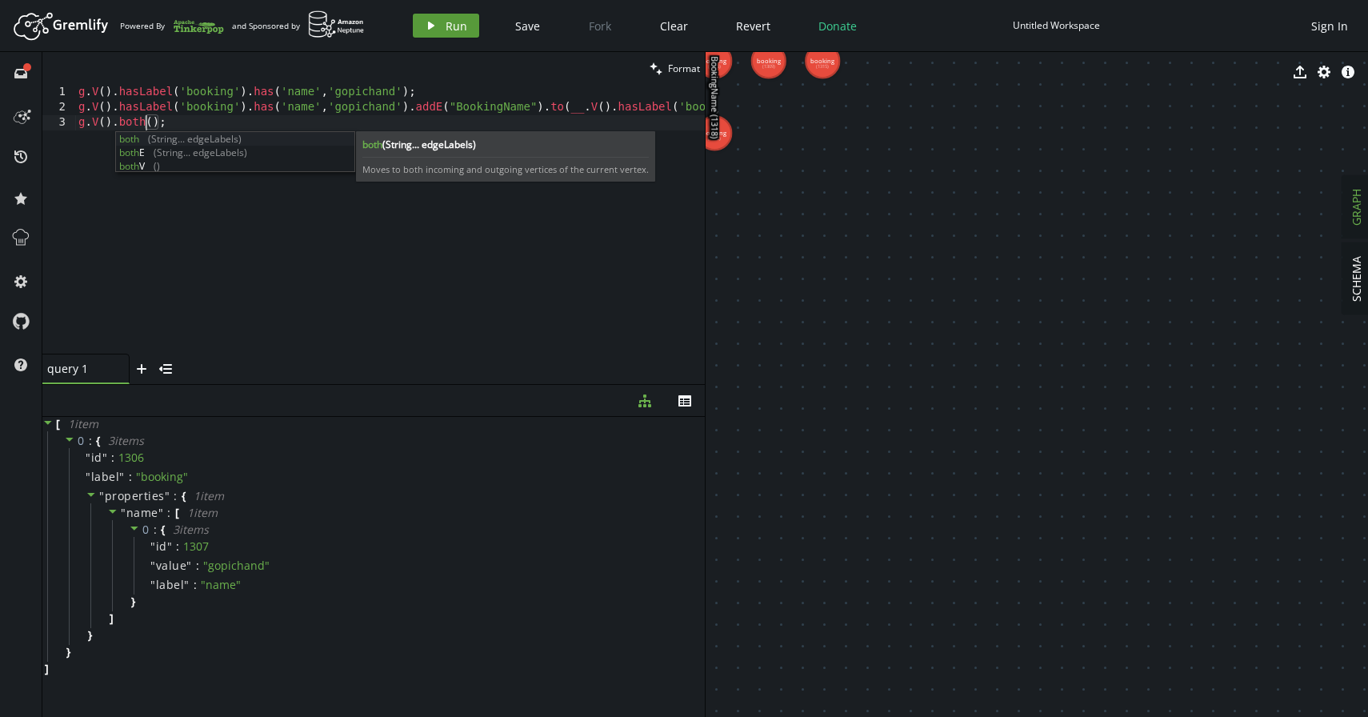
click at [421, 25] on button "play Run" at bounding box center [446, 26] width 66 height 24
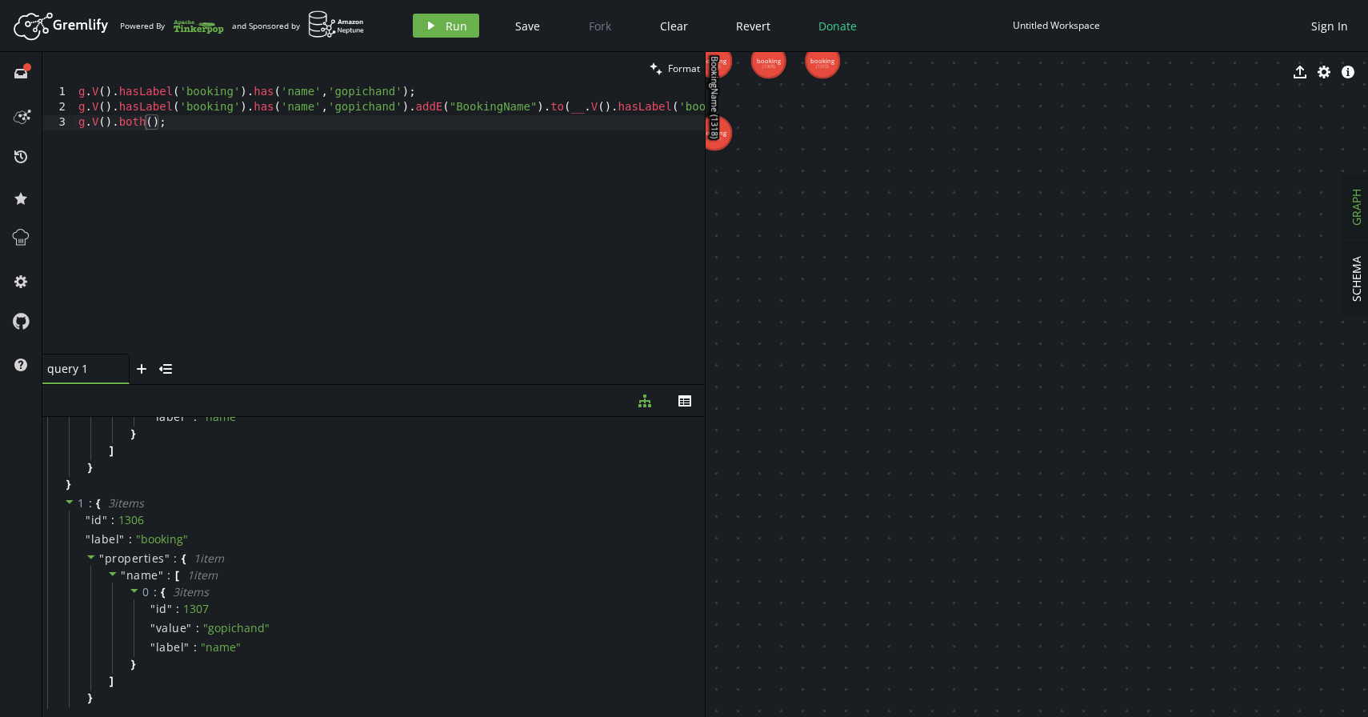
scroll to position [0, 0]
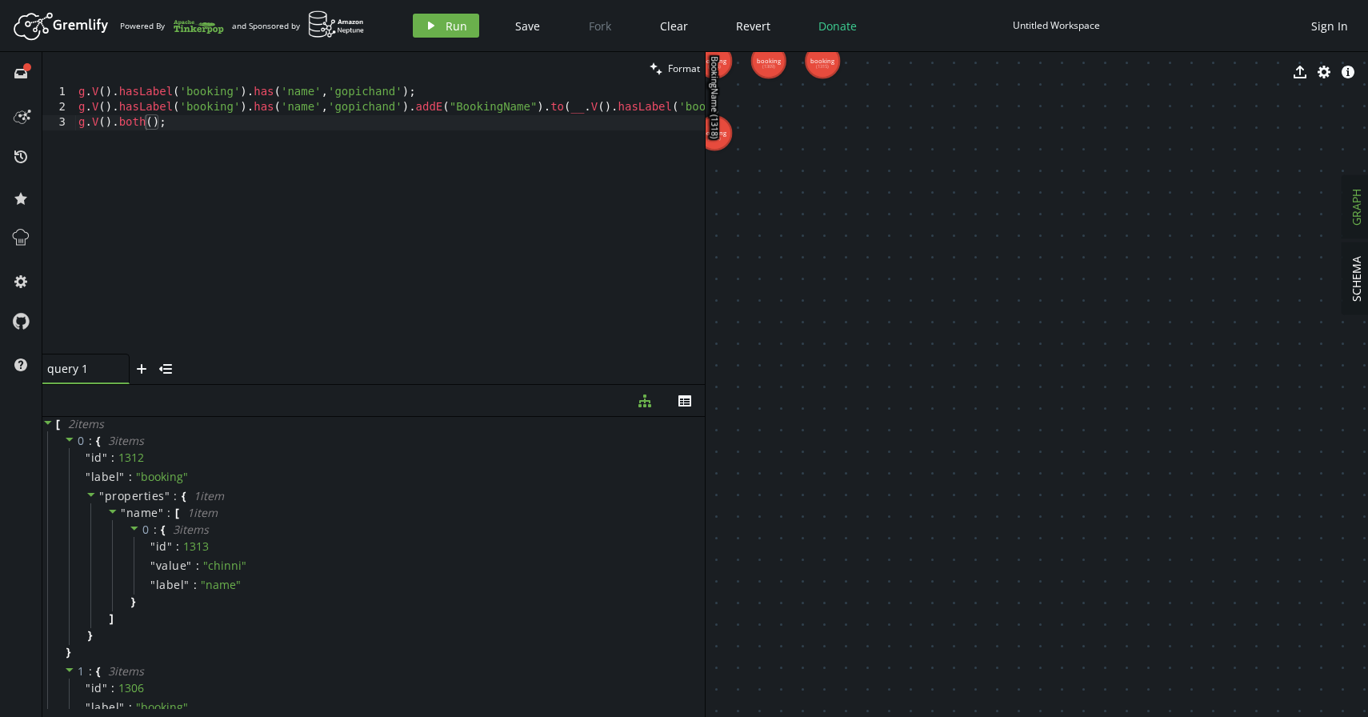
click at [122, 120] on div "g . V ( ) . hasLabel ( 'booking' ) . has ( 'name' , 'gopichand' ) ; g . V ( ) .…" at bounding box center [485, 232] width 820 height 294
click at [413, 26] on button "play Run" at bounding box center [446, 26] width 66 height 24
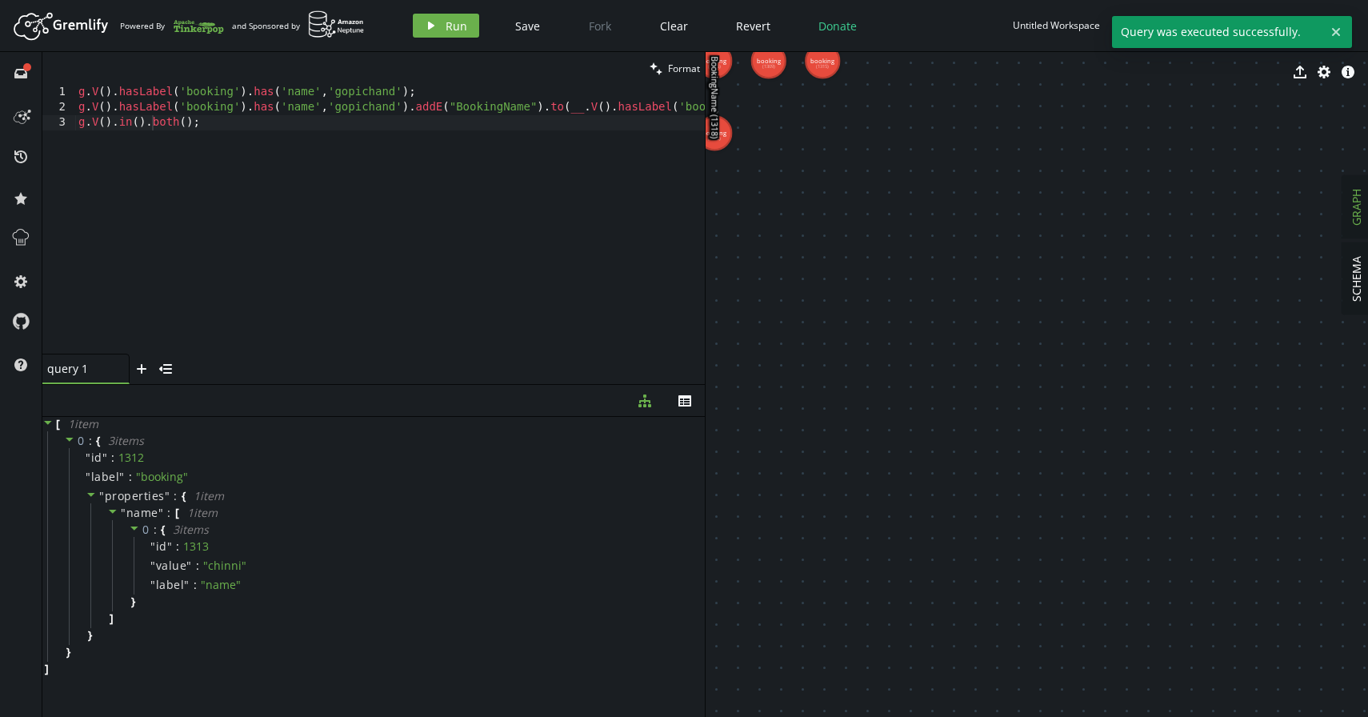
click at [126, 124] on div "g . V ( ) . hasLabel ( 'booking' ) . has ( 'name' , 'gopichand' ) ; g . V ( ) .…" at bounding box center [485, 232] width 820 height 294
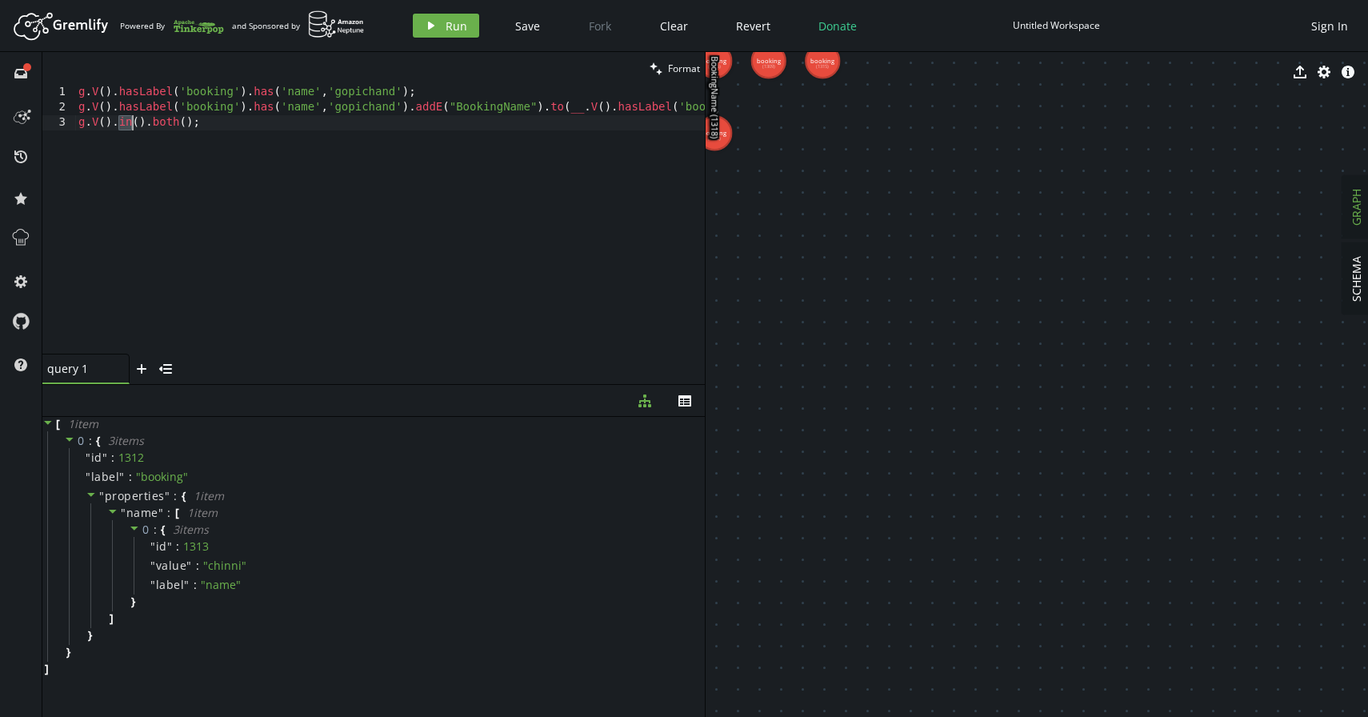
click at [126, 124] on div "g . V ( ) . hasLabel ( 'booking' ) . has ( 'name' , 'gopichand' ) ; g . V ( ) .…" at bounding box center [485, 232] width 820 height 294
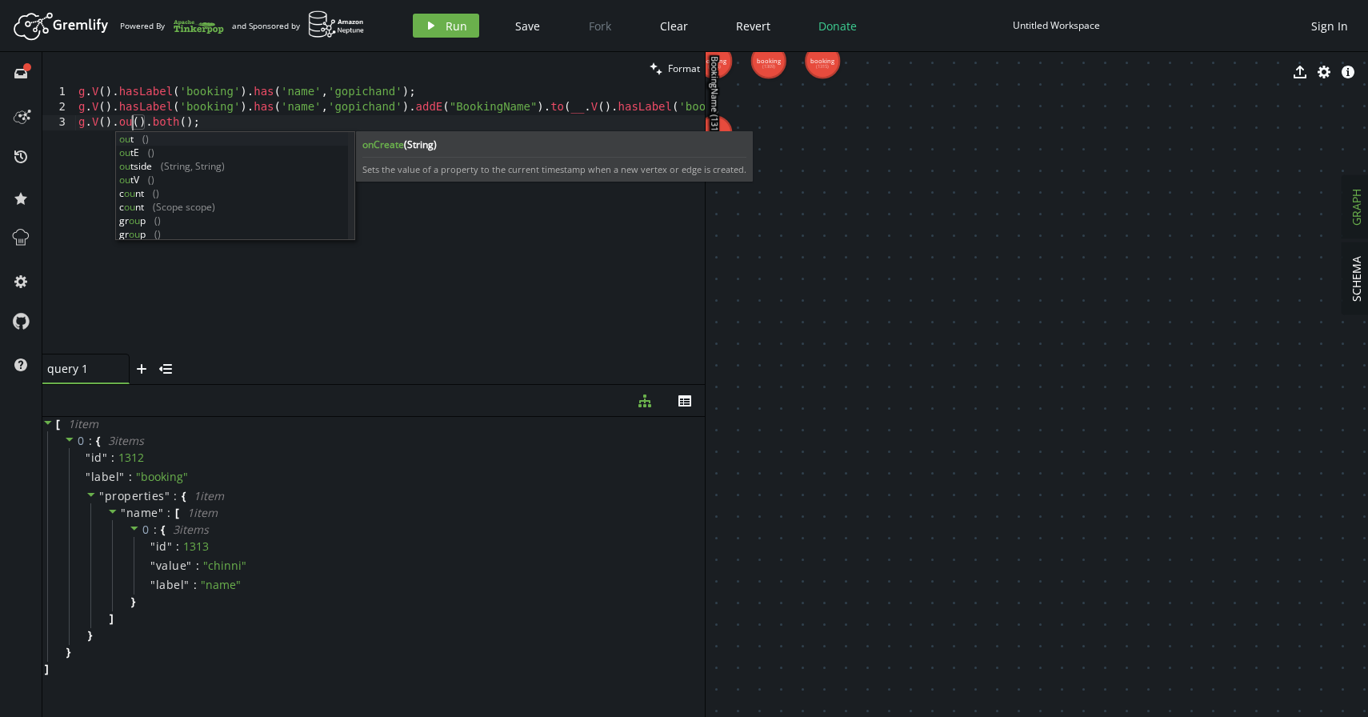
scroll to position [0, 60]
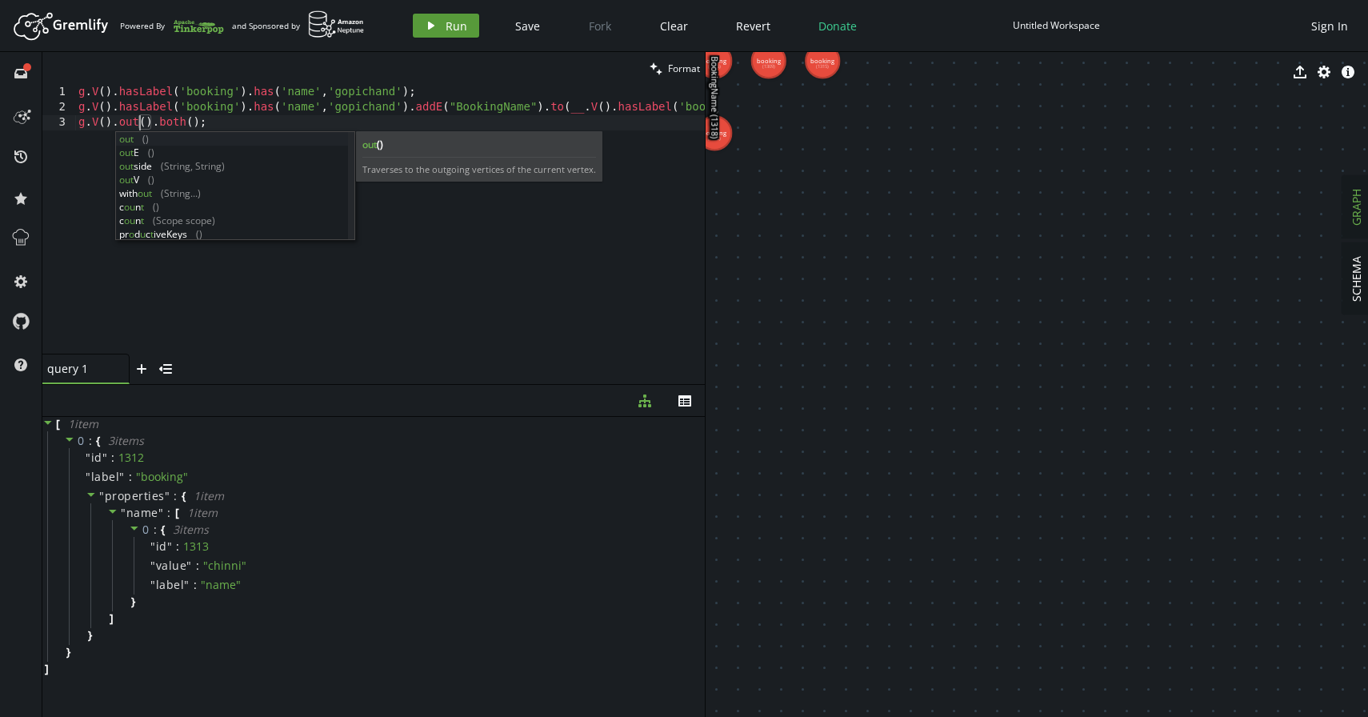
click at [432, 19] on icon "play" at bounding box center [431, 25] width 13 height 13
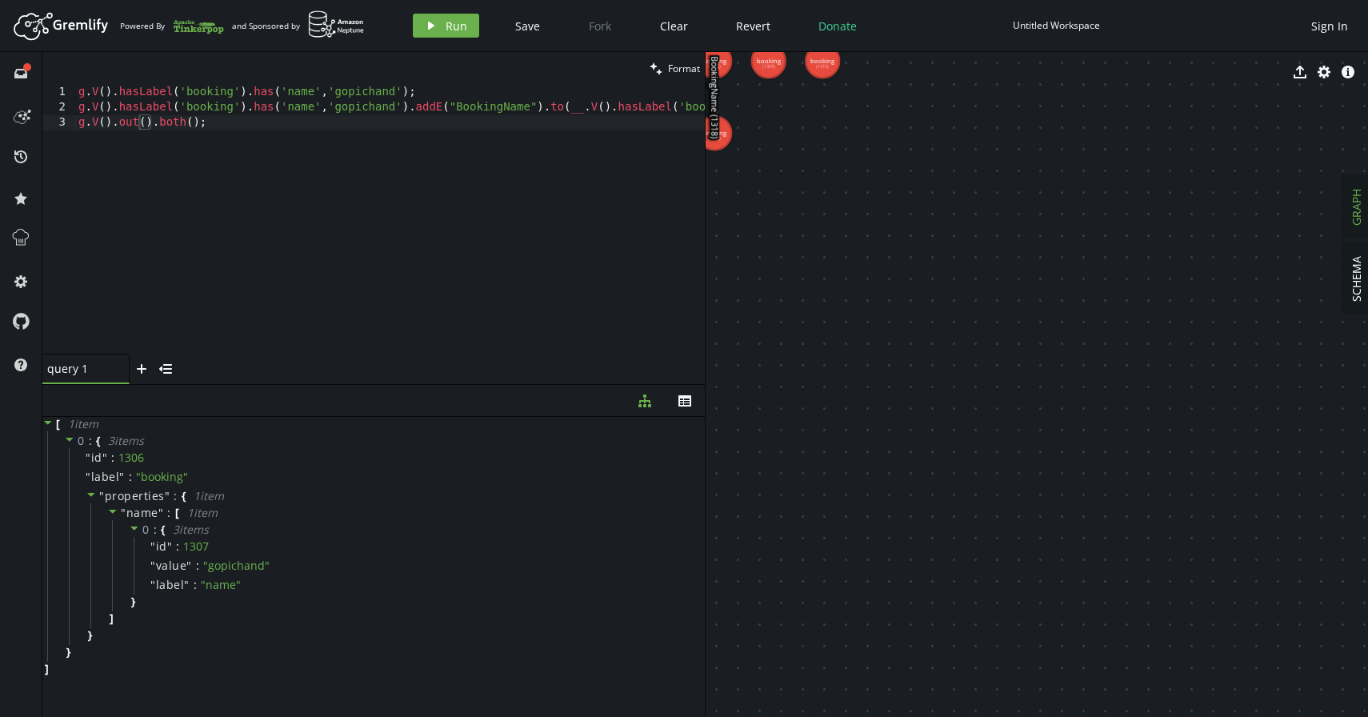
click at [129, 124] on div "g . V ( ) . hasLabel ( 'booking' ) . has ( 'name' , 'gopichand' ) ; g . V ( ) .…" at bounding box center [485, 232] width 820 height 294
click at [161, 125] on div "g . V ( ) . hasLabel ( 'booking' ) . has ( 'name' , 'gopichand' ) ; g . V ( ) .…" at bounding box center [485, 232] width 820 height 294
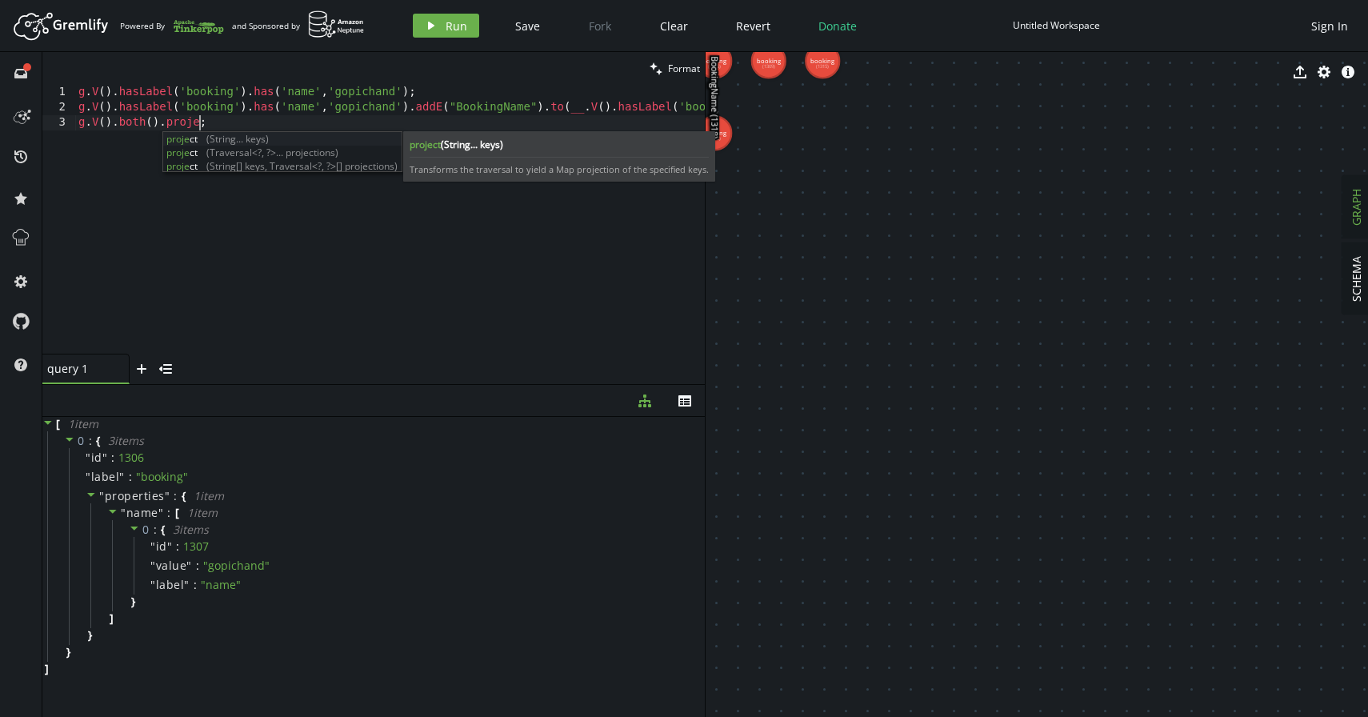
scroll to position [0, 127]
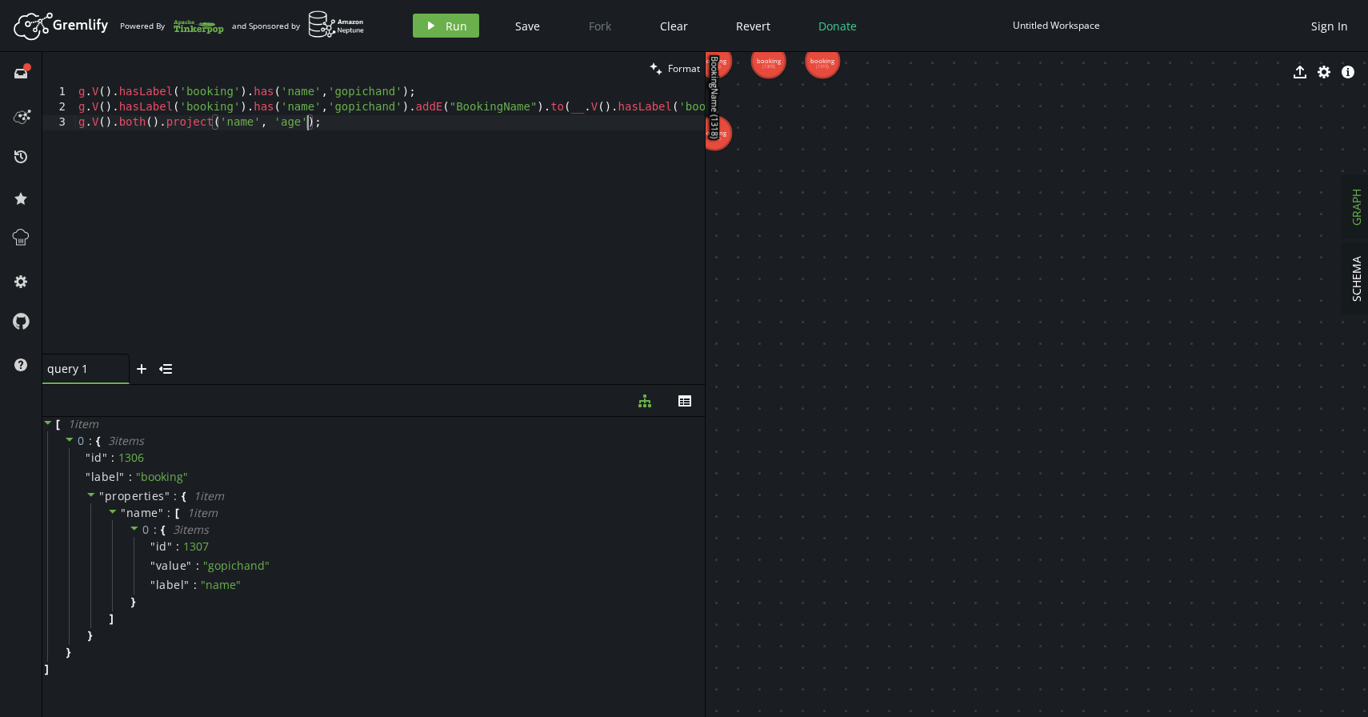
click at [292, 126] on div "g . V ( ) . hasLabel ( 'booking' ) . has ( 'name' , 'gopichand' ) ; g . V ( ) .…" at bounding box center [485, 232] width 820 height 294
click at [292, 125] on div "g . V ( ) . hasLabel ( 'booking' ) . has ( 'name' , 'gopichand' ) ; g . V ( ) .…" at bounding box center [485, 232] width 820 height 294
drag, startPoint x: 270, startPoint y: 121, endPoint x: 293, endPoint y: 121, distance: 22.4
click at [293, 121] on div "g . V ( ) . hasLabel ( 'booking' ) . has ( 'name' , 'gopichand' ) ; g . V ( ) .…" at bounding box center [485, 232] width 820 height 294
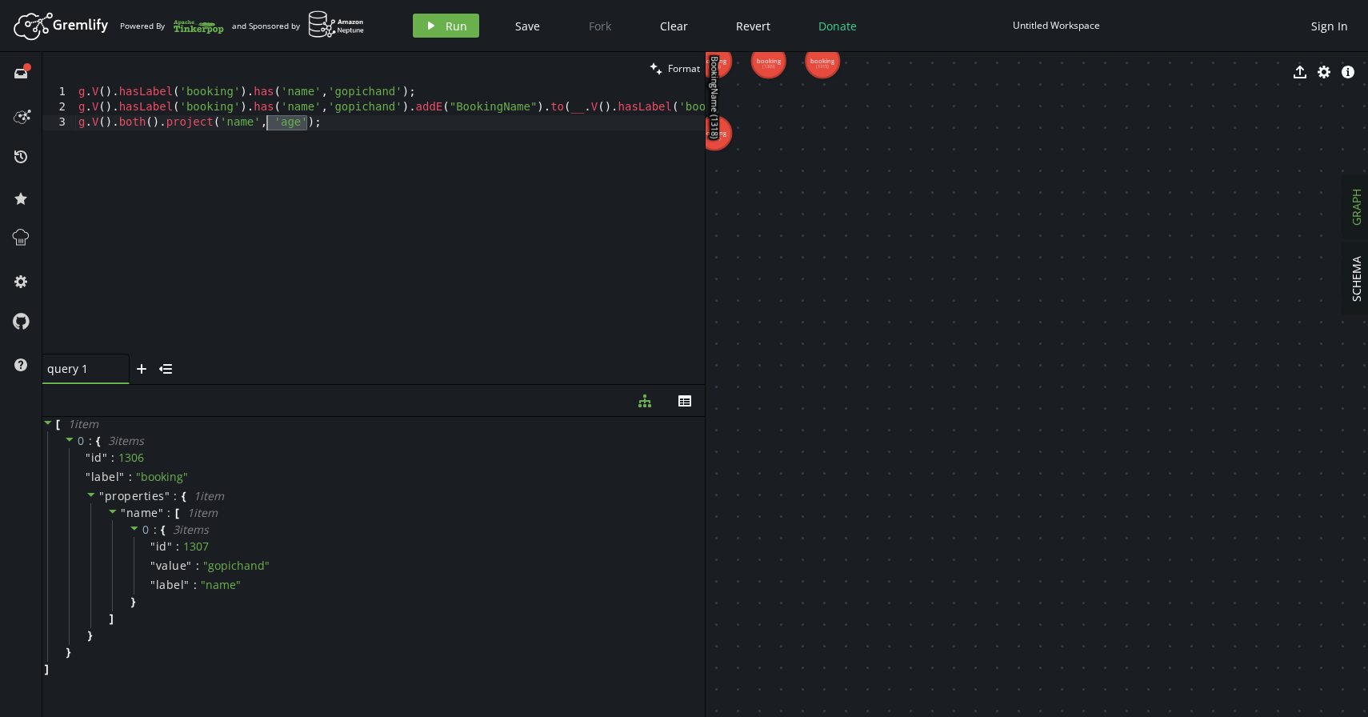
drag, startPoint x: 309, startPoint y: 122, endPoint x: 264, endPoint y: 122, distance: 44.8
click at [264, 122] on div "g . V ( ) . hasLabel ( 'booking' ) . has ( 'name' , 'gopichand' ) ; g . V ( ) .…" at bounding box center [485, 232] width 820 height 294
click at [429, 24] on icon "button" at bounding box center [431, 26] width 6 height 8
click at [133, 122] on div "g . V ( ) . hasLabel ( 'booking' ) . has ( 'name' , 'gopichand' ) ; g . V ( ) .…" at bounding box center [485, 232] width 820 height 294
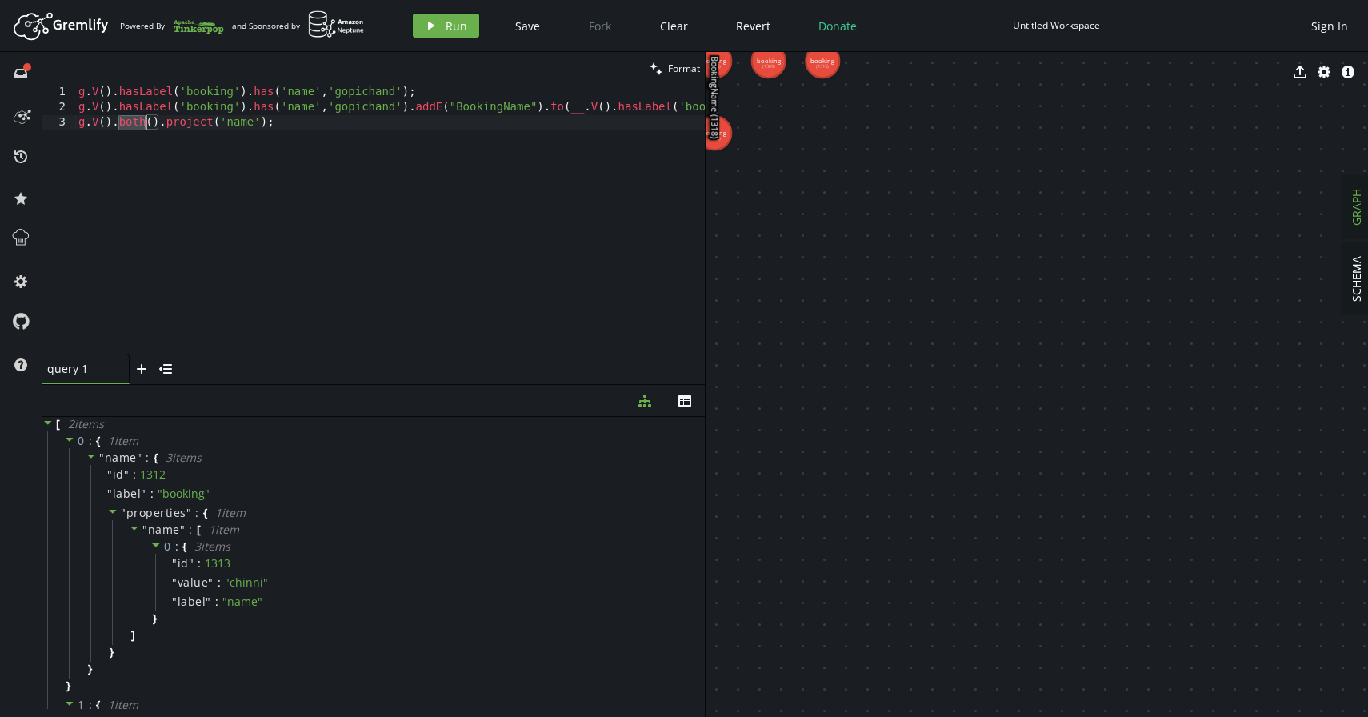
click at [133, 122] on div "g . V ( ) . hasLabel ( 'booking' ) . has ( 'name' , 'gopichand' ) ; g . V ( ) .…" at bounding box center [485, 232] width 820 height 294
type textarea "g.V().project('name');"
click at [441, 19] on button "play Run" at bounding box center [446, 26] width 66 height 24
click at [250, 125] on div "g . V ( ) . hasLabel ( 'booking' ) . has ( 'name' , 'gopichand' ) ; g . V ( ) .…" at bounding box center [485, 232] width 820 height 294
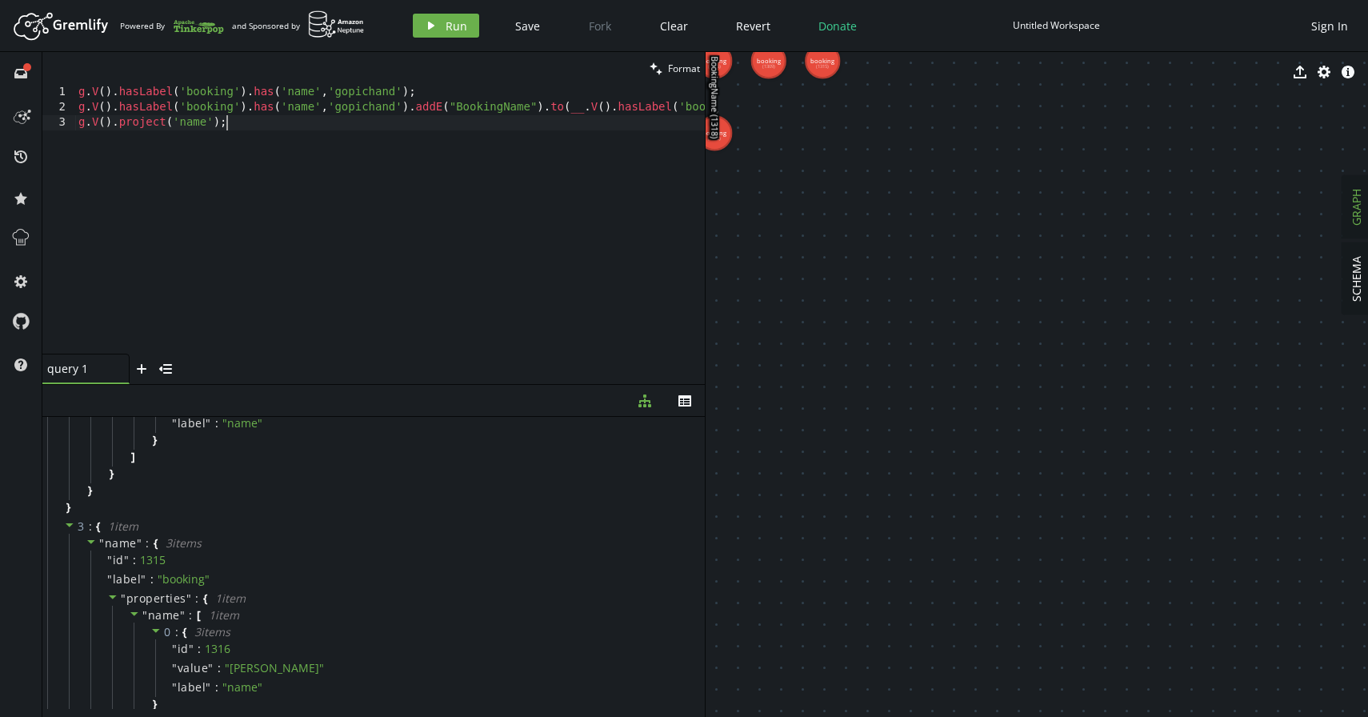
scroll to position [793, 0]
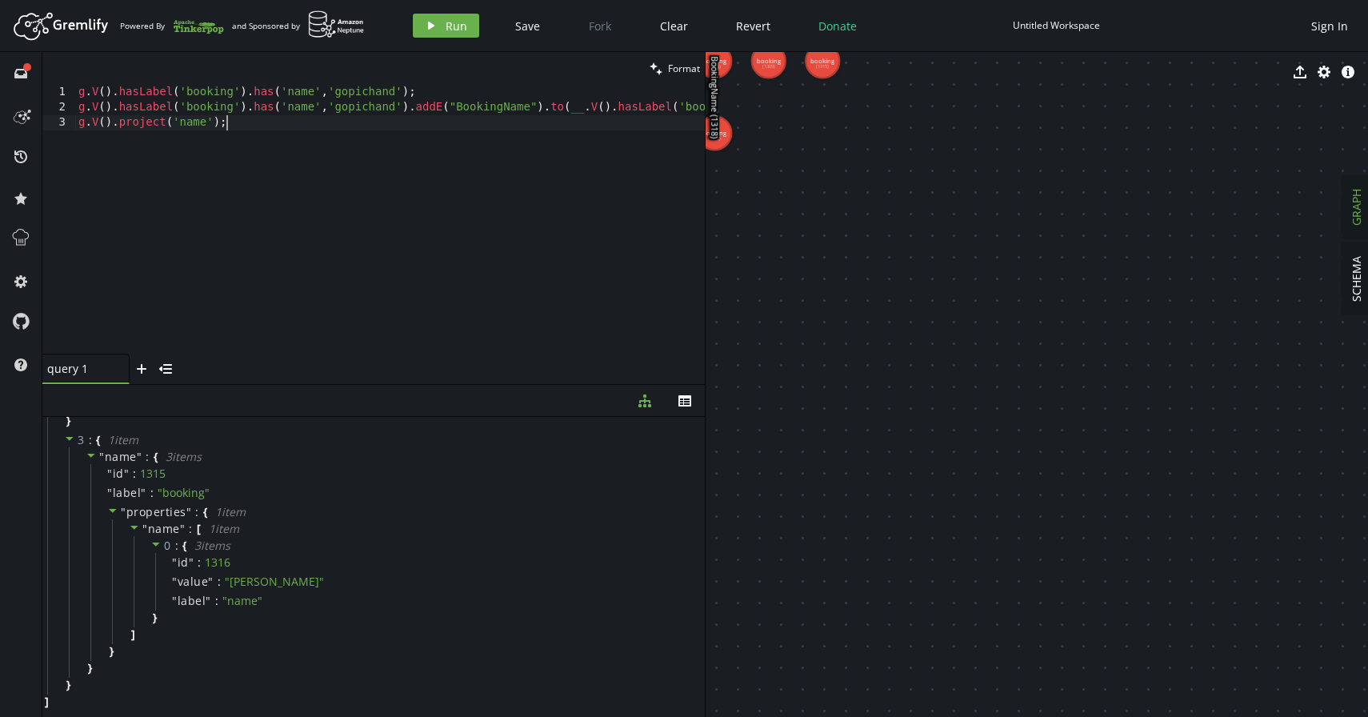
click at [197, 124] on div "g . V ( ) . hasLabel ( 'booking' ) . has ( 'name' , 'gopichand' ) ; g . V ( ) .…" at bounding box center [485, 232] width 820 height 294
click at [236, 141] on div "g . V ( ) . hasLabel ( 'booking' ) . has ( 'name' , 'gopichand' ) ; g . V ( ) .…" at bounding box center [485, 232] width 820 height 294
